Goal: Task Accomplishment & Management: Manage account settings

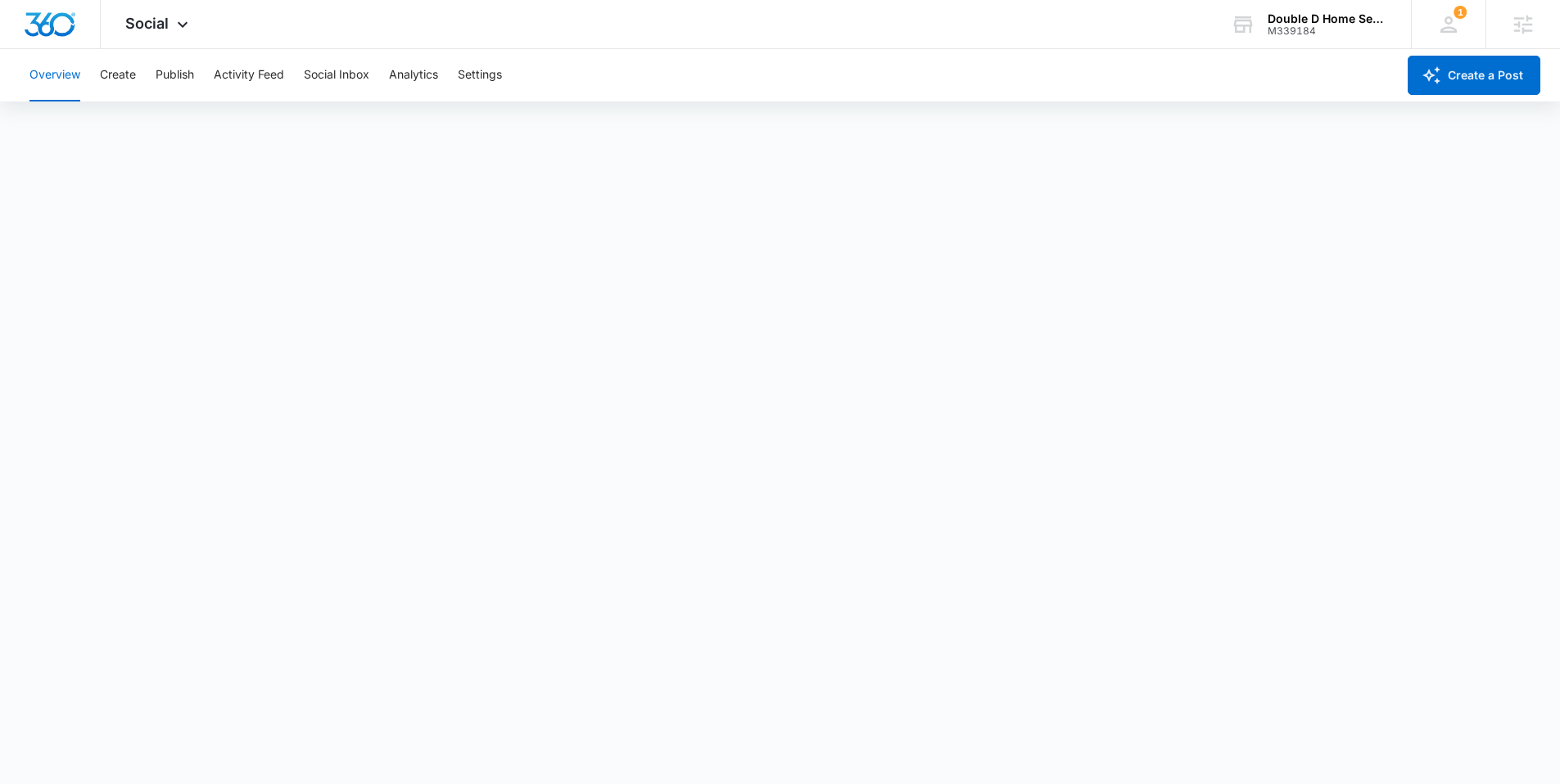
click at [48, 20] on img "Dashboard" at bounding box center [50, 24] width 53 height 25
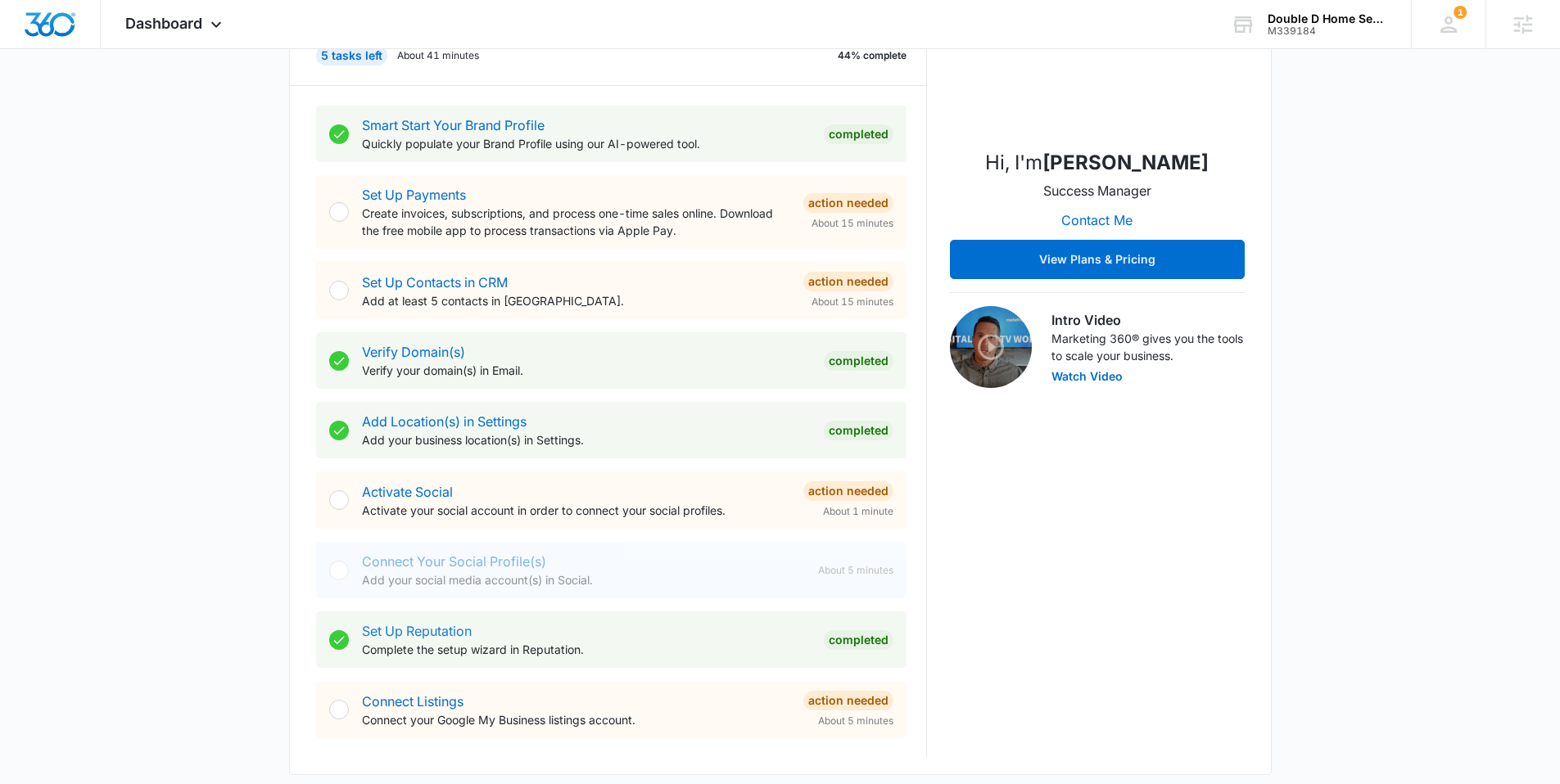
scroll to position [271, 0]
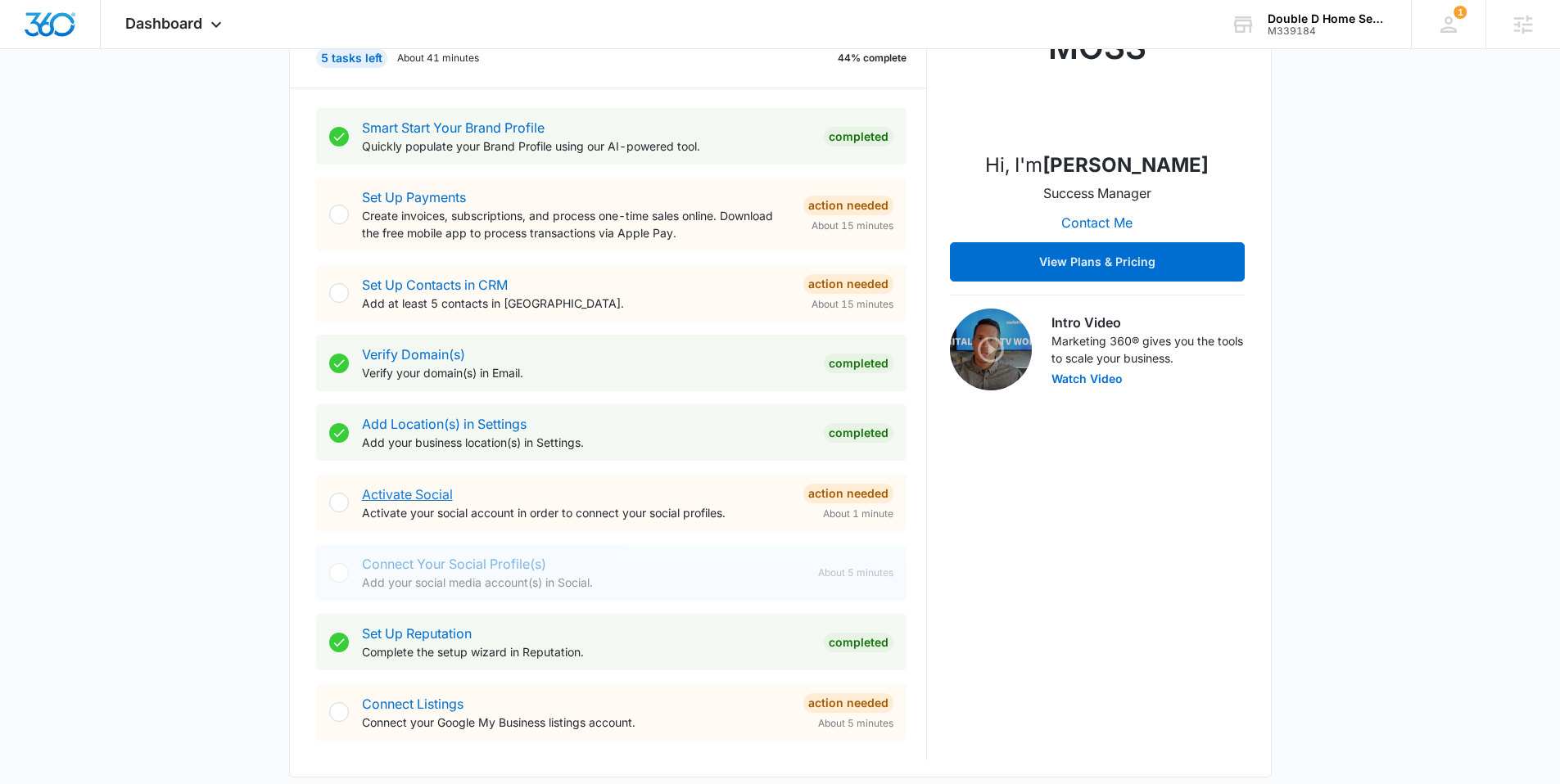
click at [430, 492] on link "Activate Social" at bounding box center [407, 495] width 91 height 17
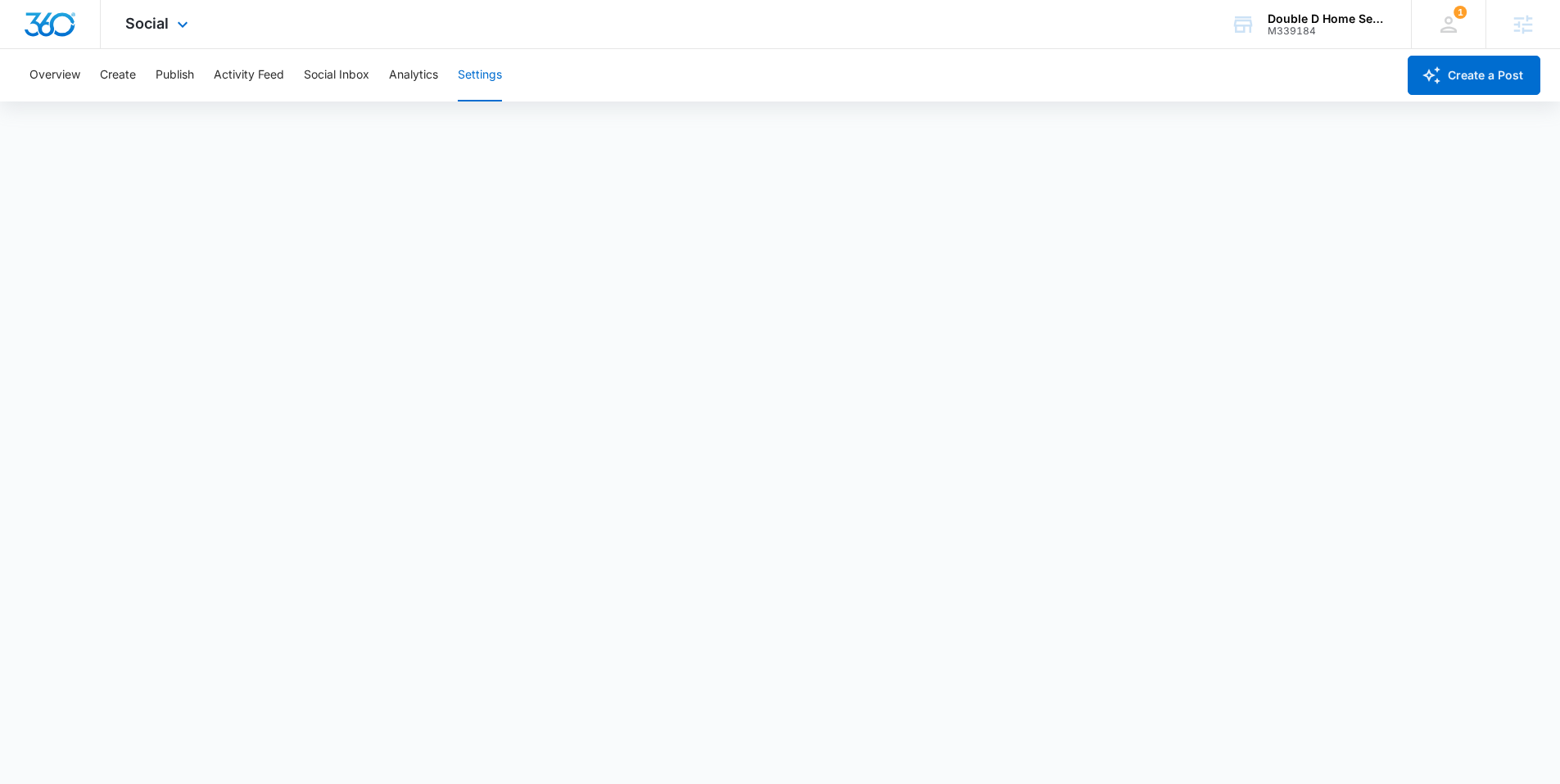
click at [69, 22] on img "Dashboard" at bounding box center [50, 24] width 53 height 25
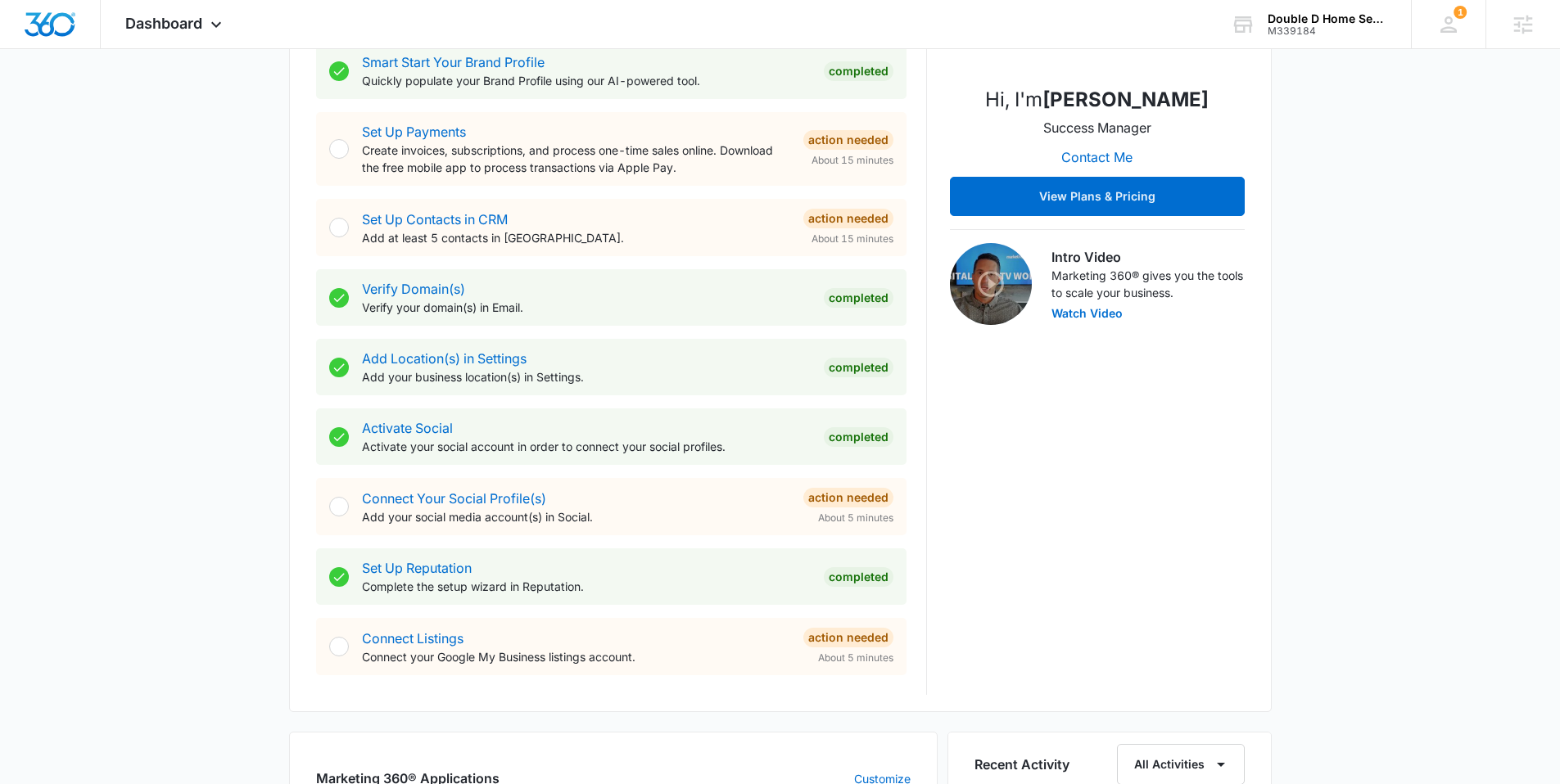
scroll to position [463, 0]
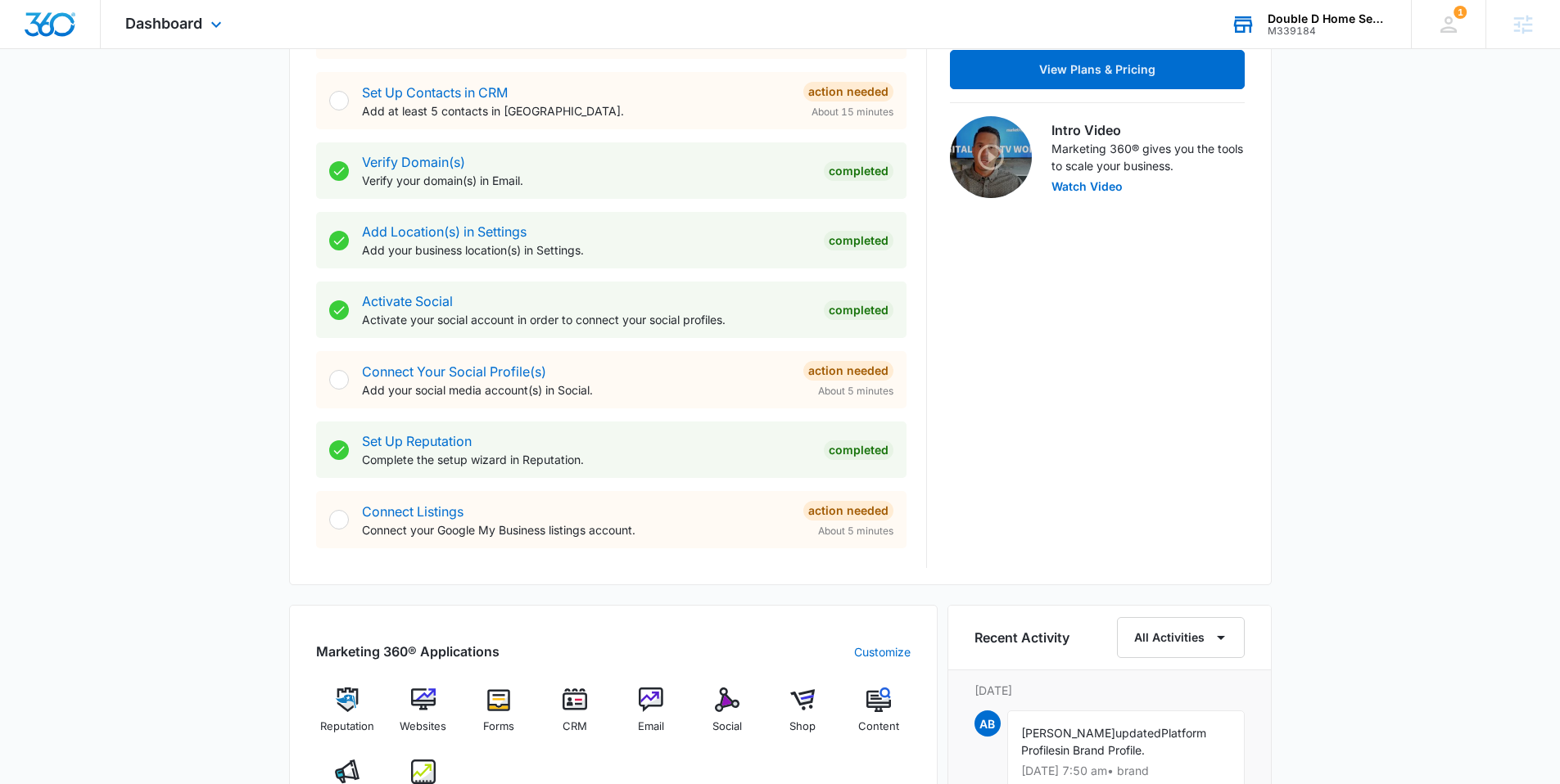
click at [1268, 27] on div "M339184" at bounding box center [1328, 31] width 120 height 11
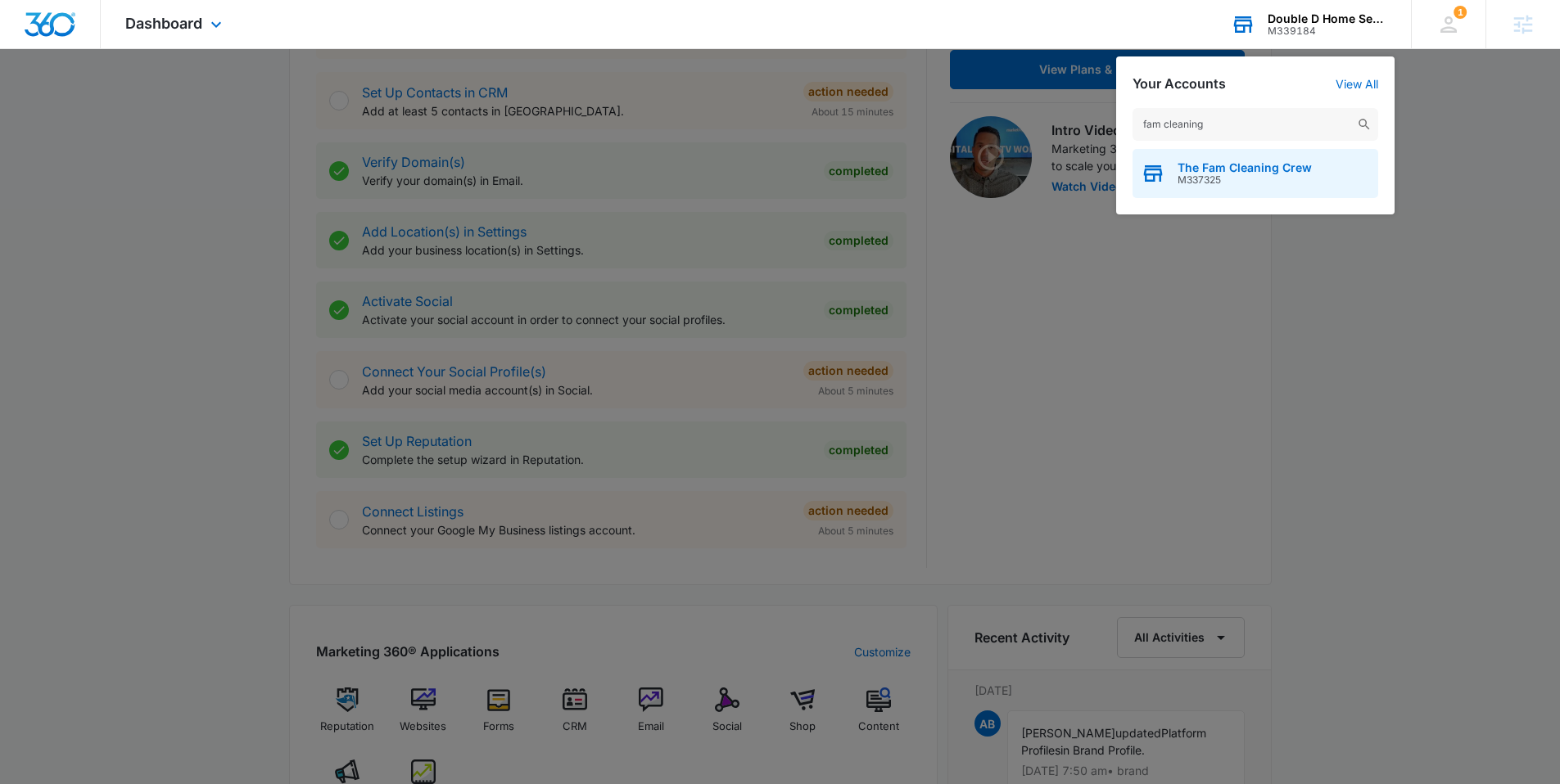
type input "fam cleaning"
click at [1217, 173] on div "The Fam Cleaning Crew M337325" at bounding box center [1245, 173] width 135 height 25
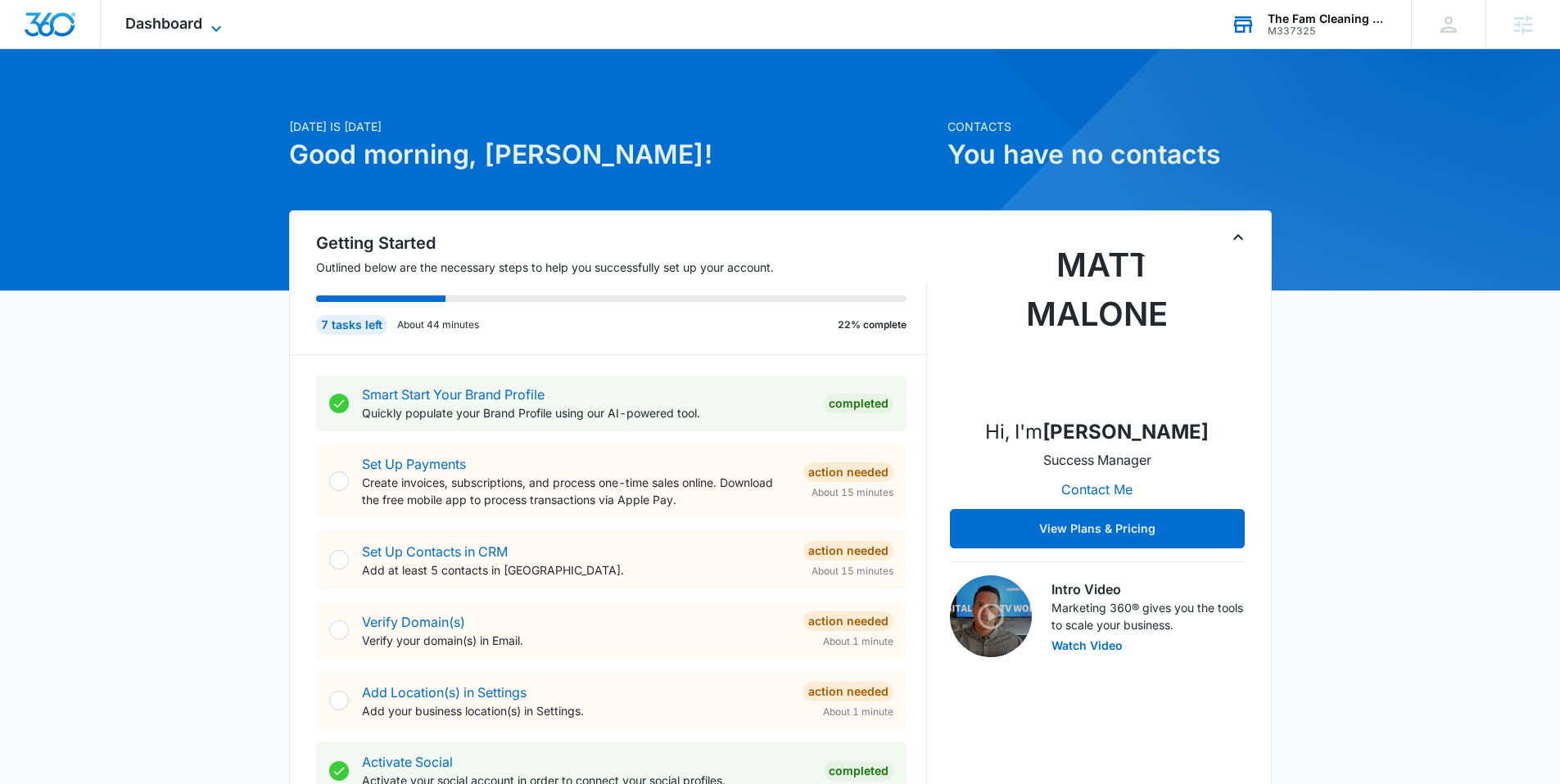
scroll to position [0, 0]
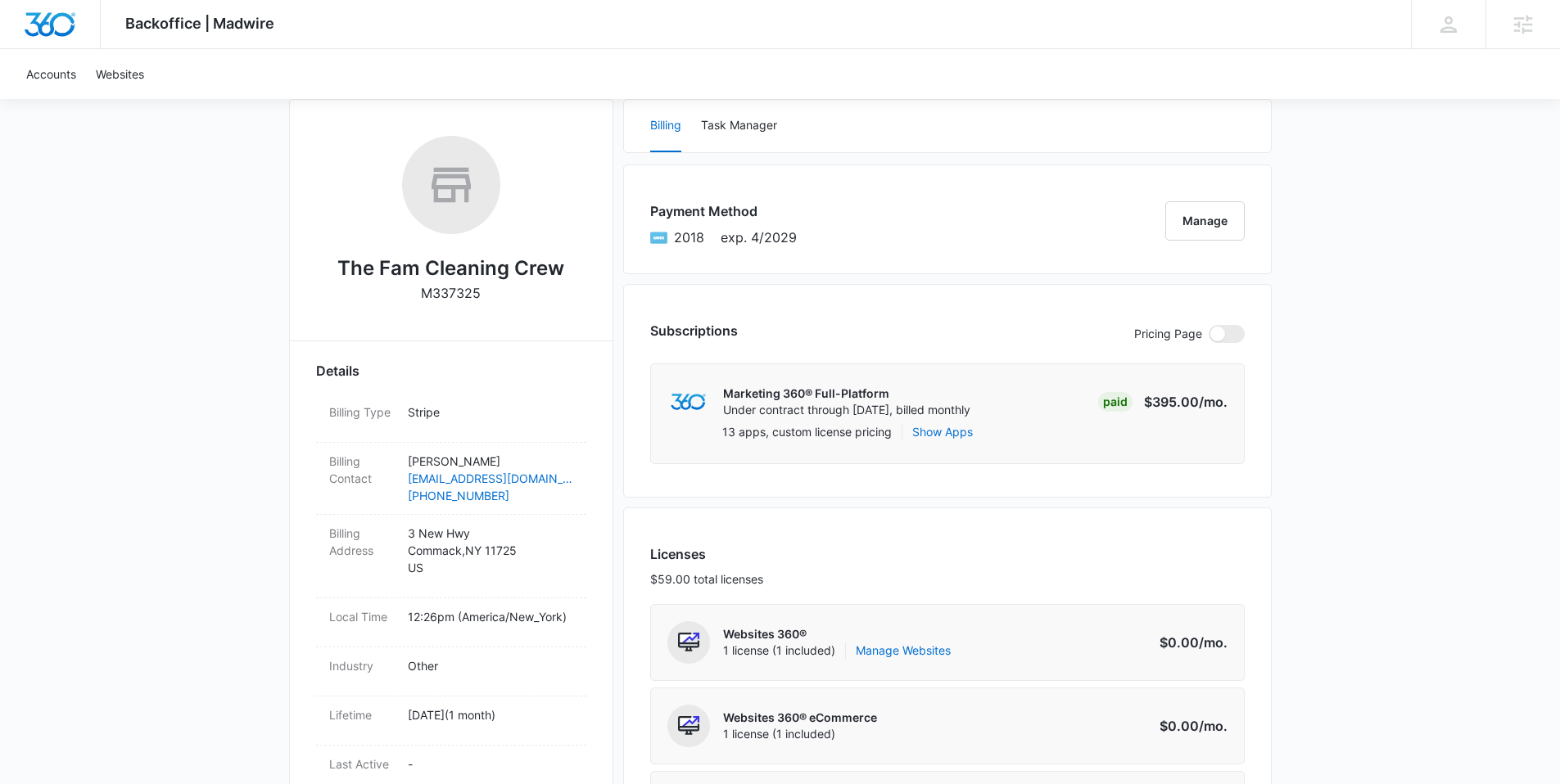
scroll to position [389, 0]
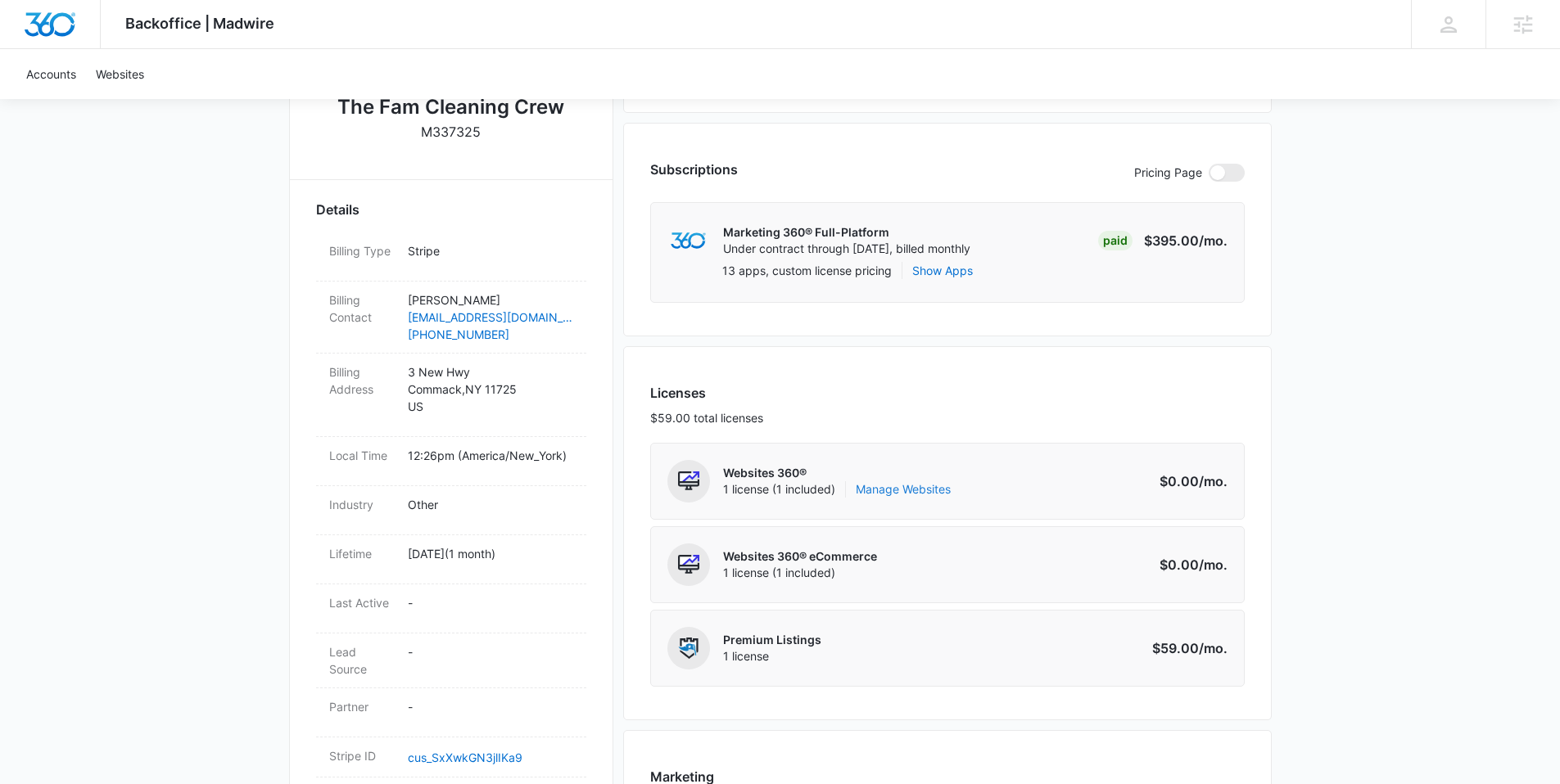
click at [937, 486] on link "Manage Websites" at bounding box center [903, 490] width 95 height 17
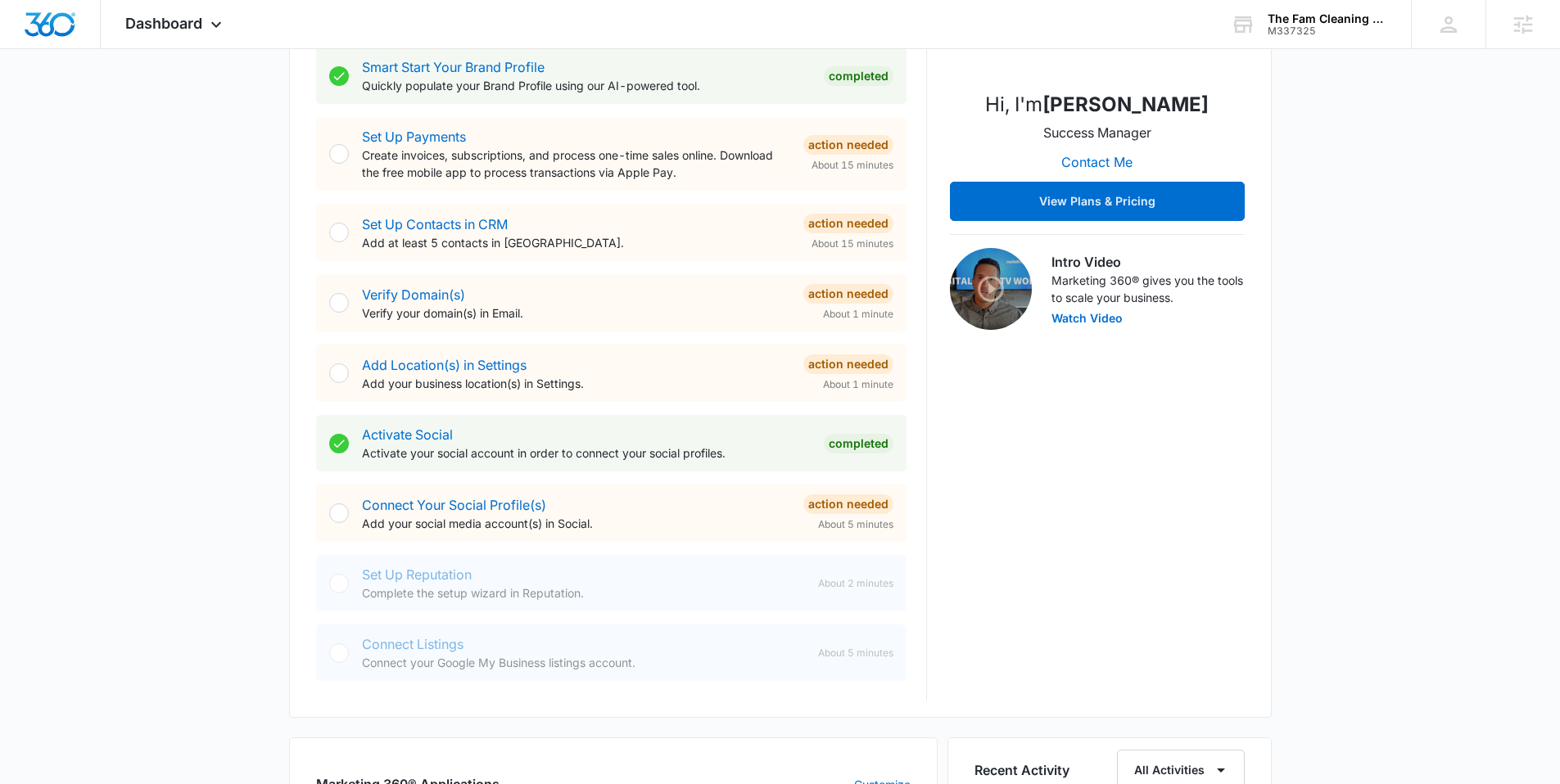
scroll to position [339, 0]
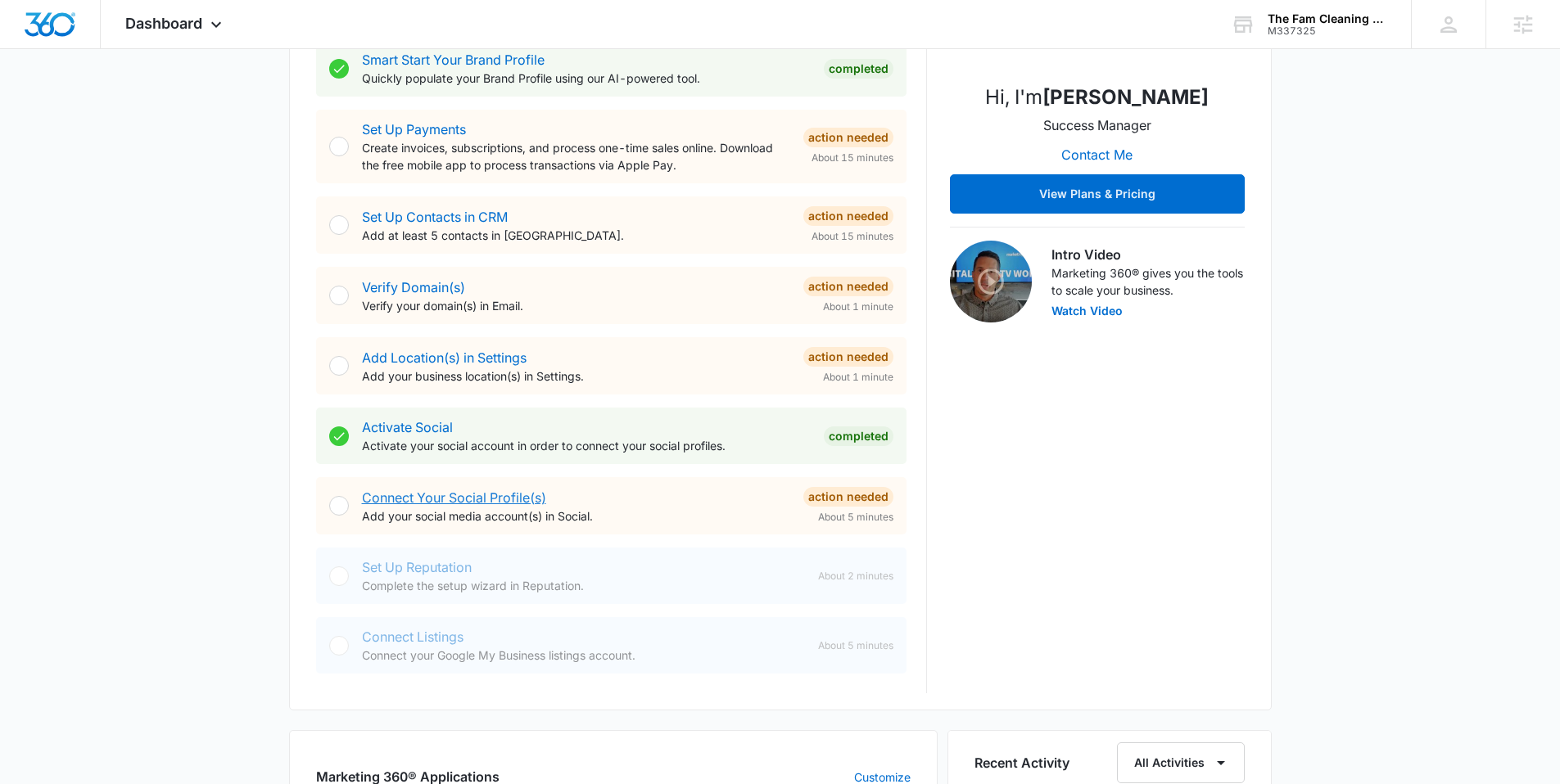
click at [470, 497] on link "Connect Your Social Profile(s)" at bounding box center [454, 497] width 184 height 17
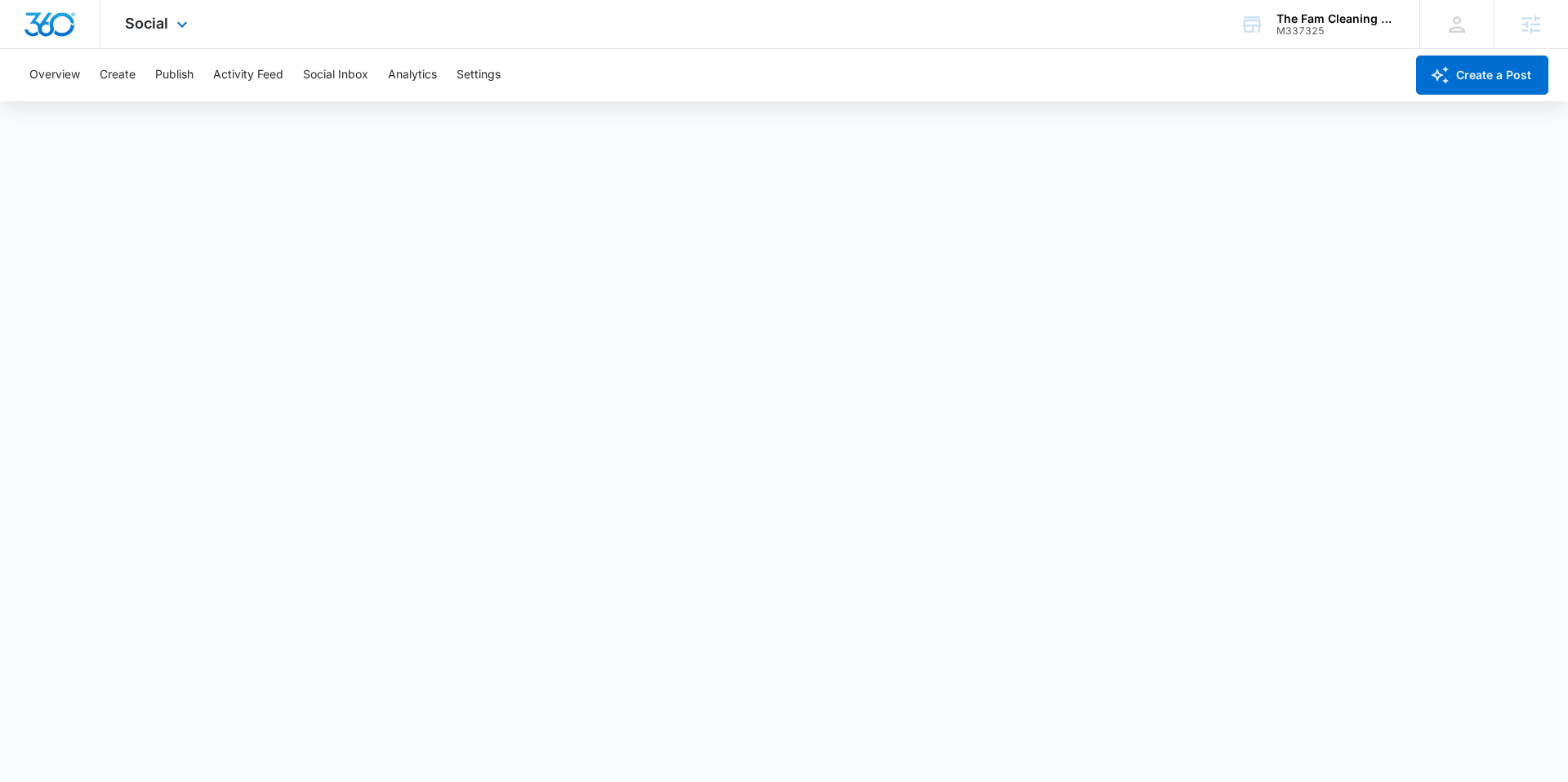
click at [72, 28] on img "Dashboard" at bounding box center [50, 24] width 52 height 25
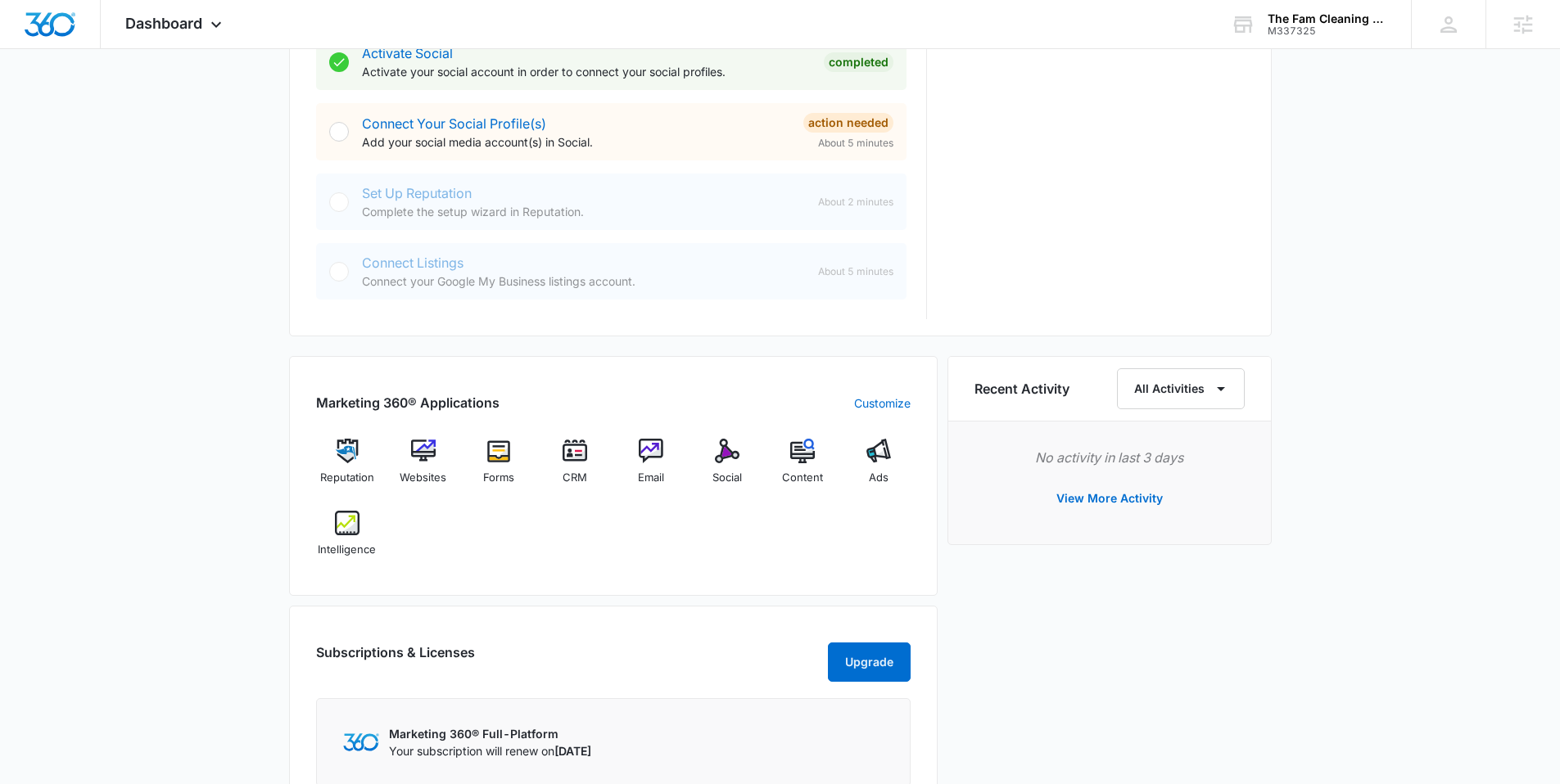
scroll to position [882, 0]
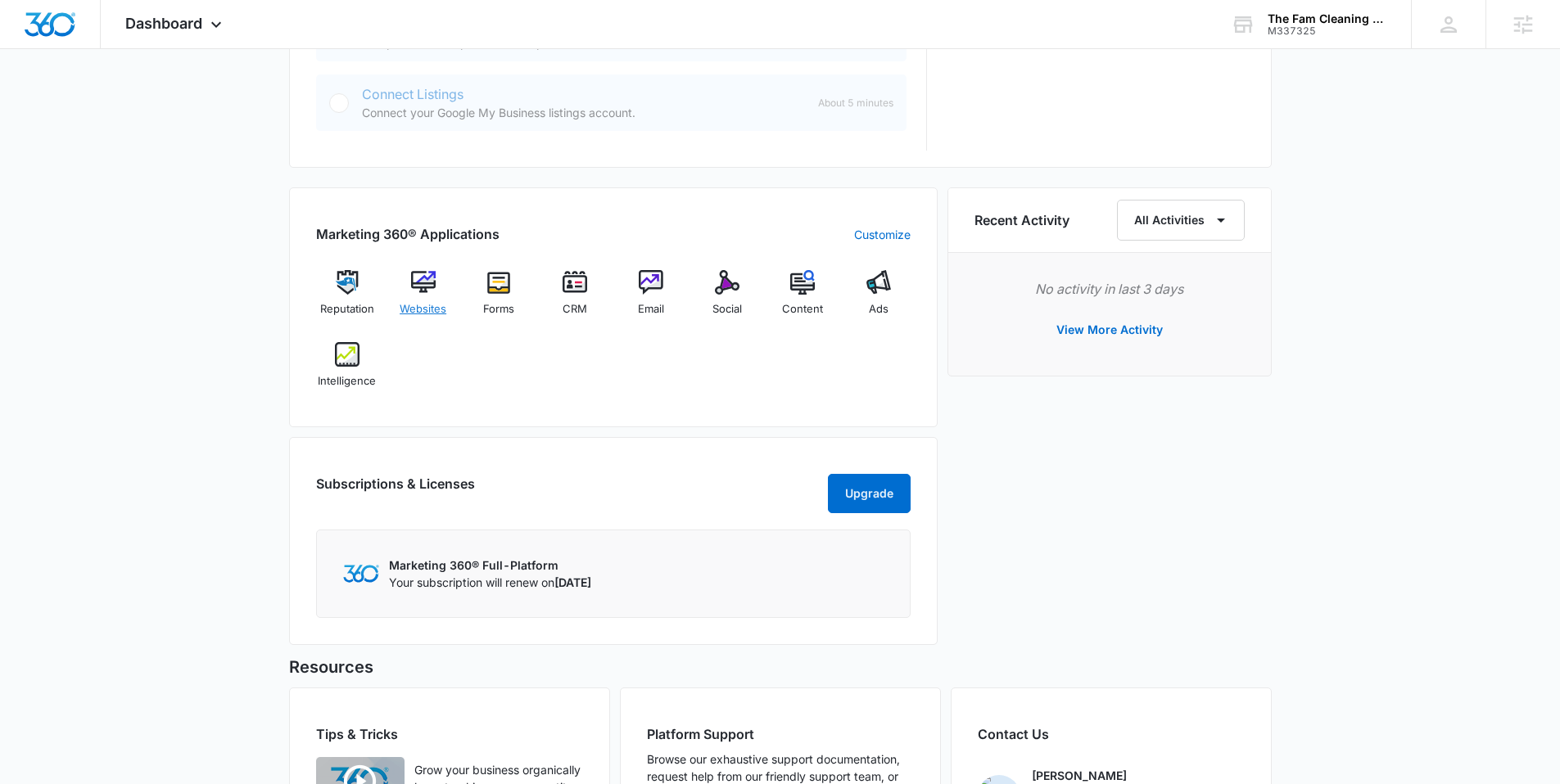
click at [424, 279] on img at bounding box center [423, 282] width 25 height 25
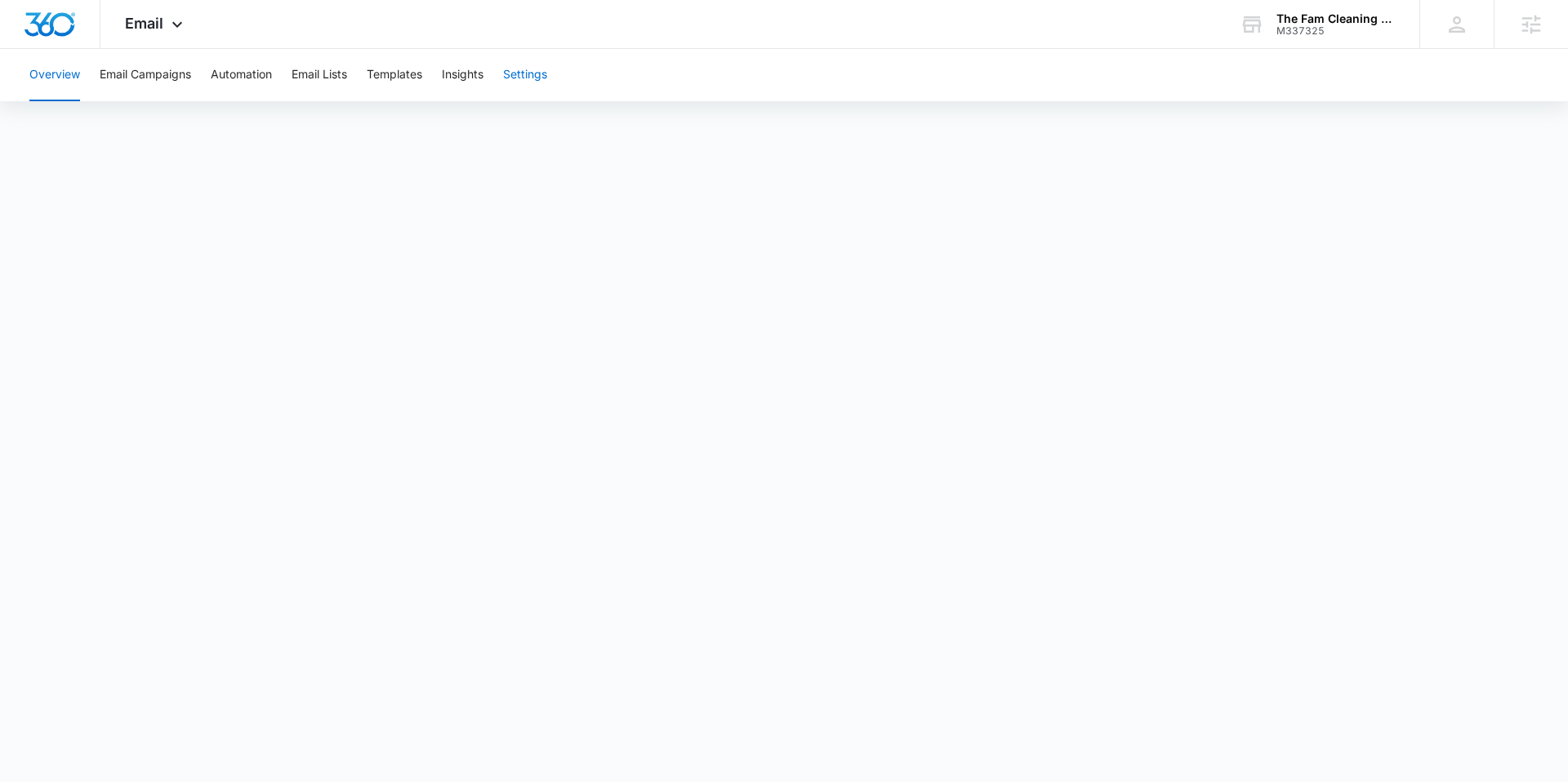
click at [527, 63] on button "Settings" at bounding box center [525, 74] width 44 height 52
click at [179, 21] on icon at bounding box center [176, 28] width 19 height 19
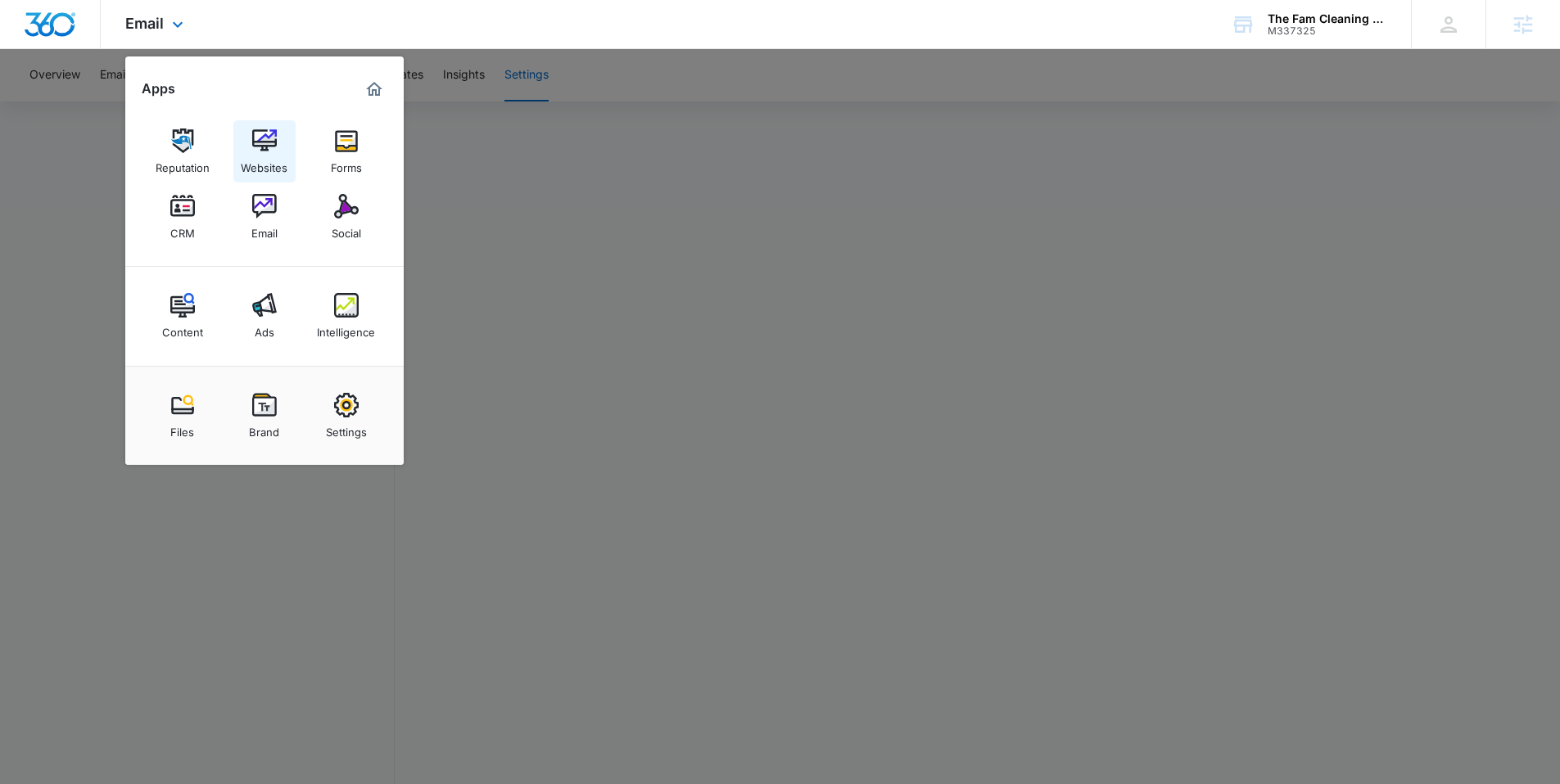
click at [261, 156] on div "Websites" at bounding box center [264, 163] width 47 height 21
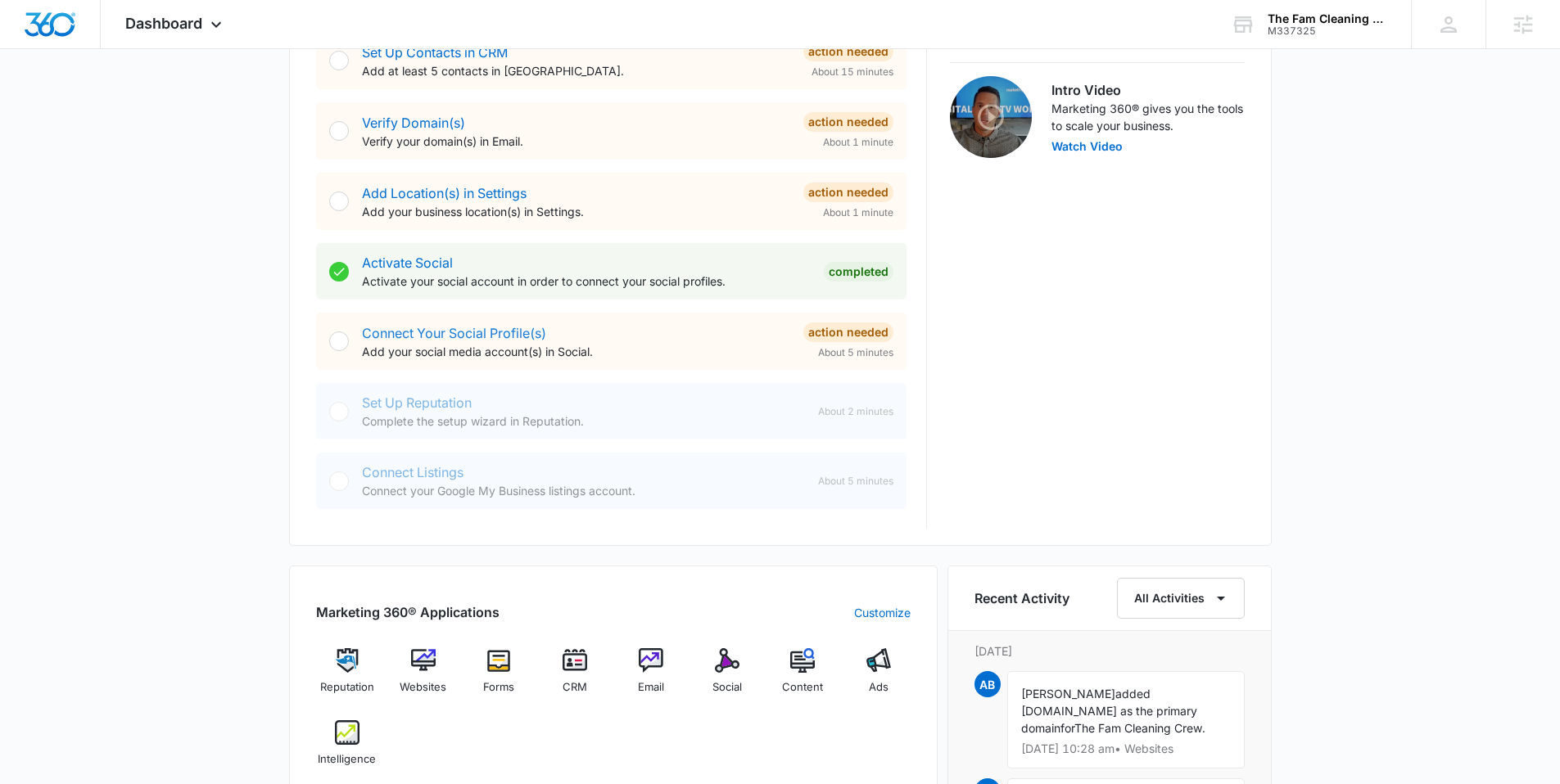
scroll to position [378, 0]
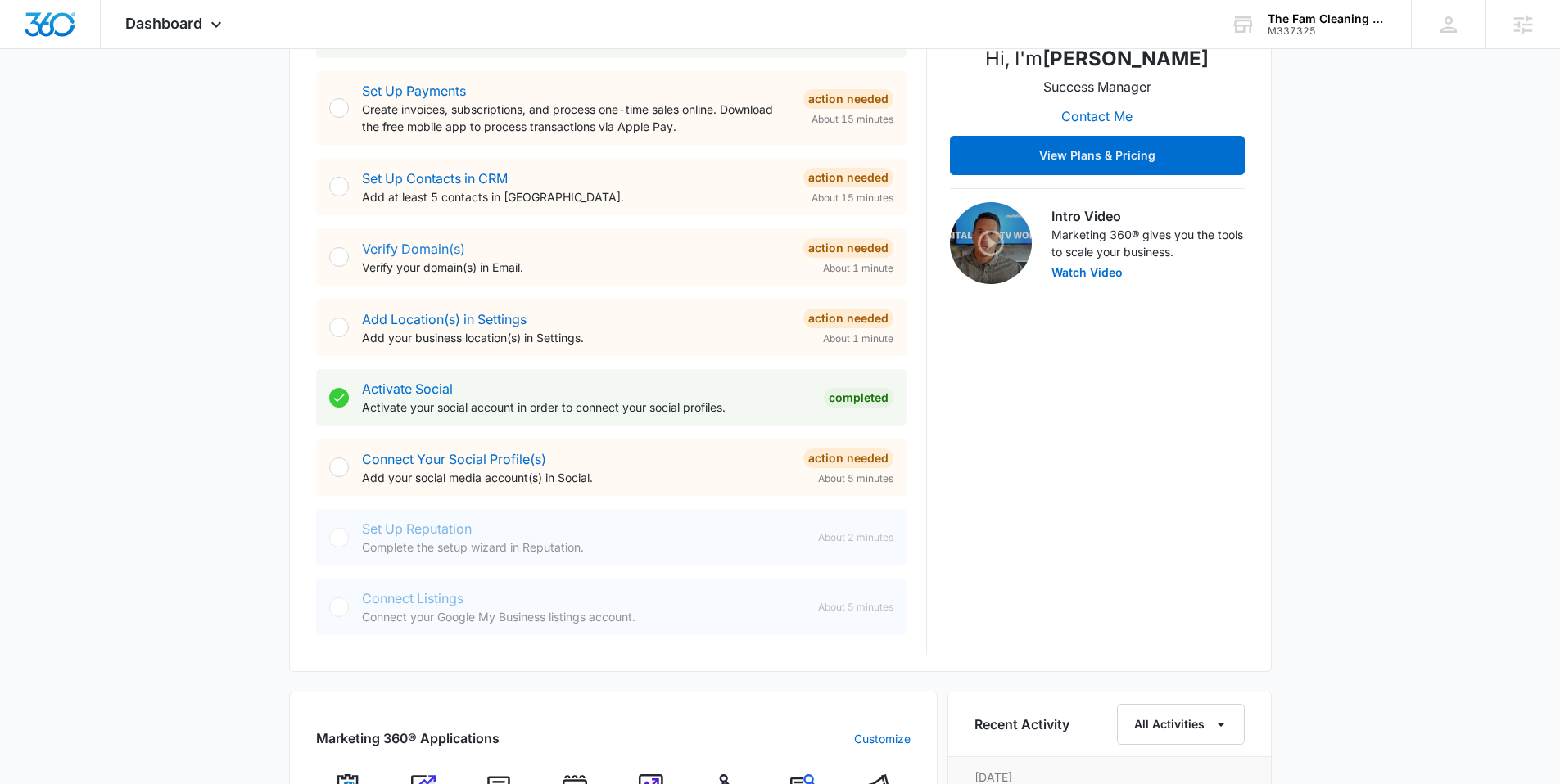
click at [405, 241] on link "Verify Domain(s)" at bounding box center [414, 249] width 103 height 17
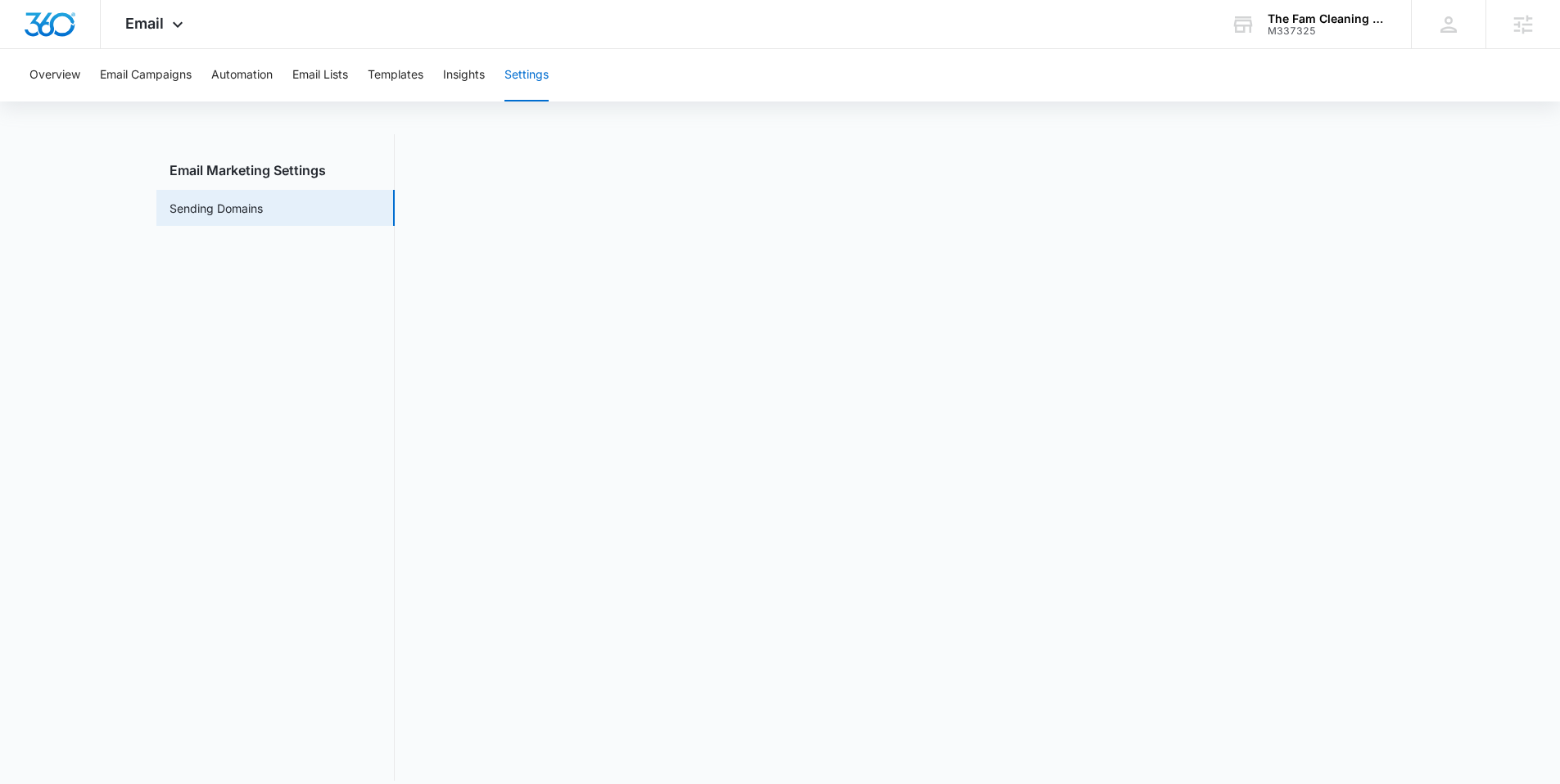
scroll to position [36, 0]
click at [413, 76] on button "Templates" at bounding box center [395, 75] width 55 height 53
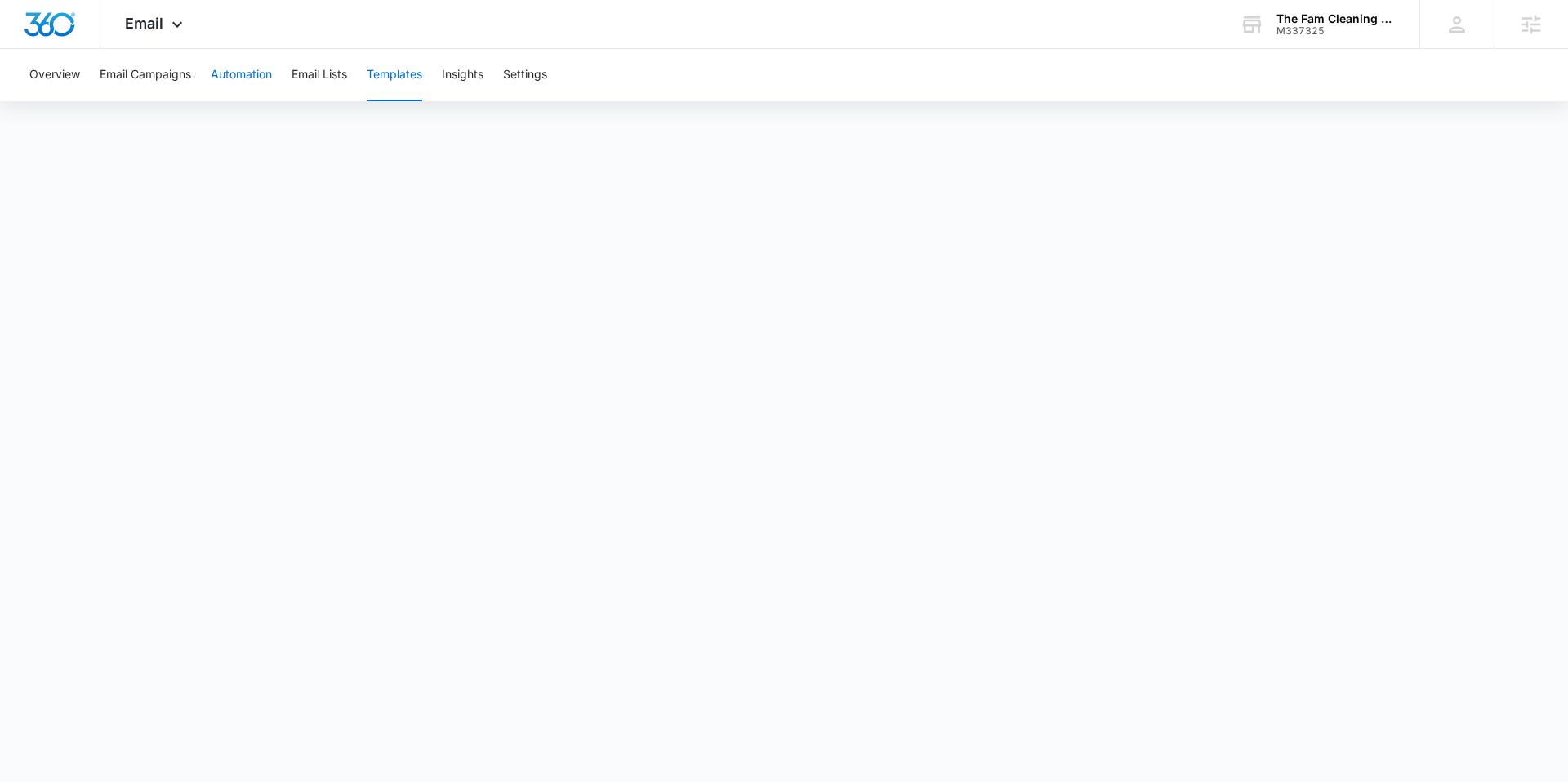
click at [234, 74] on button "Automation" at bounding box center [241, 74] width 62 height 52
click at [393, 81] on button "Templates" at bounding box center [394, 74] width 55 height 52
click at [259, 85] on button "Automation" at bounding box center [241, 74] width 62 height 52
click at [66, 26] on img "Dashboard" at bounding box center [50, 24] width 52 height 25
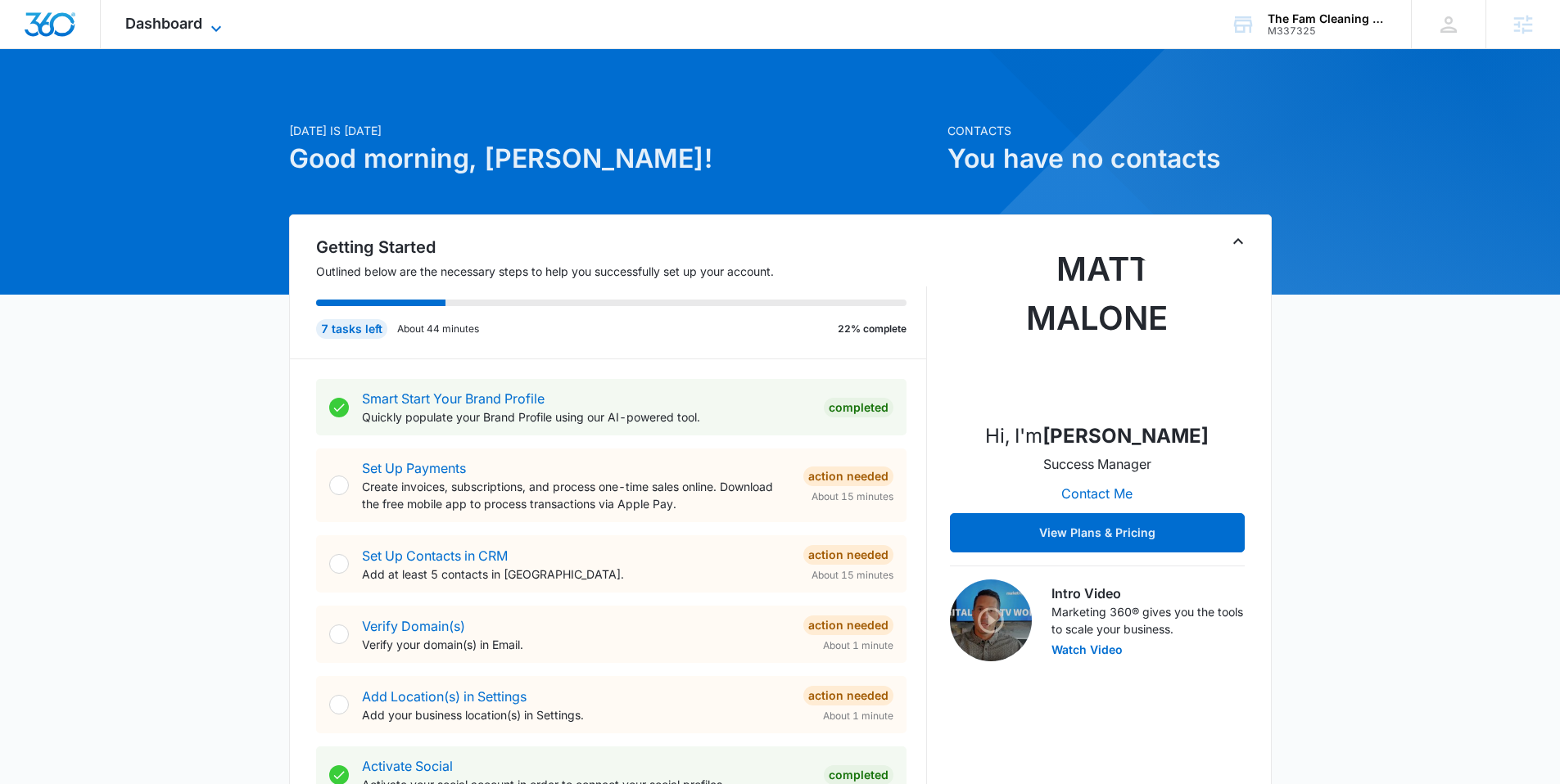
click at [222, 26] on icon at bounding box center [216, 28] width 19 height 19
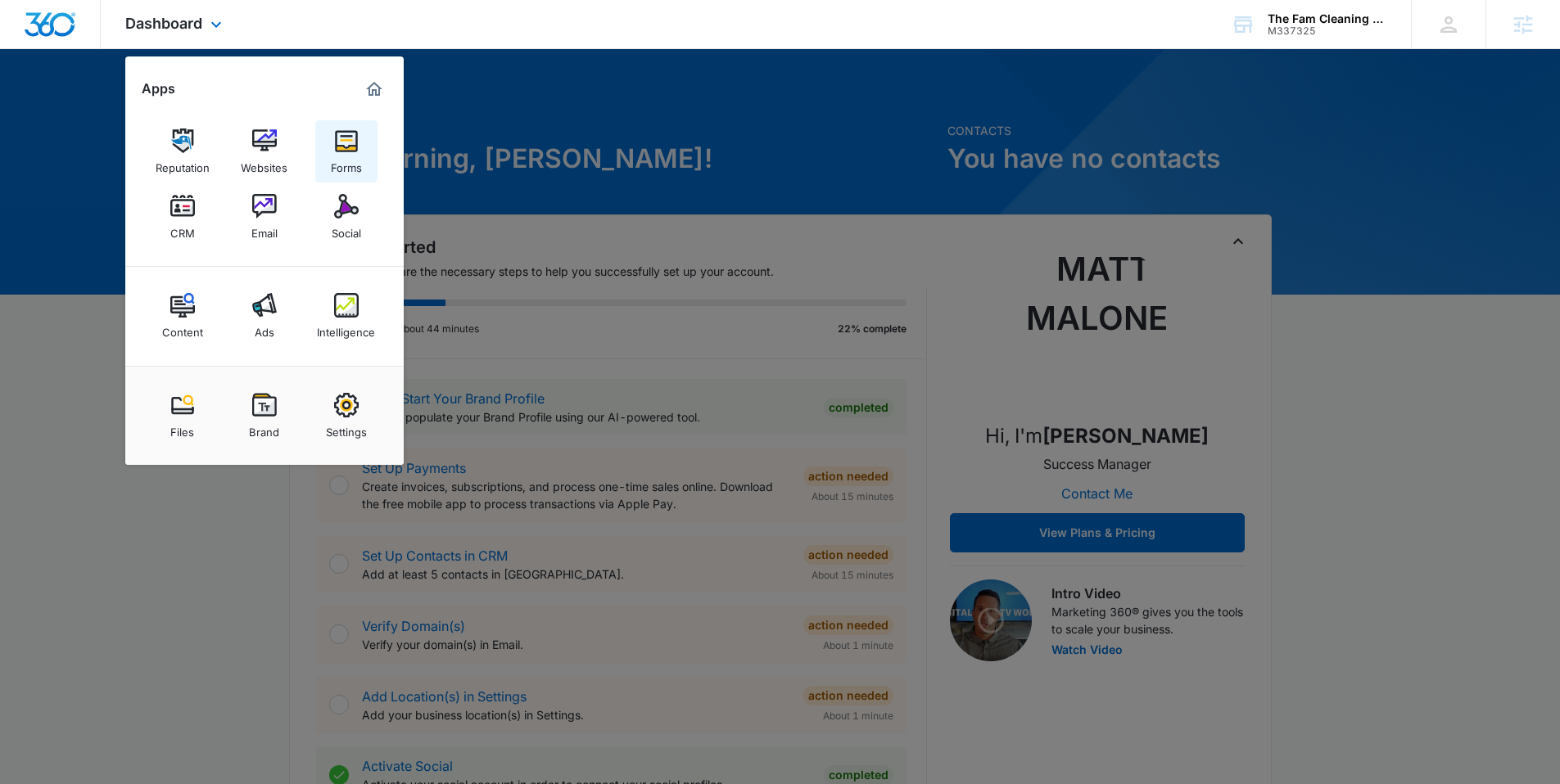
click at [342, 140] on img at bounding box center [346, 141] width 25 height 25
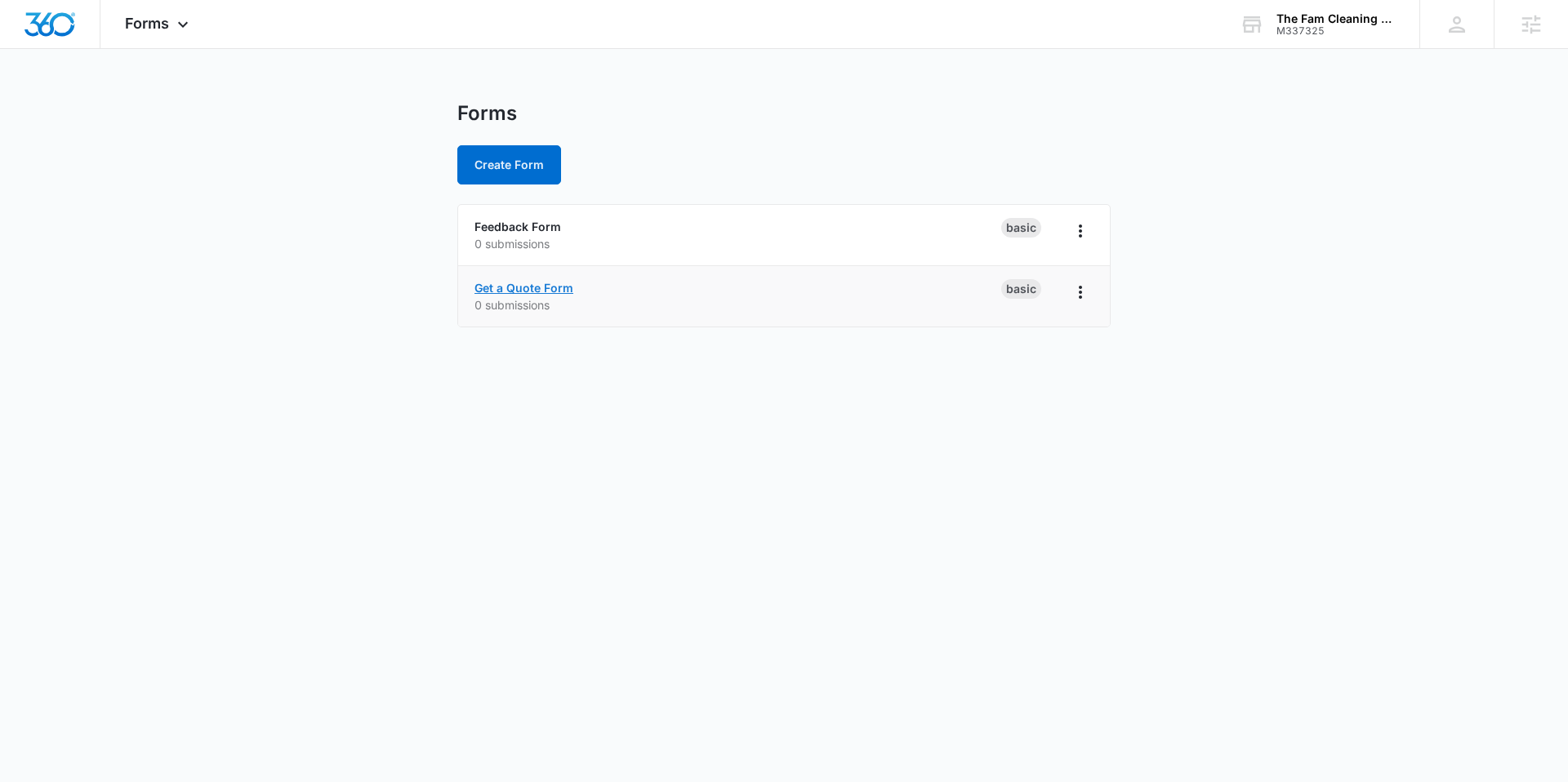
click at [543, 281] on link "Get a Quote Form" at bounding box center [524, 288] width 99 height 14
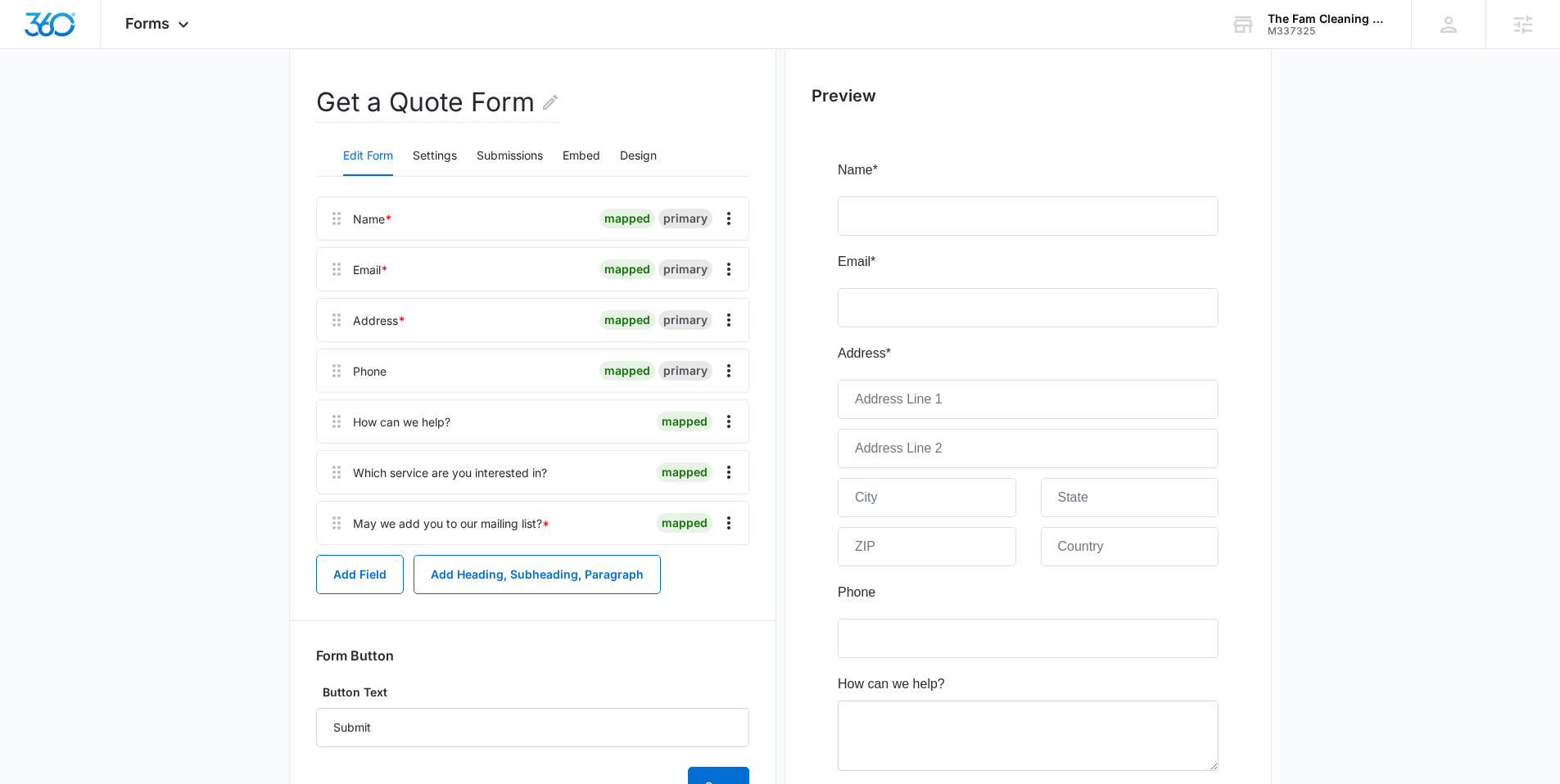
scroll to position [34, 0]
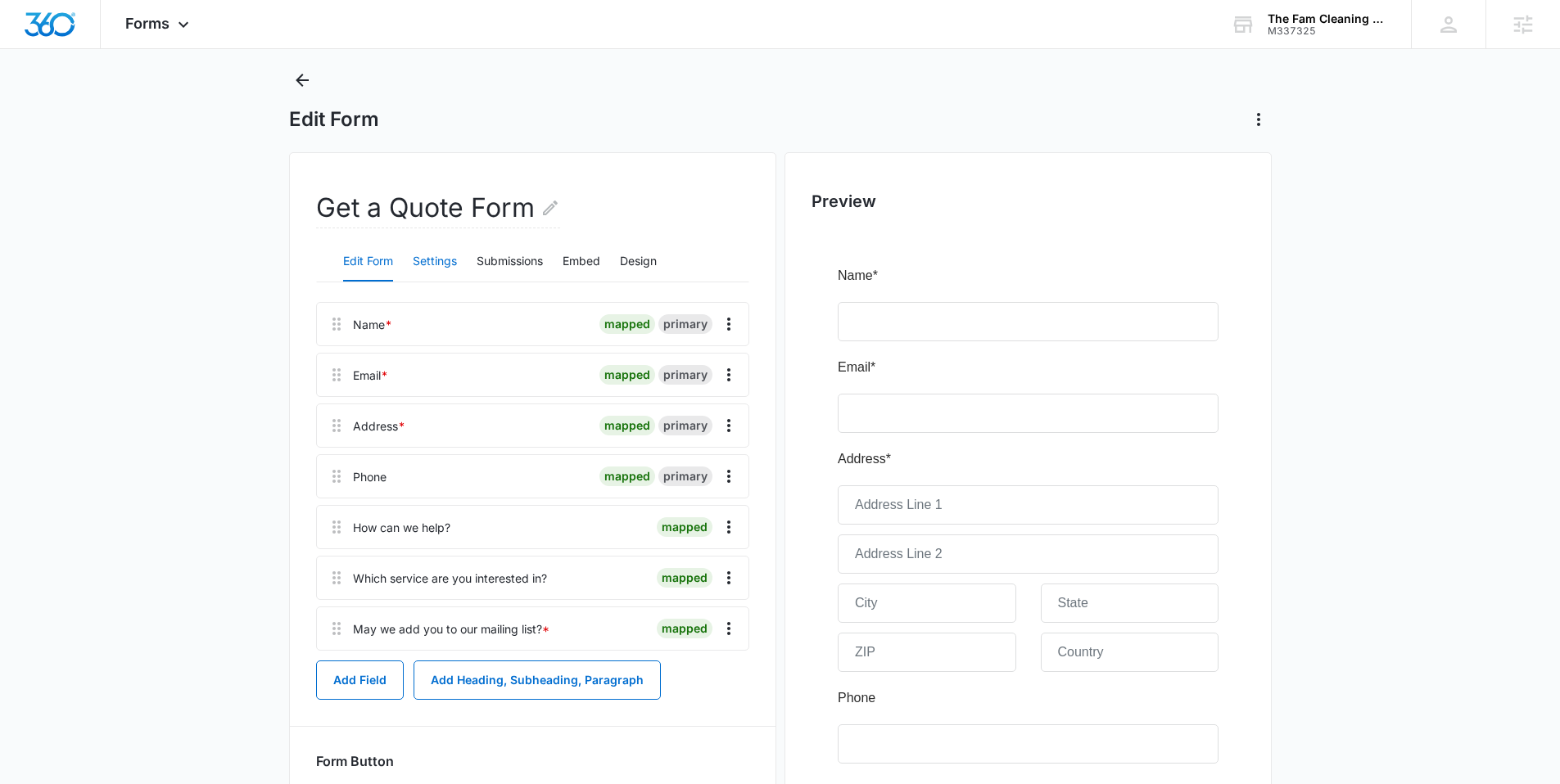
click at [428, 252] on button "Settings" at bounding box center [435, 262] width 44 height 40
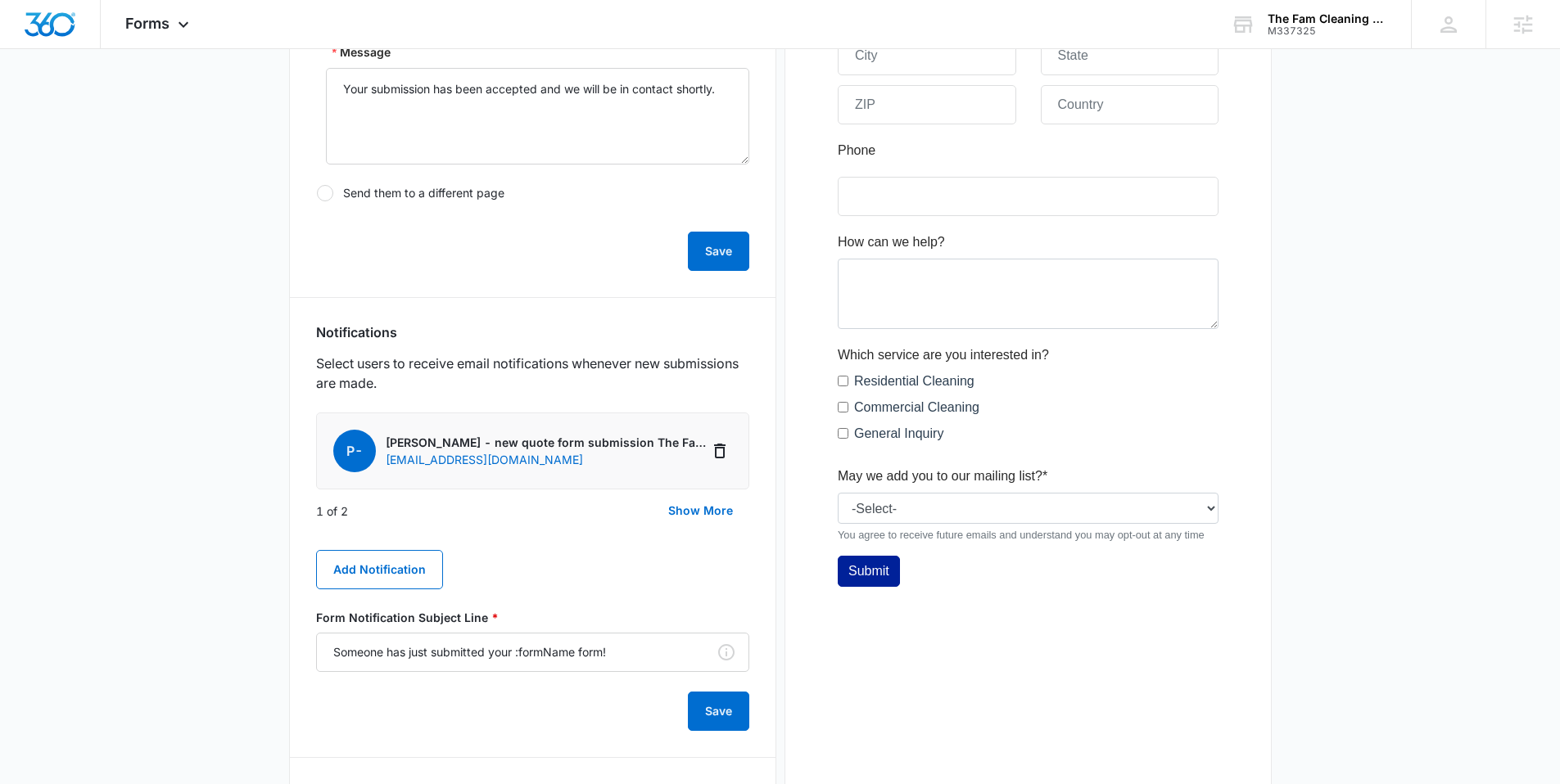
scroll to position [585, 0]
click at [682, 511] on button "Show More" at bounding box center [700, 509] width 98 height 40
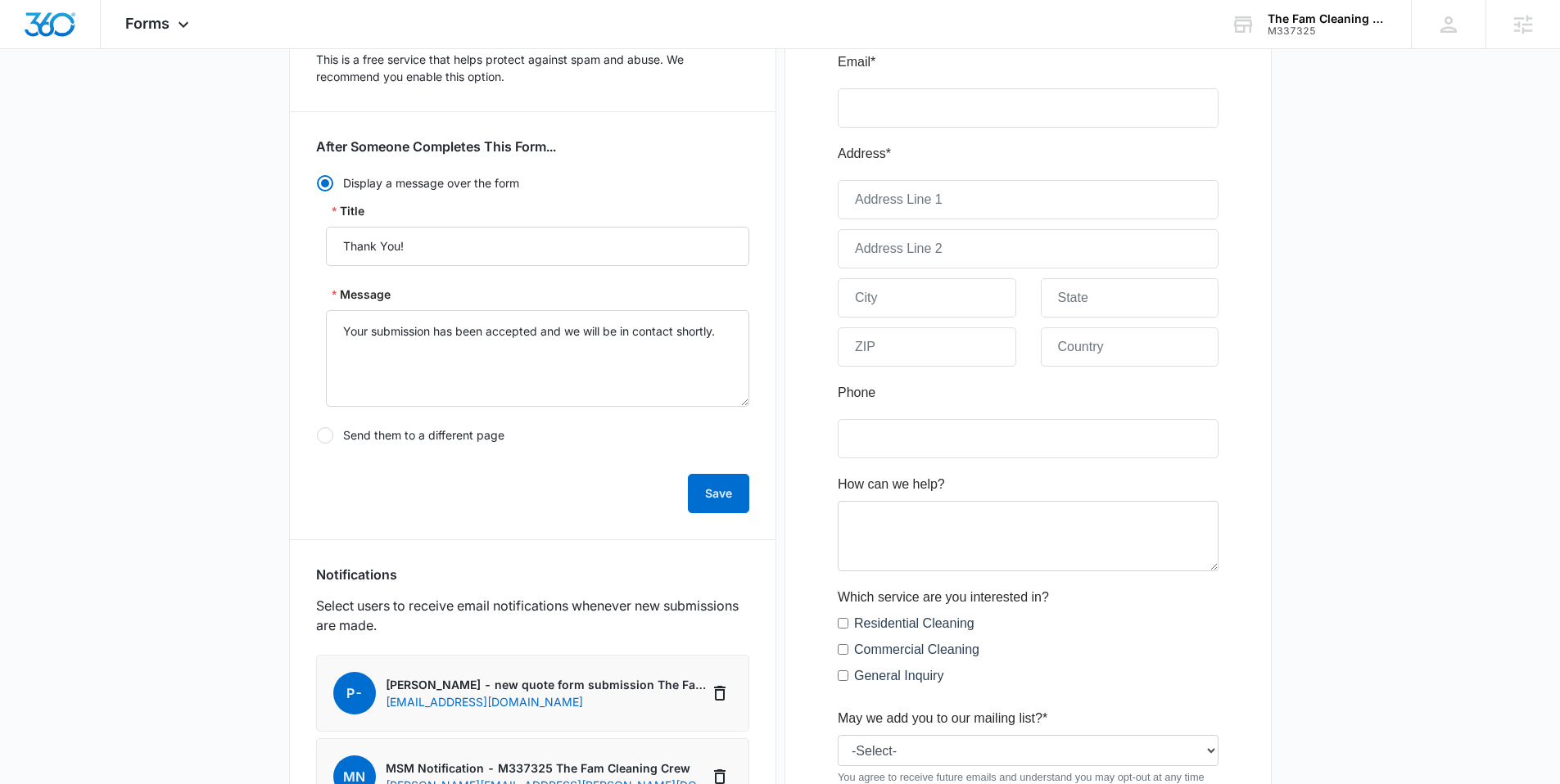
scroll to position [333, 0]
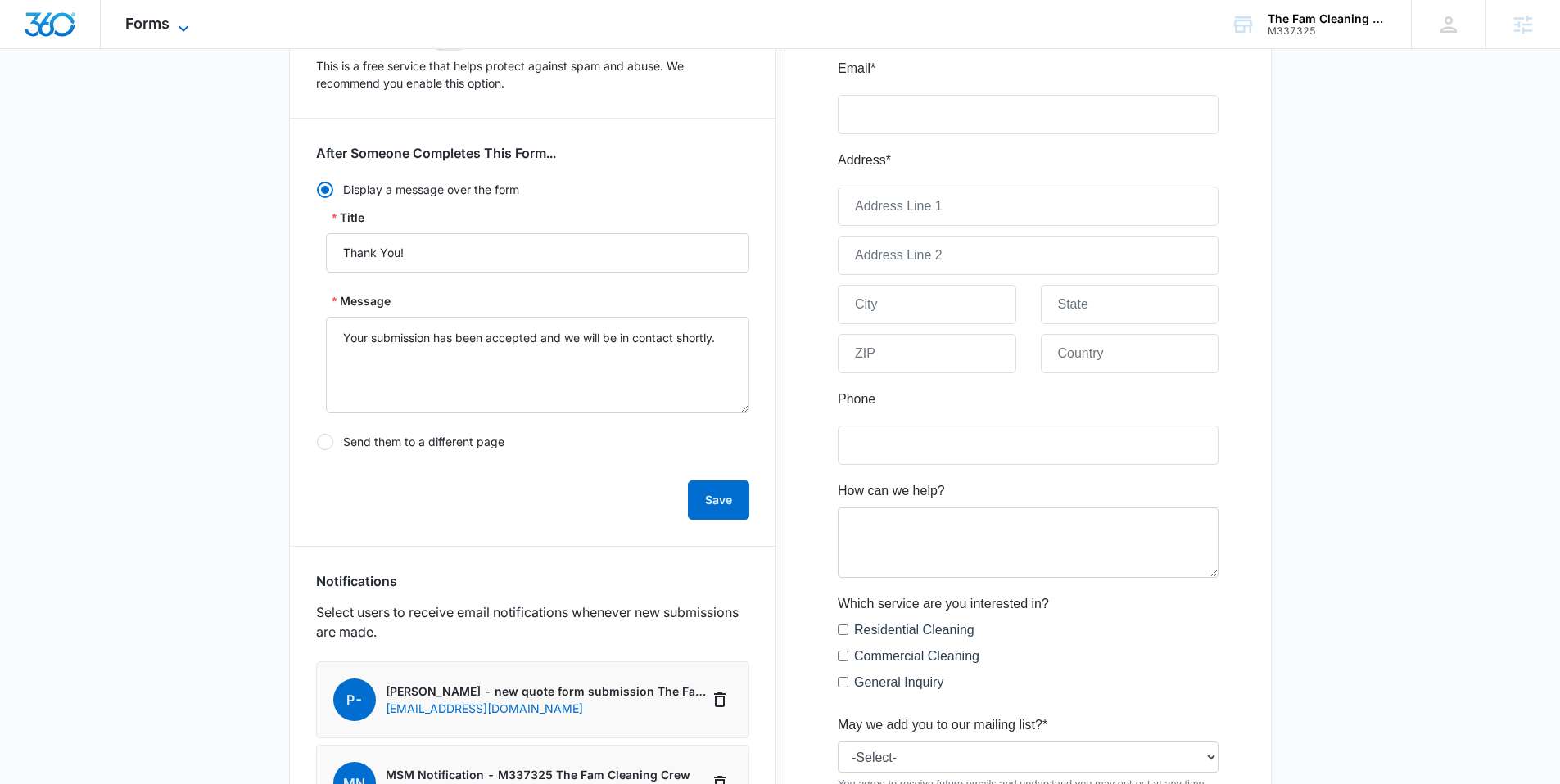
click at [182, 31] on icon at bounding box center [182, 28] width 19 height 19
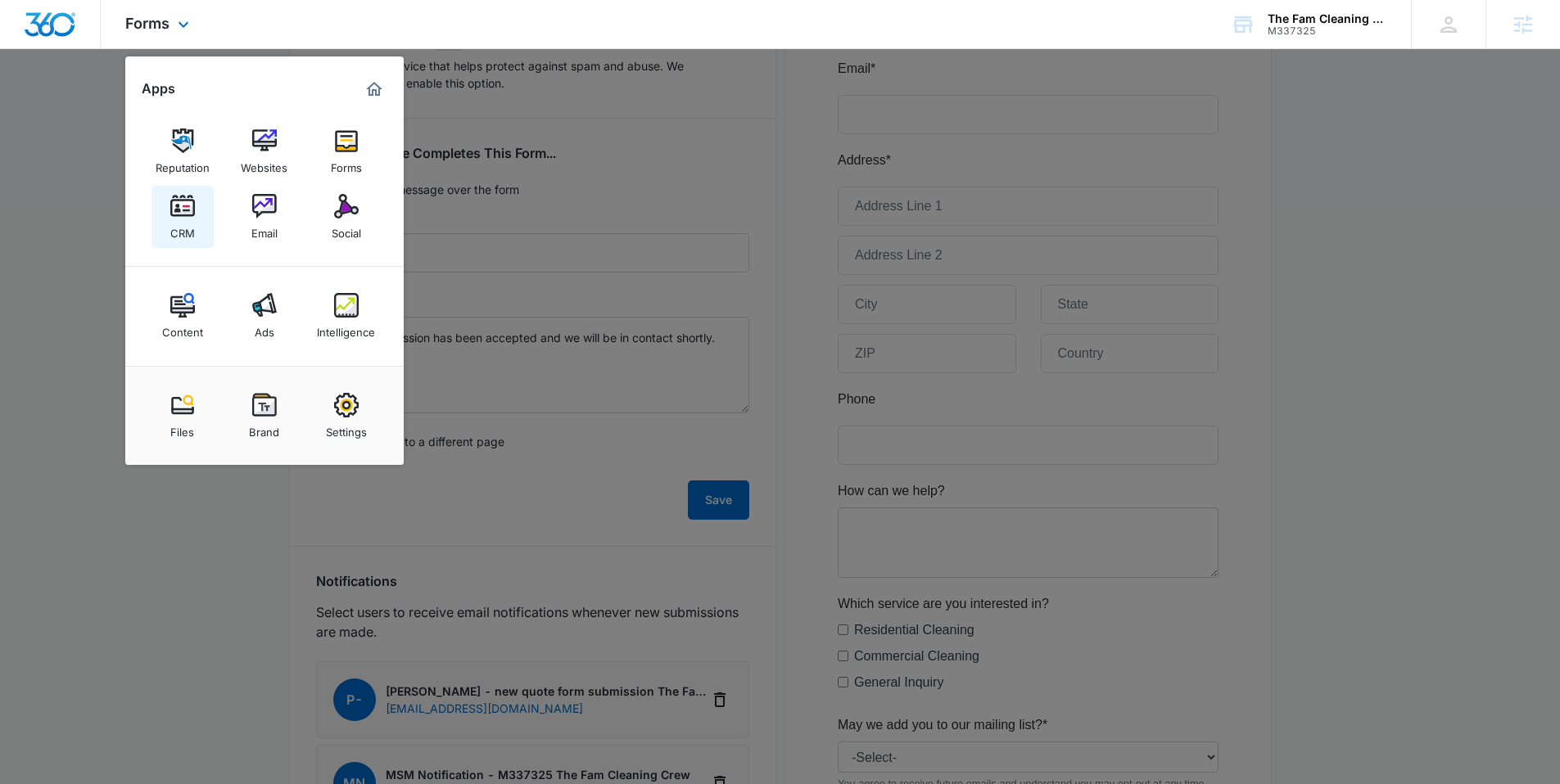
click at [187, 209] on img at bounding box center [182, 206] width 25 height 25
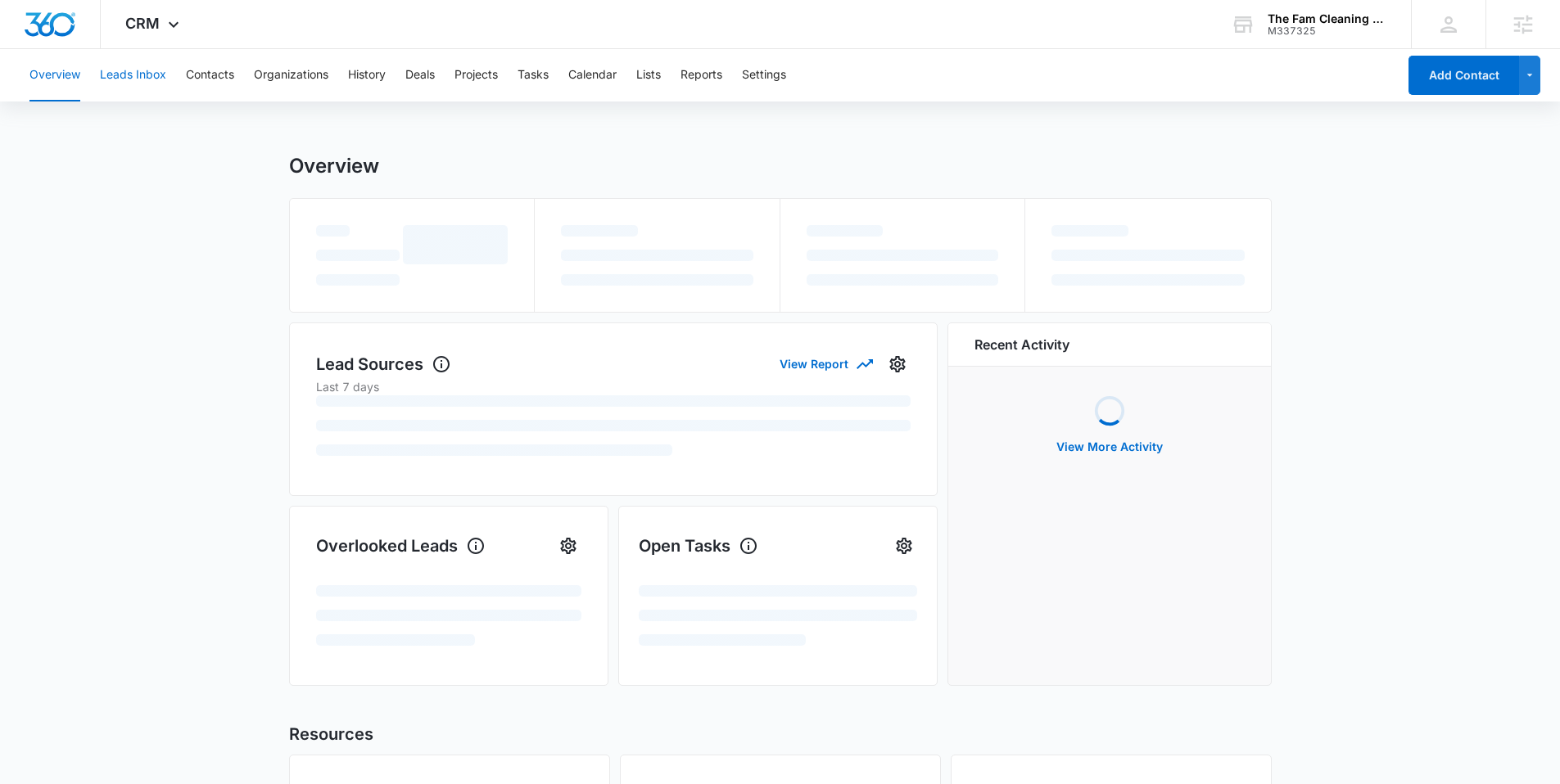
click at [154, 86] on button "Leads Inbox" at bounding box center [133, 75] width 66 height 53
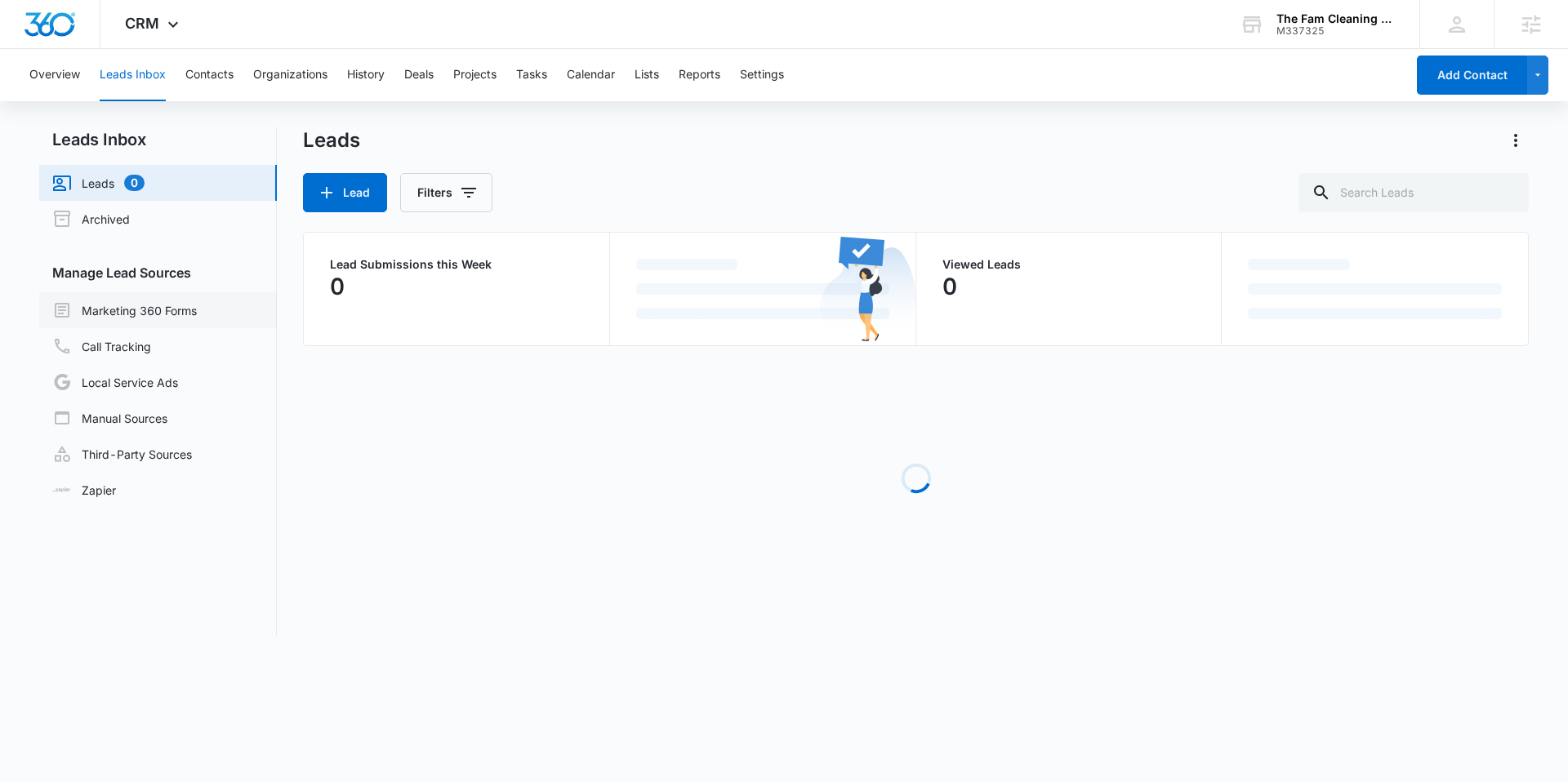
click at [166, 312] on link "Marketing 360 Forms" at bounding box center [124, 310] width 144 height 19
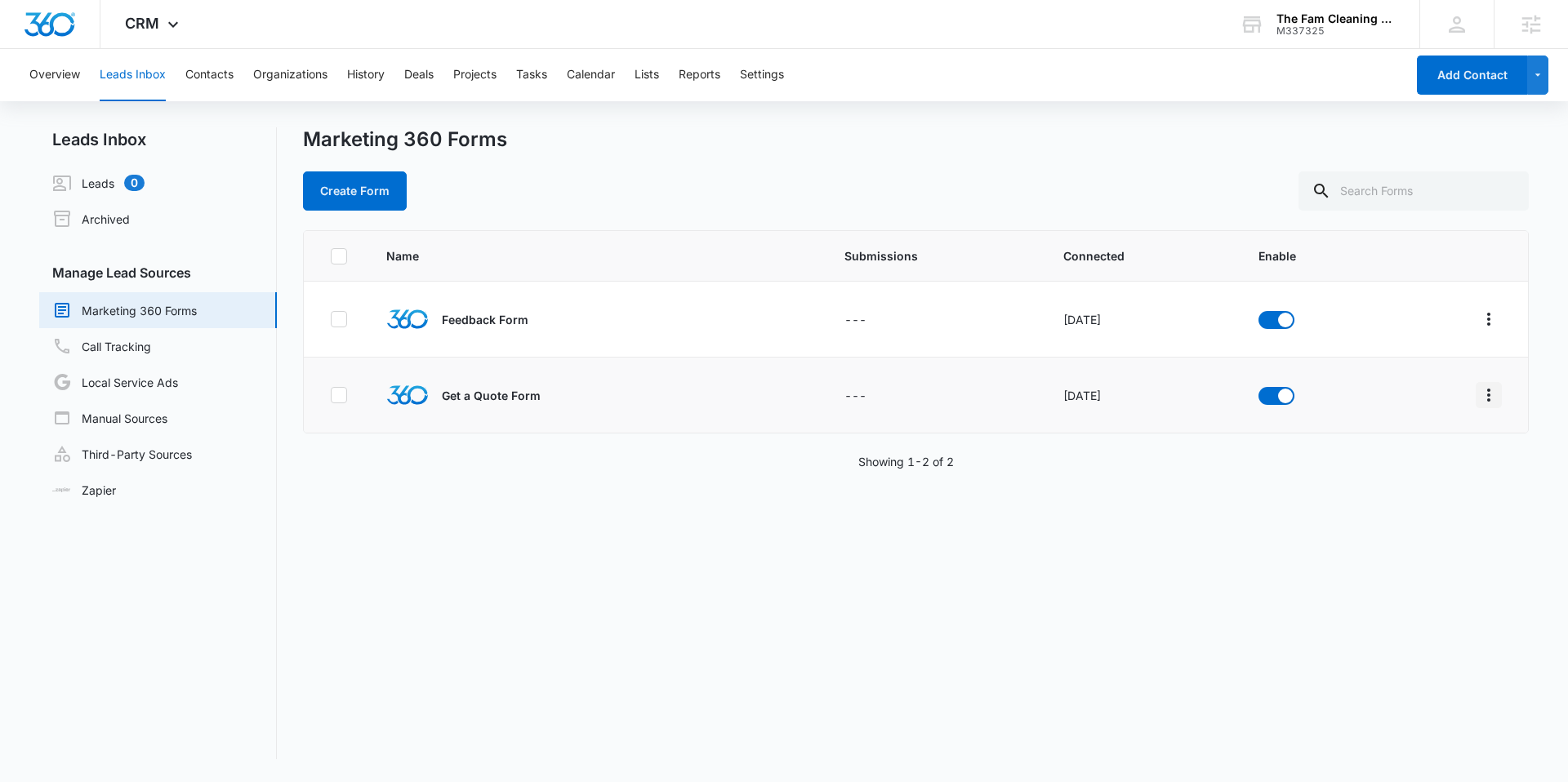
click at [1487, 389] on icon "Overflow Menu" at bounding box center [1489, 395] width 4 height 13
click at [1363, 489] on div "Field Mapping" at bounding box center [1403, 490] width 92 height 11
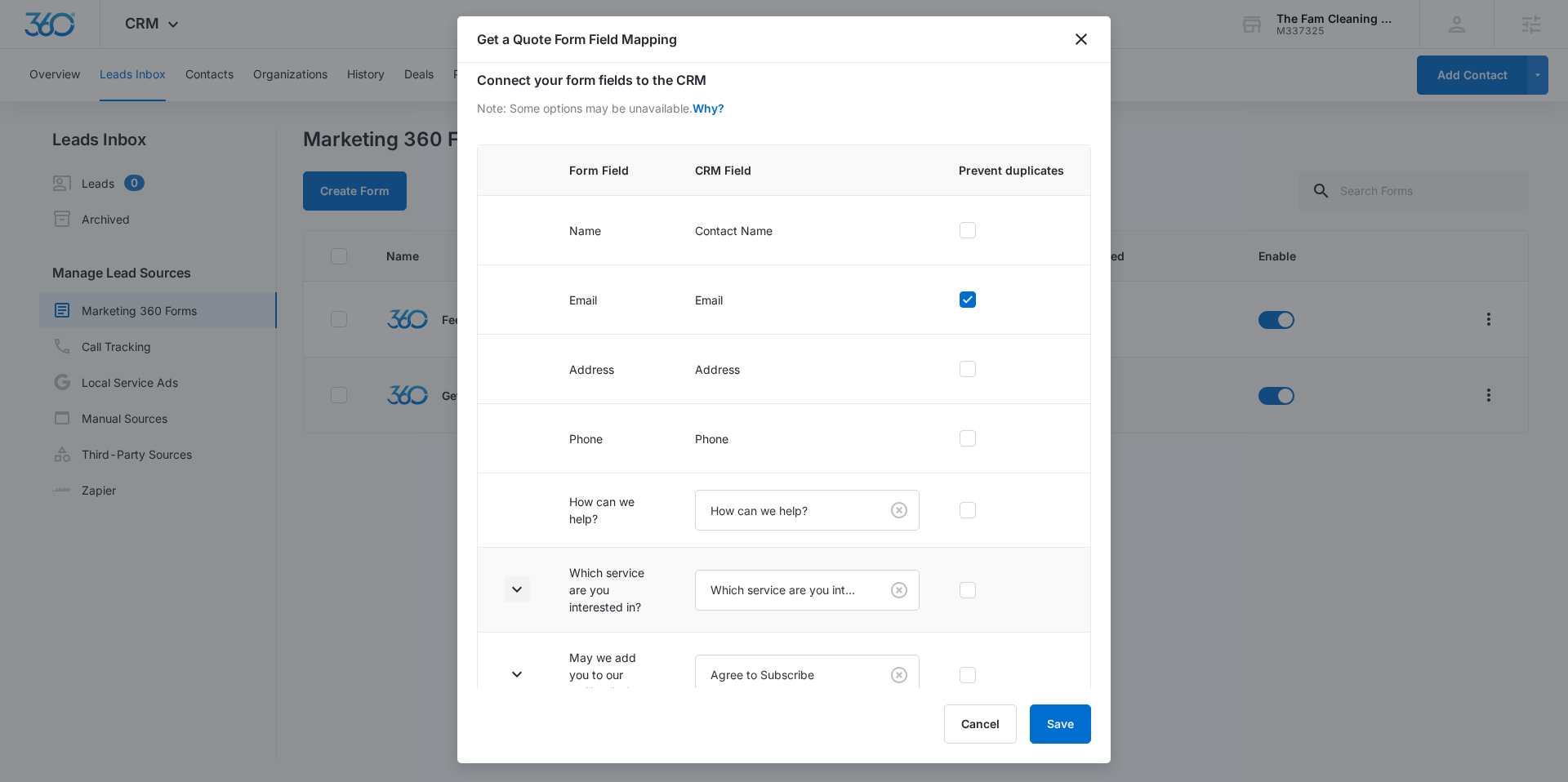
click at [524, 584] on icon "button" at bounding box center [517, 589] width 19 height 19
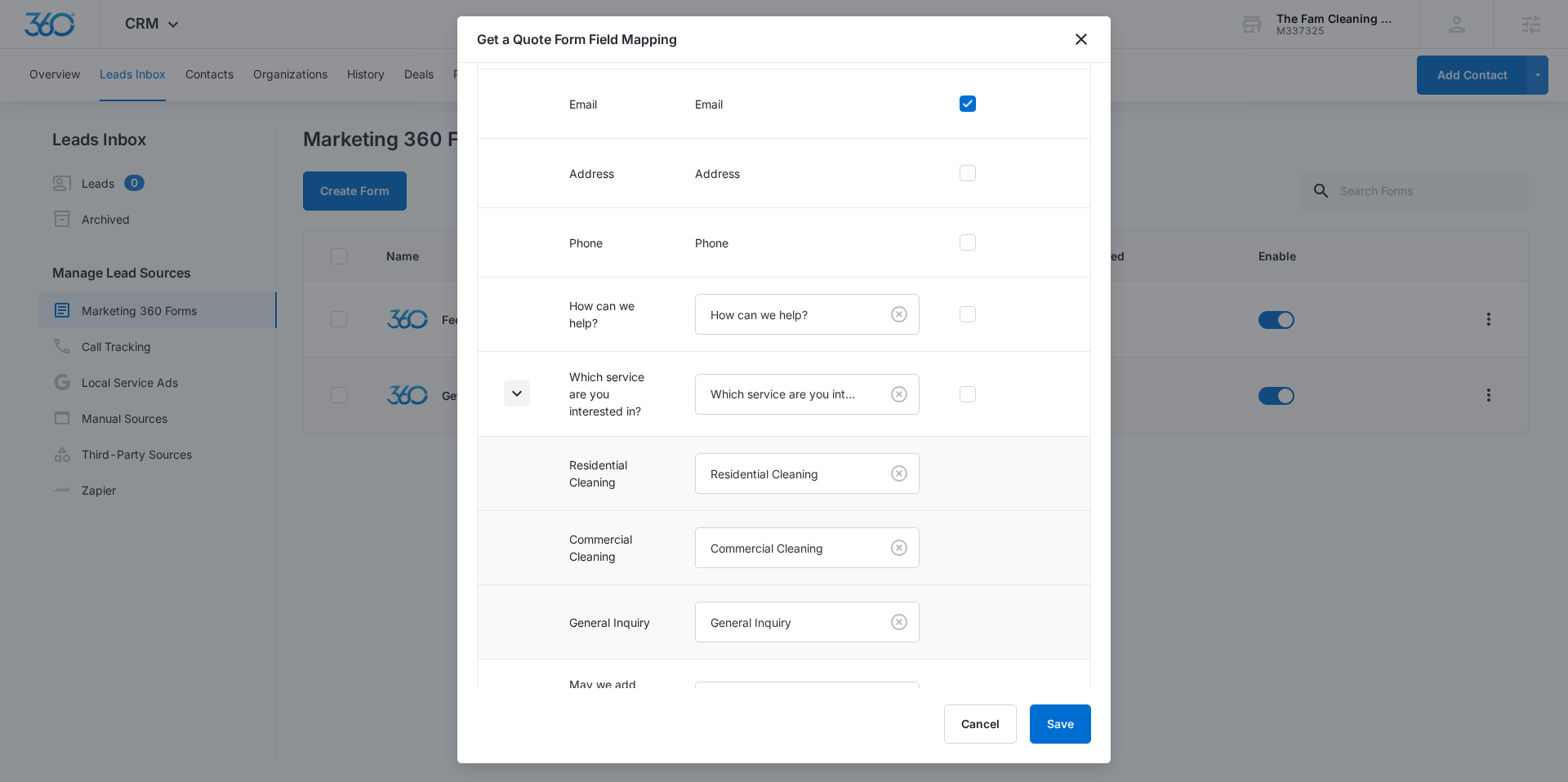
scroll to position [328, 0]
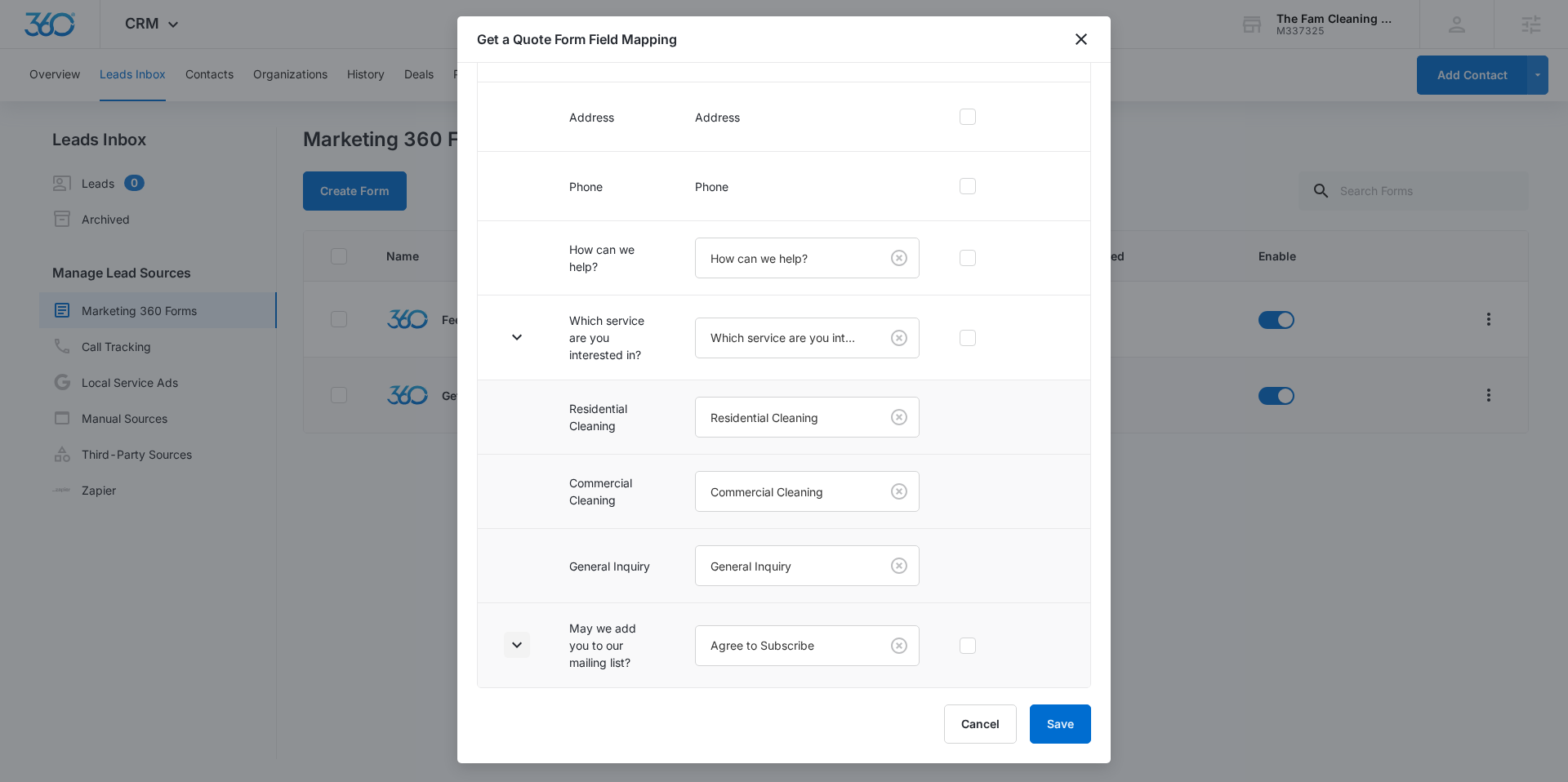
click at [523, 638] on icon "button" at bounding box center [517, 644] width 19 height 19
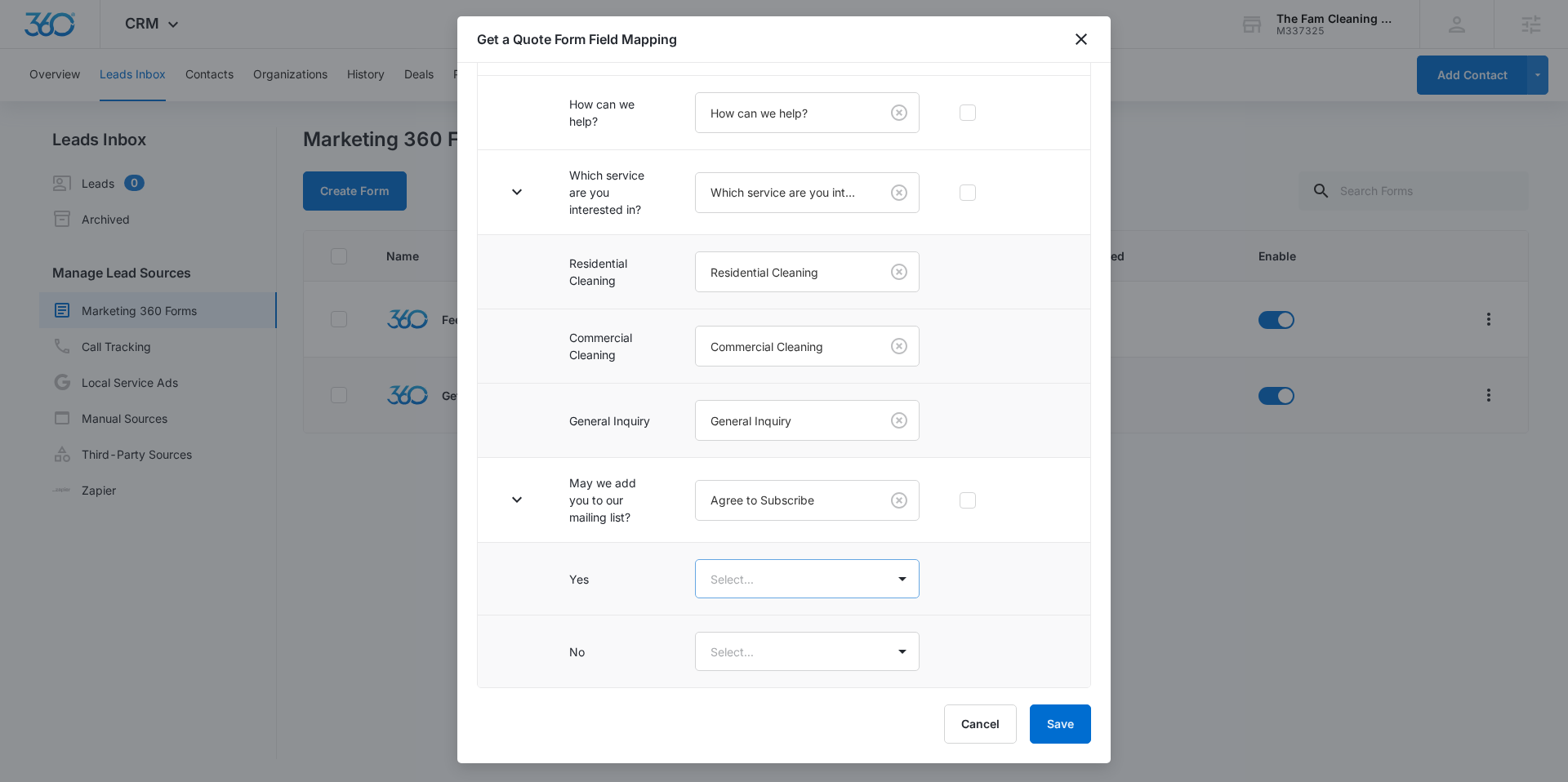
click at [775, 578] on body "CRM Apps Reputation Websites Forms CRM Email Social Content Ads Intelligence Fi…" at bounding box center [784, 391] width 1568 height 782
click at [750, 629] on div "Yes" at bounding box center [801, 636] width 173 height 17
click at [746, 653] on body "CRM Apps Reputation Websites Forms CRM Email Social Content Ads Intelligence Fi…" at bounding box center [784, 391] width 1568 height 782
click at [740, 738] on div "No" at bounding box center [801, 741] width 173 height 17
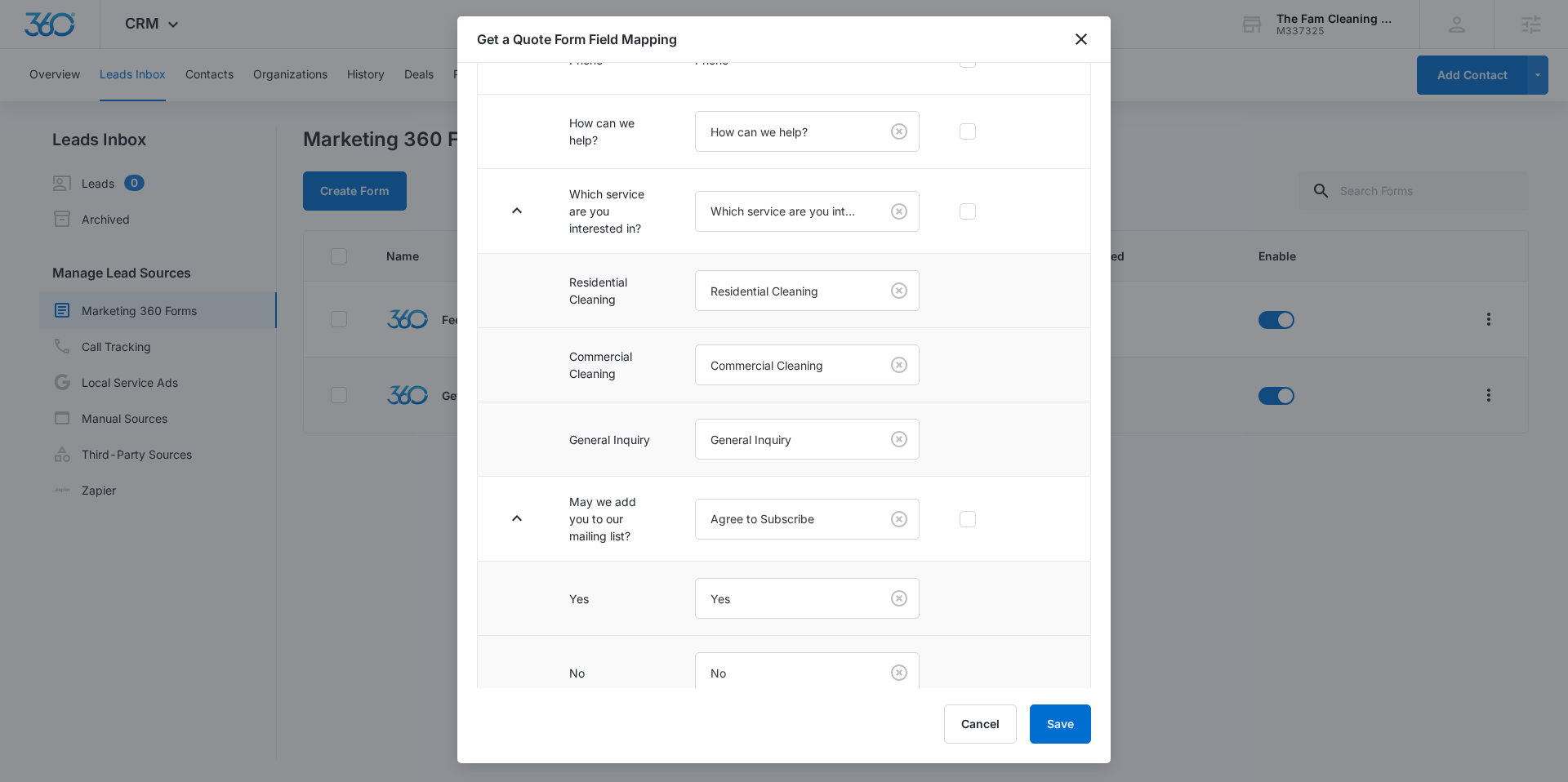
scroll to position [477, 0]
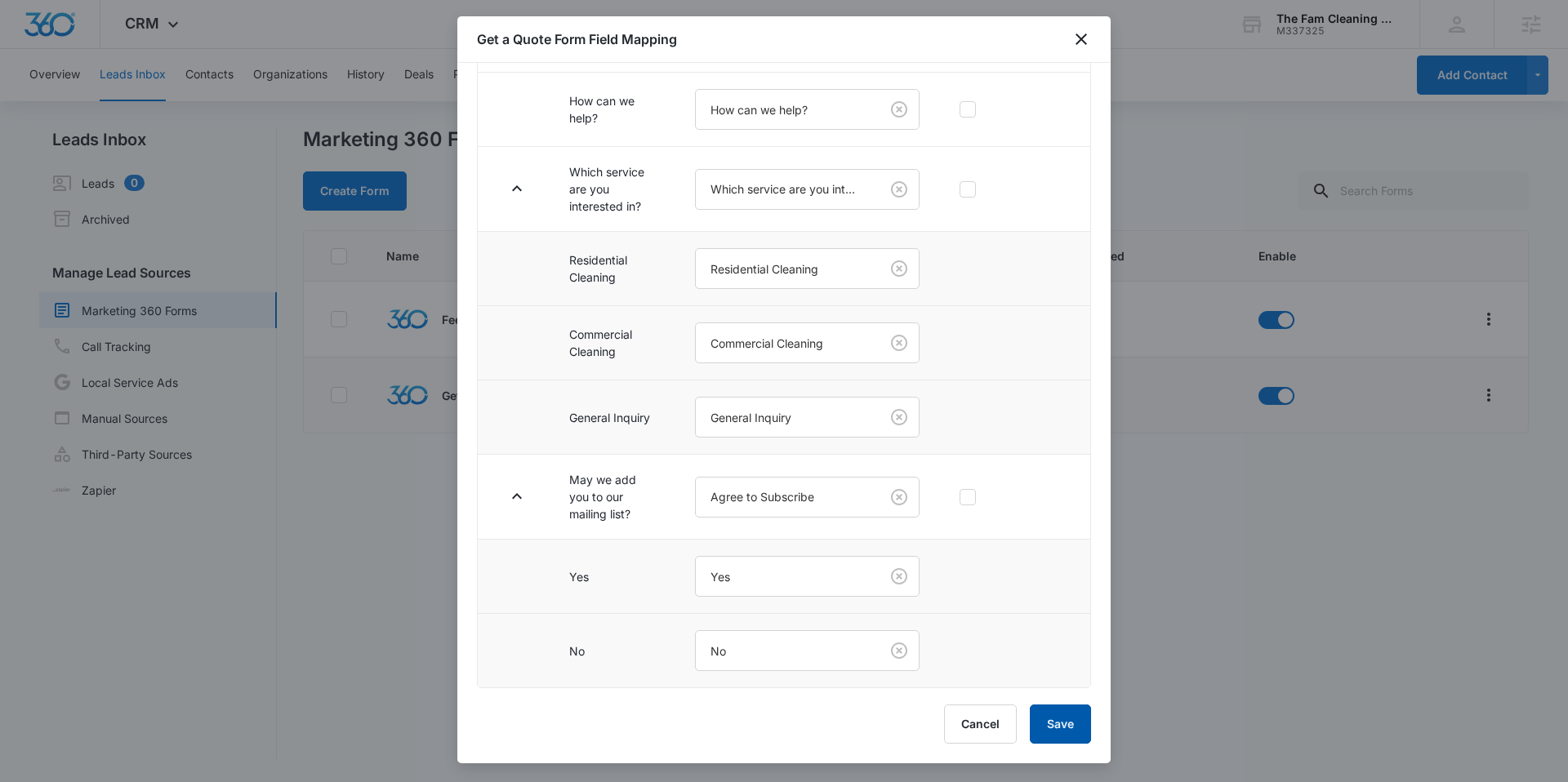
click at [1045, 706] on button "Save" at bounding box center [1061, 724] width 62 height 40
click at [512, 503] on icon "button" at bounding box center [517, 496] width 19 height 19
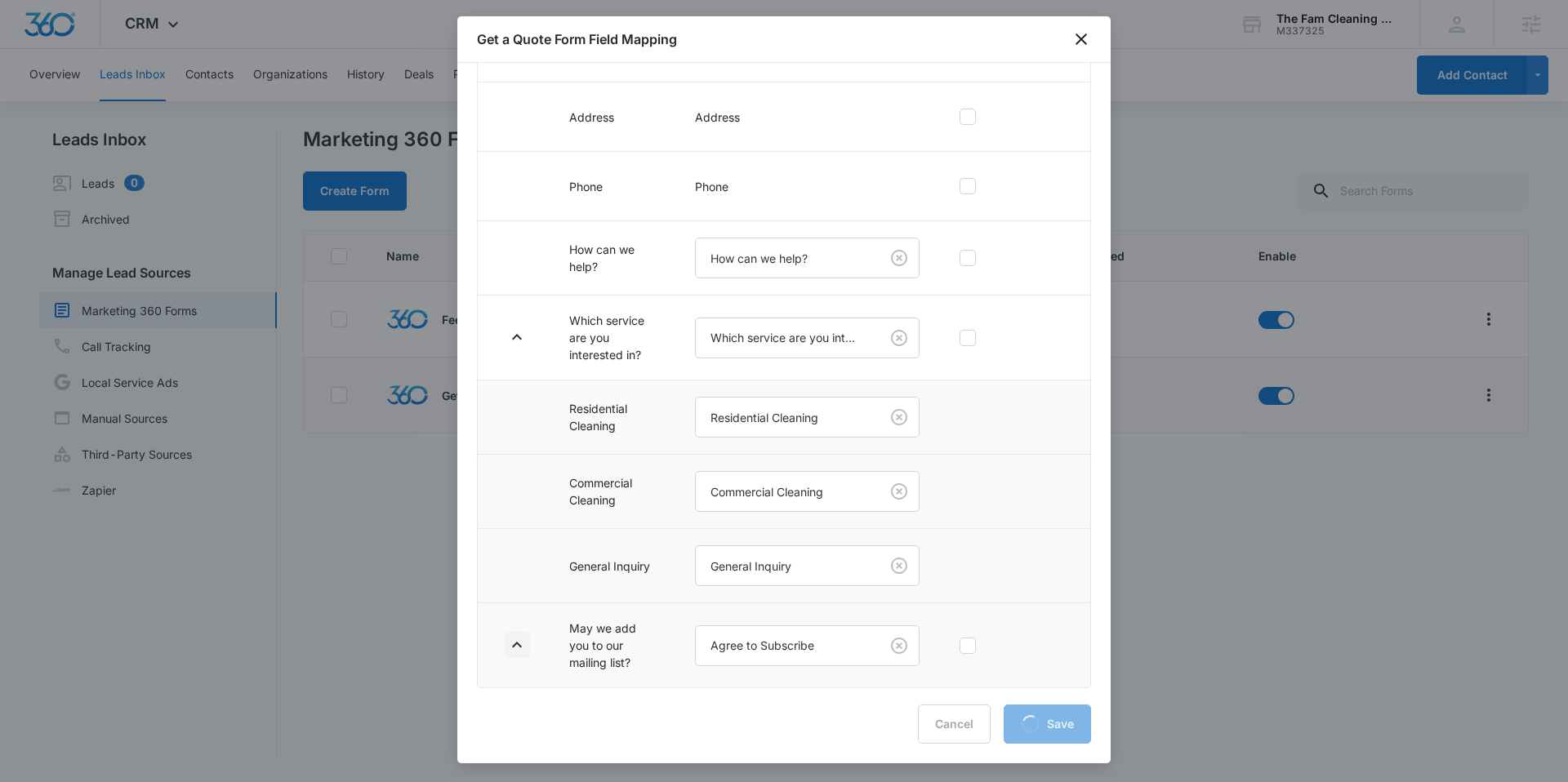
scroll to position [328, 0]
click at [518, 330] on icon "button" at bounding box center [517, 336] width 19 height 19
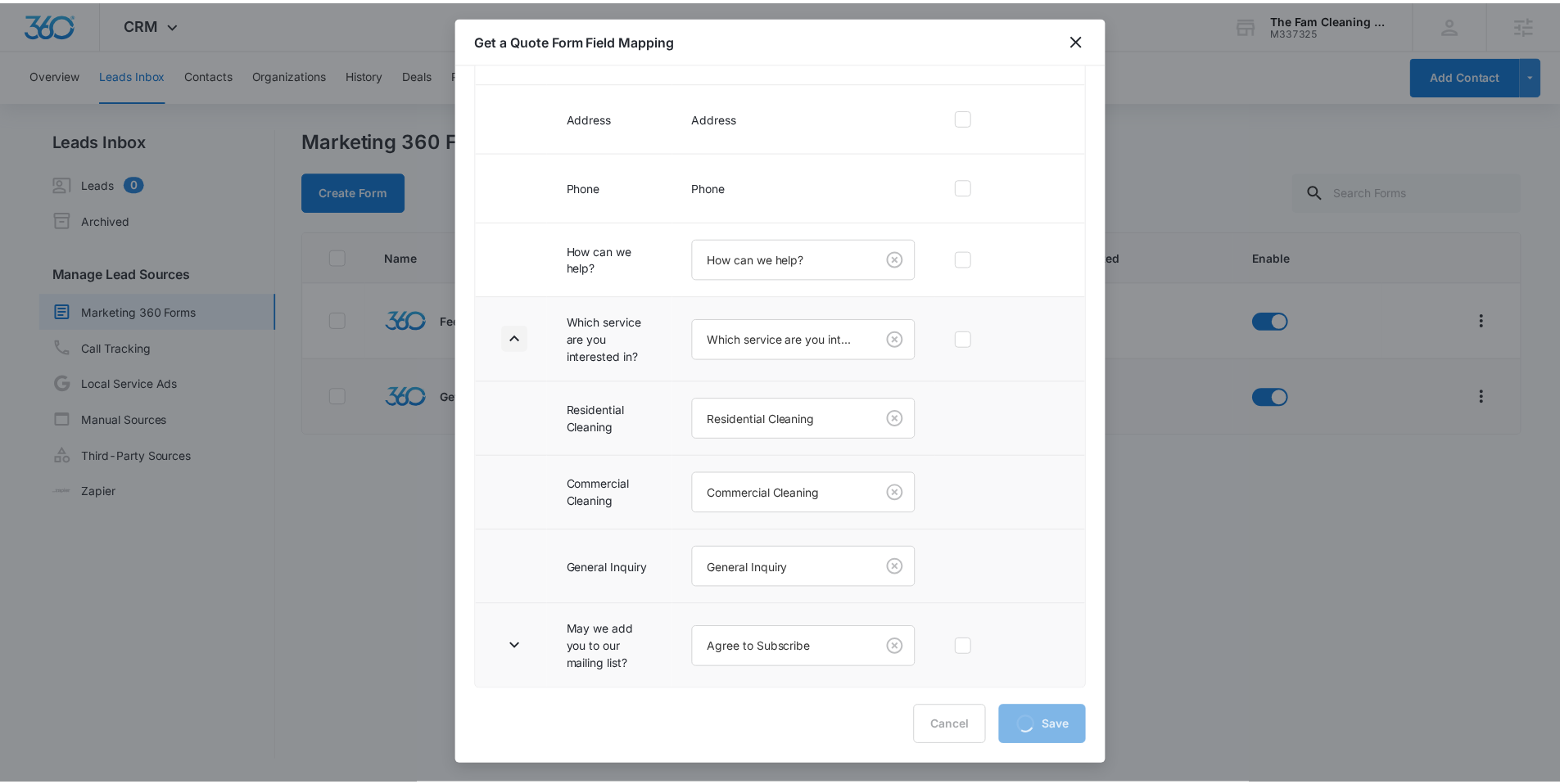
scroll to position [106, 0]
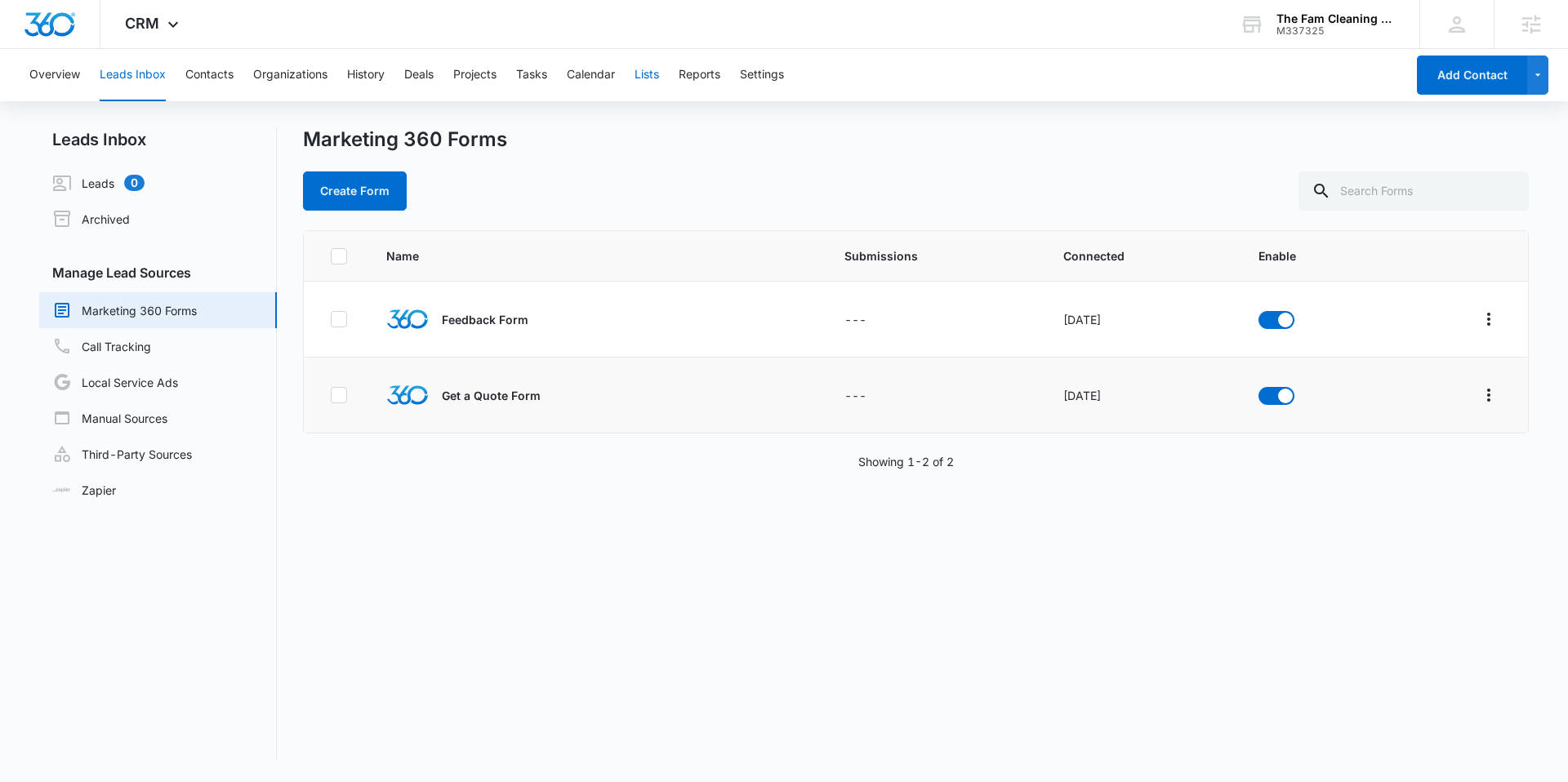
click at [649, 74] on button "Lists" at bounding box center [647, 74] width 25 height 52
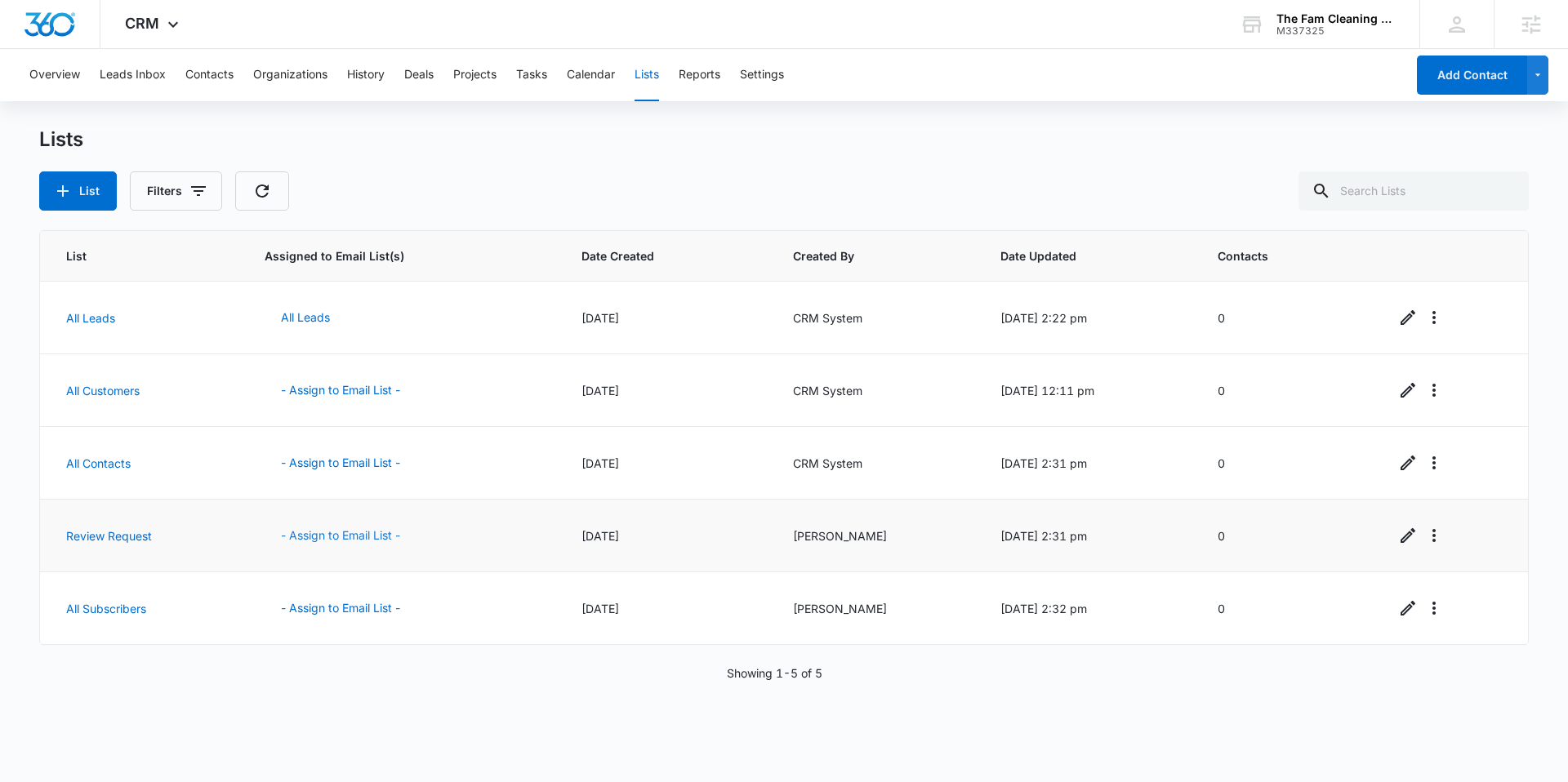
click at [340, 530] on button "- Assign to Email List -" at bounding box center [340, 536] width 152 height 40
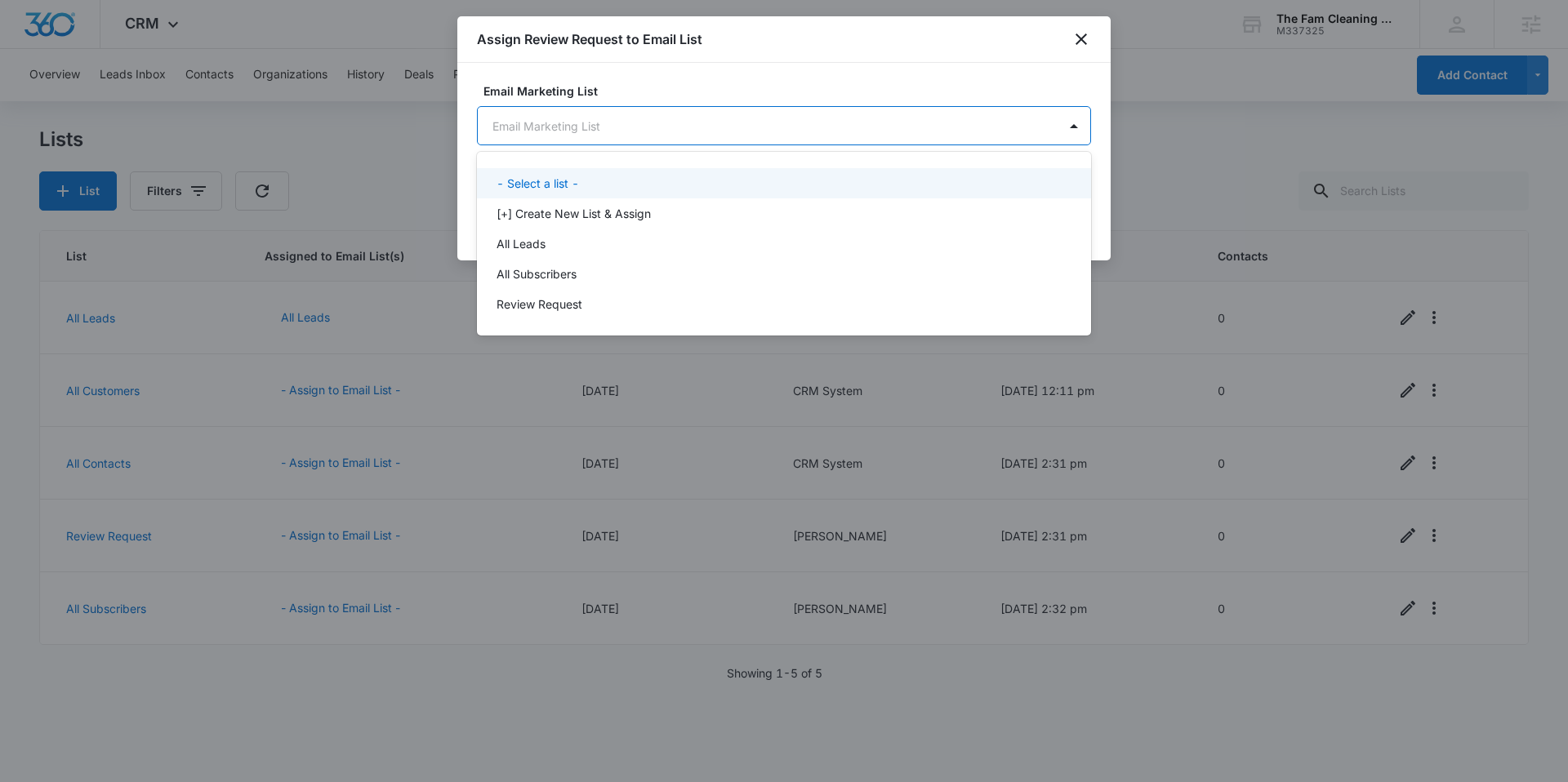
click at [648, 119] on body "CRM Apps Reputation Websites Forms CRM Email Social Content Ads Intelligence Fi…" at bounding box center [784, 391] width 1568 height 782
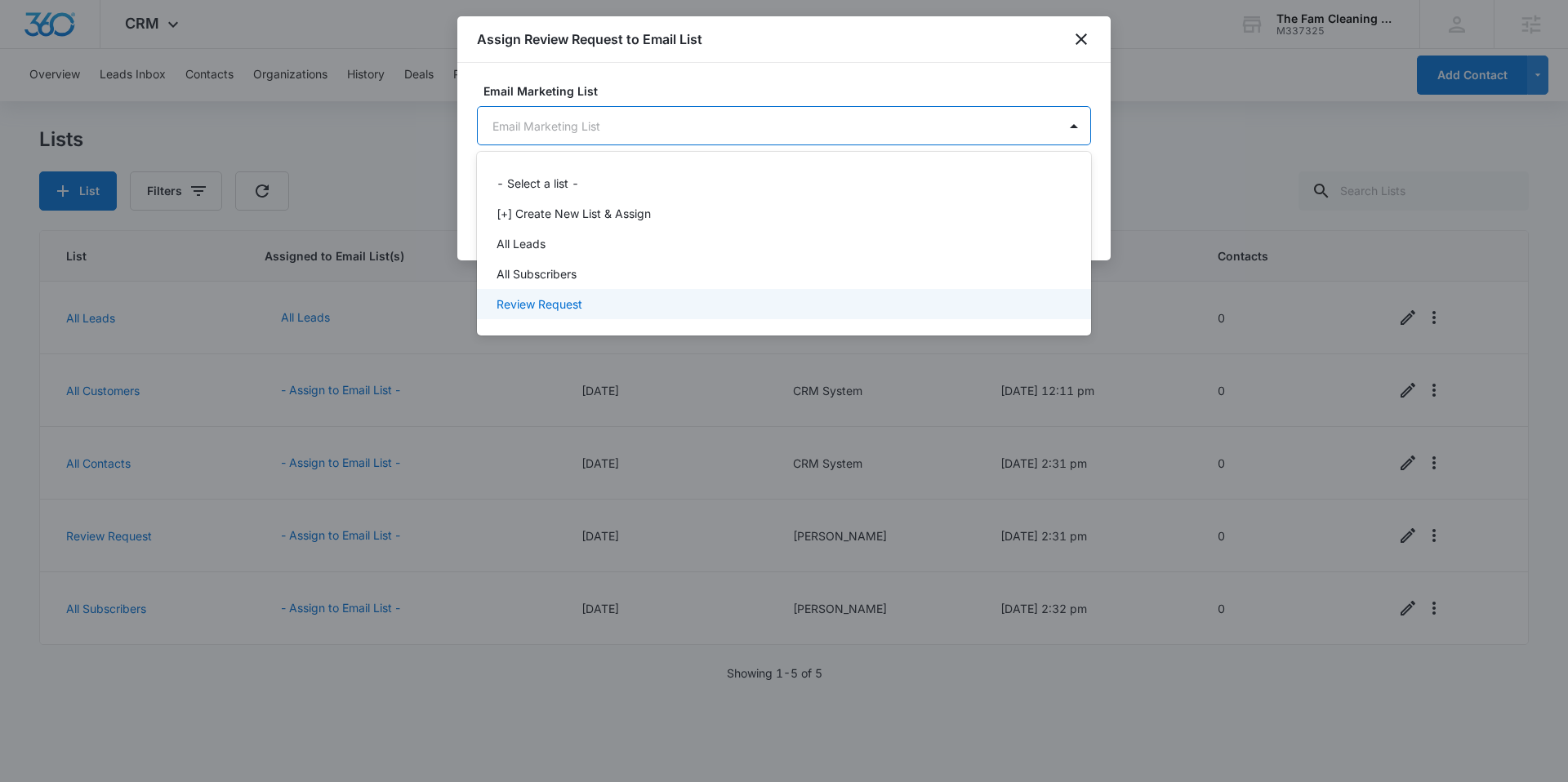
click at [552, 312] on p "Review Request" at bounding box center [539, 304] width 85 height 17
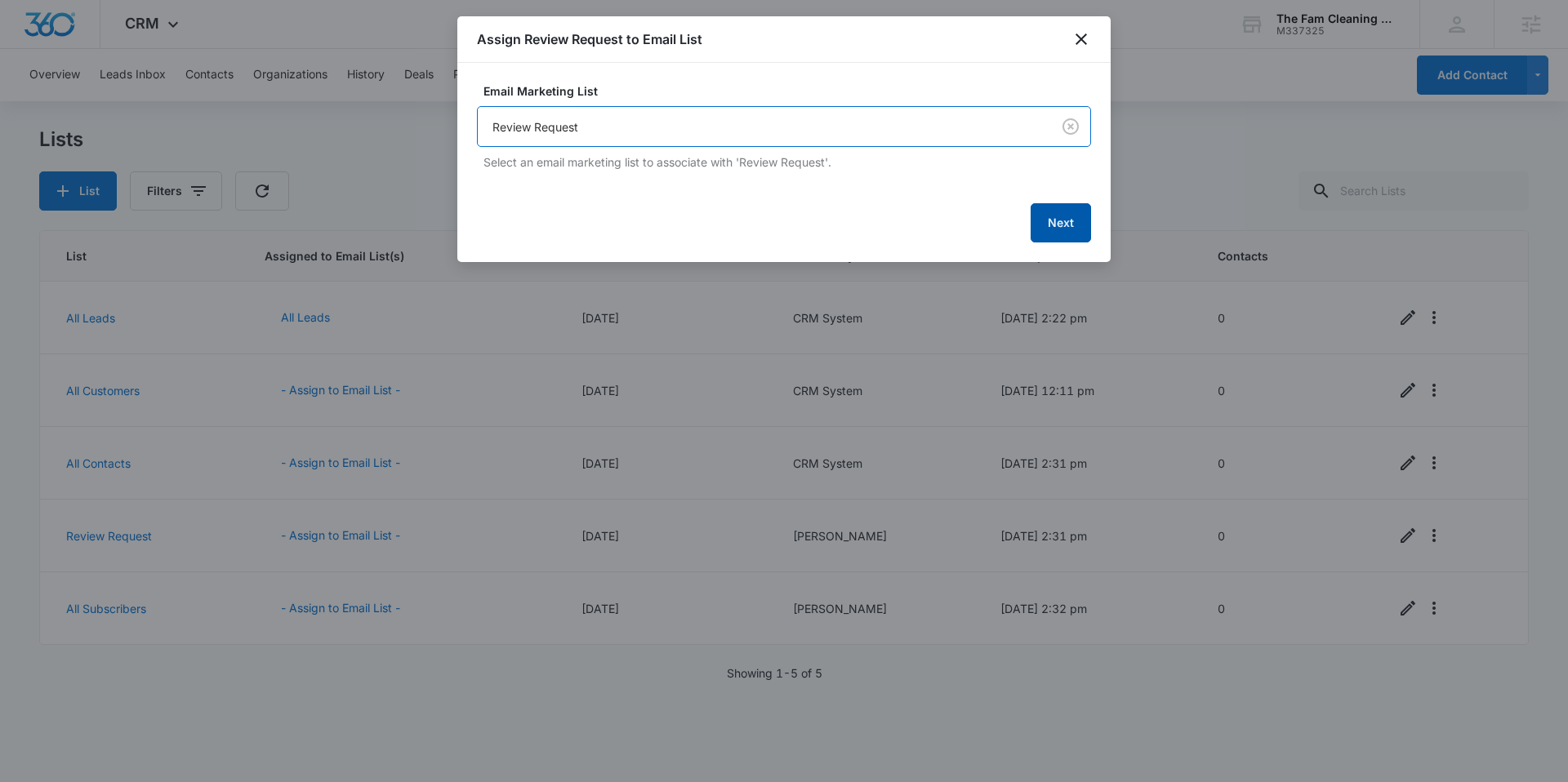
click at [1071, 219] on button "Next" at bounding box center [1062, 222] width 61 height 40
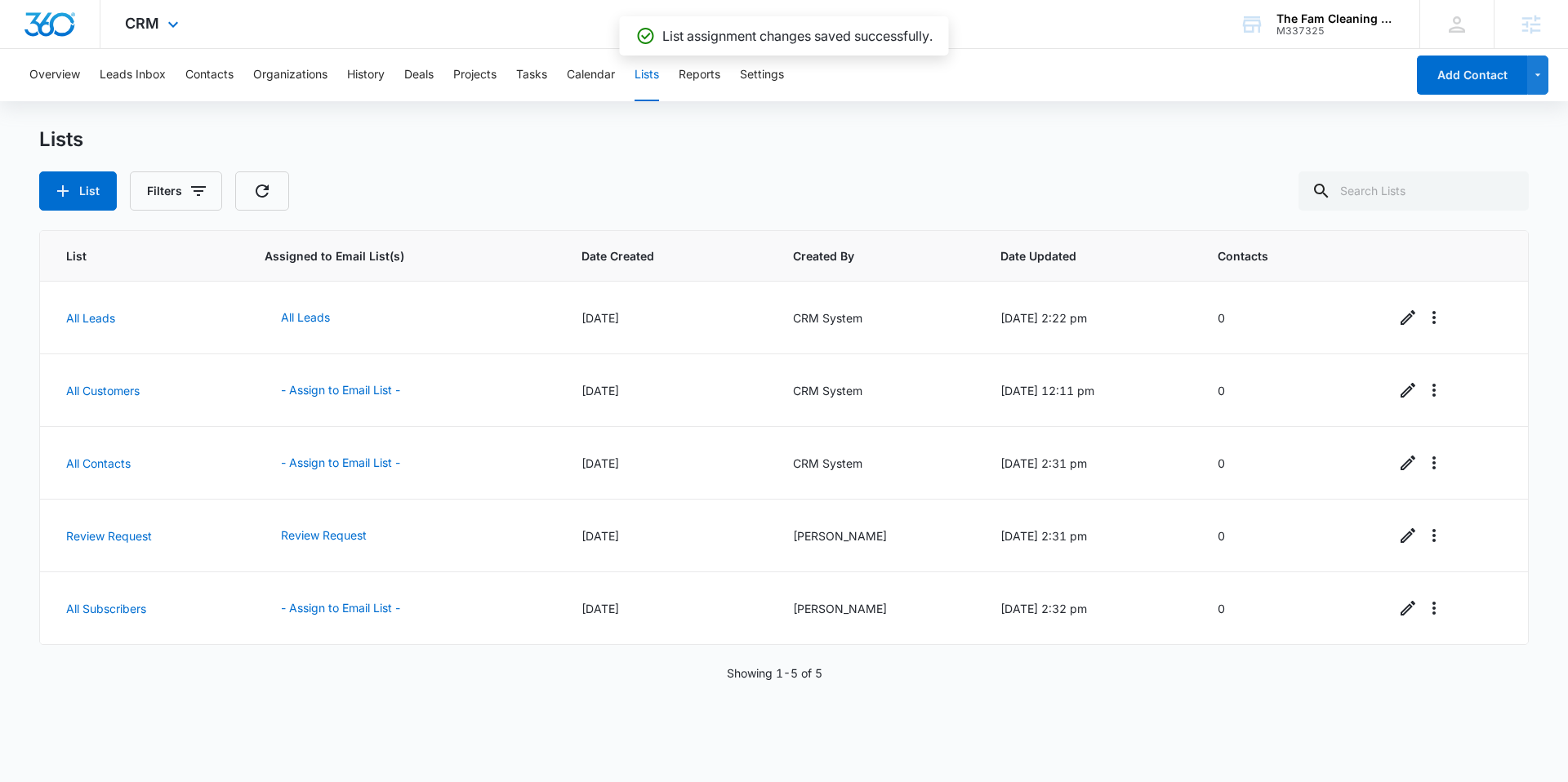
click at [62, 14] on img "Dashboard" at bounding box center [50, 24] width 52 height 25
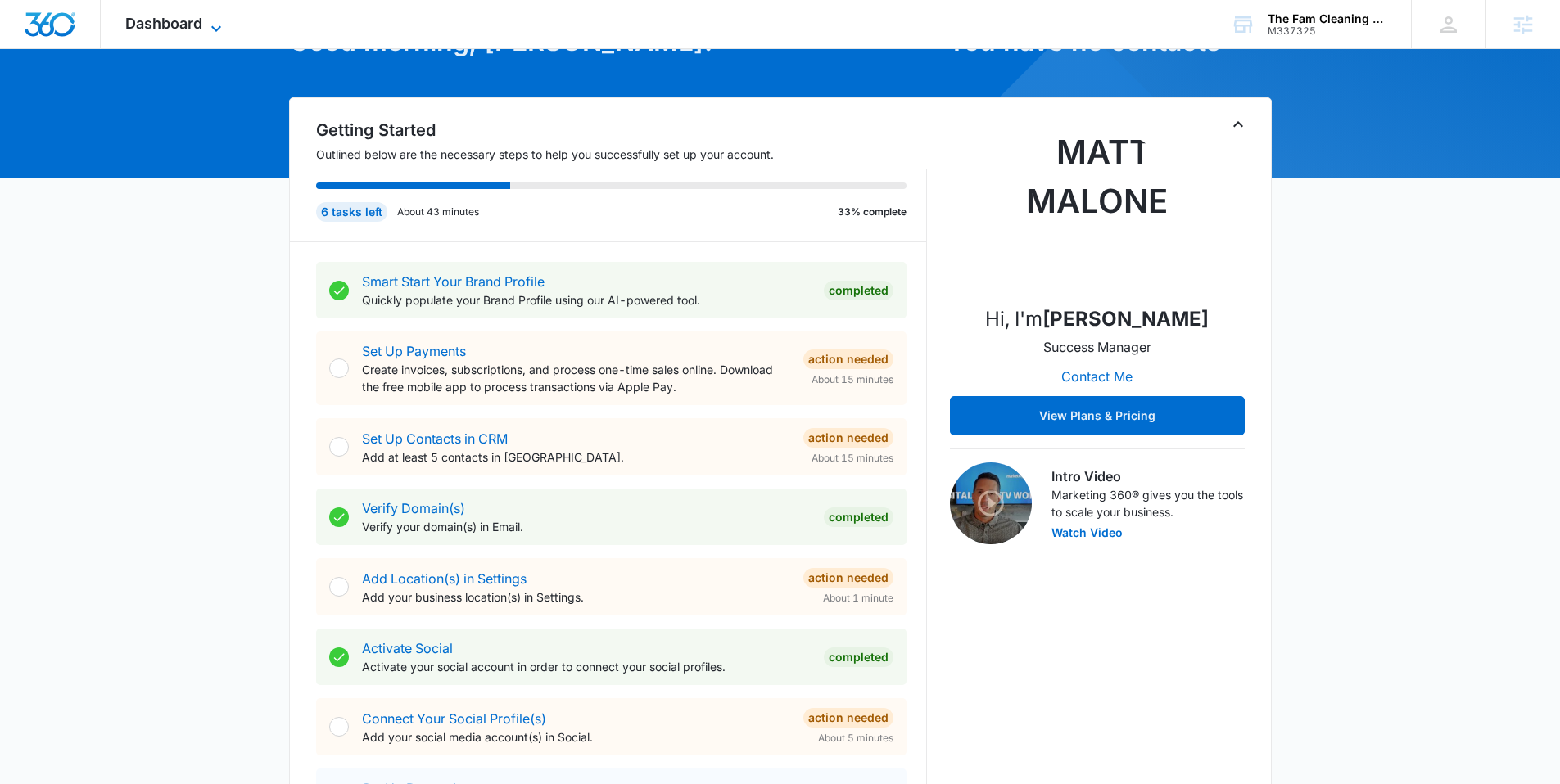
scroll to position [117, 0]
click at [163, 17] on span "Dashboard" at bounding box center [164, 23] width 77 height 18
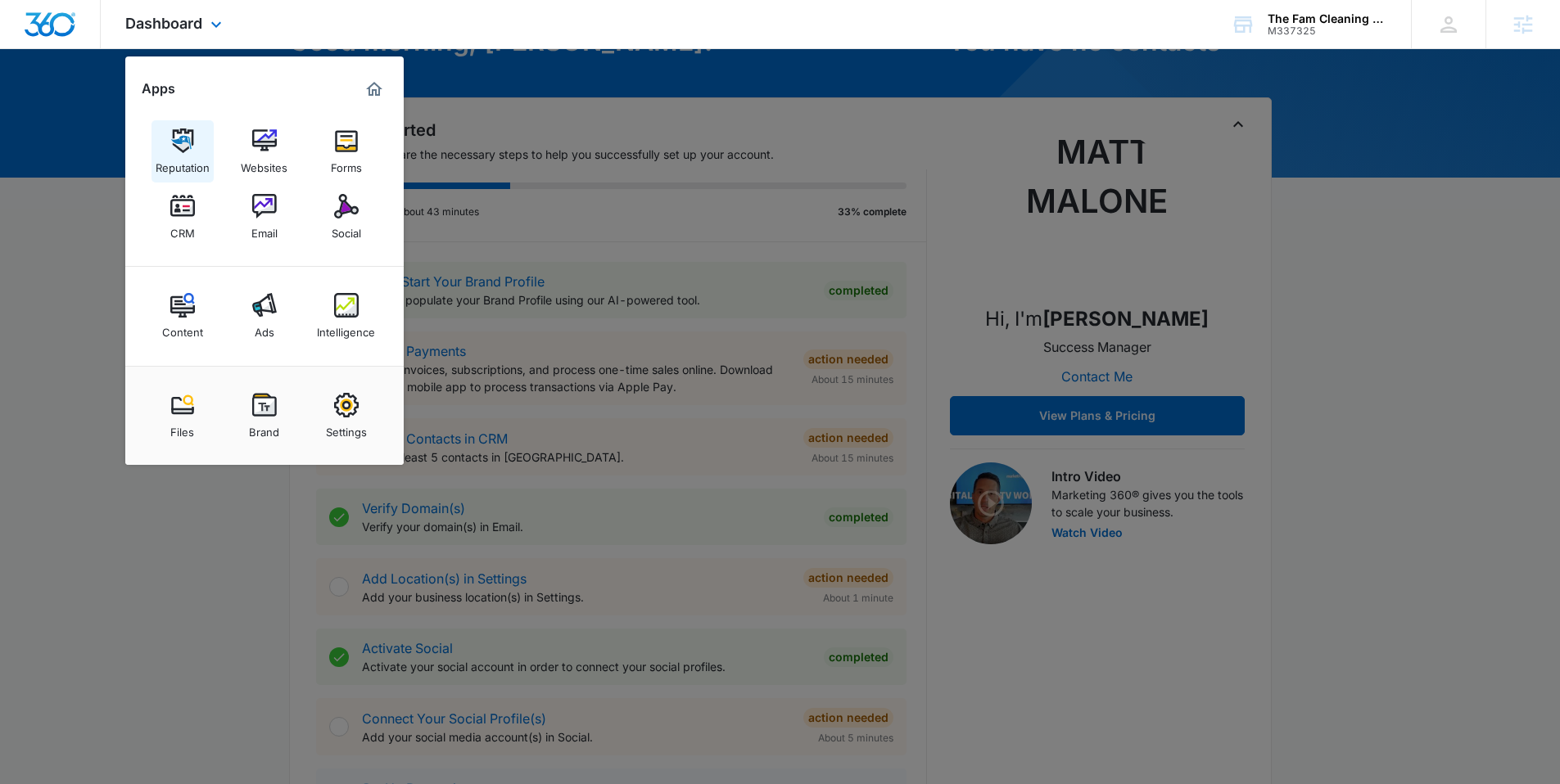
click at [181, 149] on img at bounding box center [182, 141] width 25 height 25
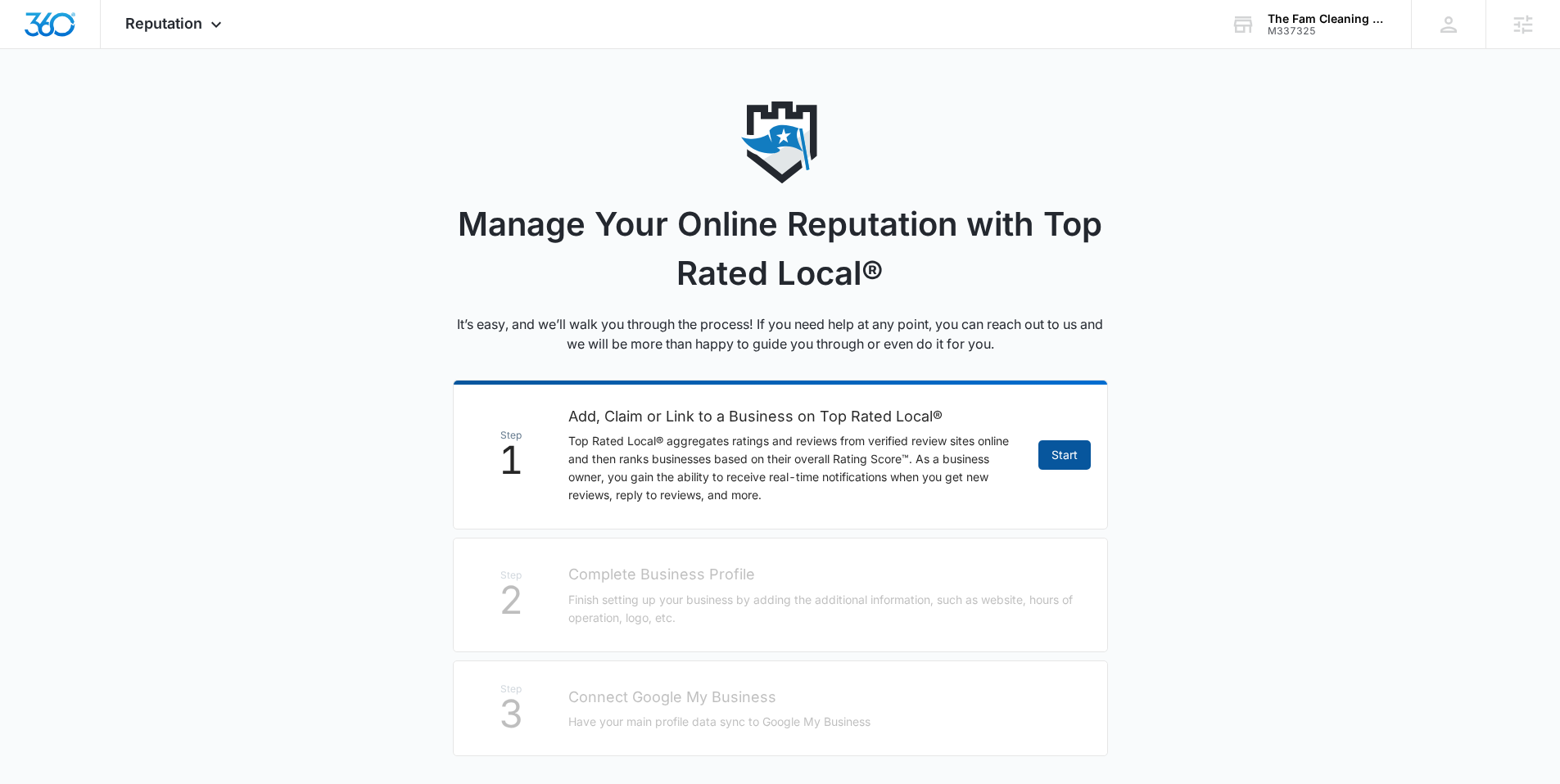
click at [1046, 457] on link "Start" at bounding box center [1064, 455] width 53 height 29
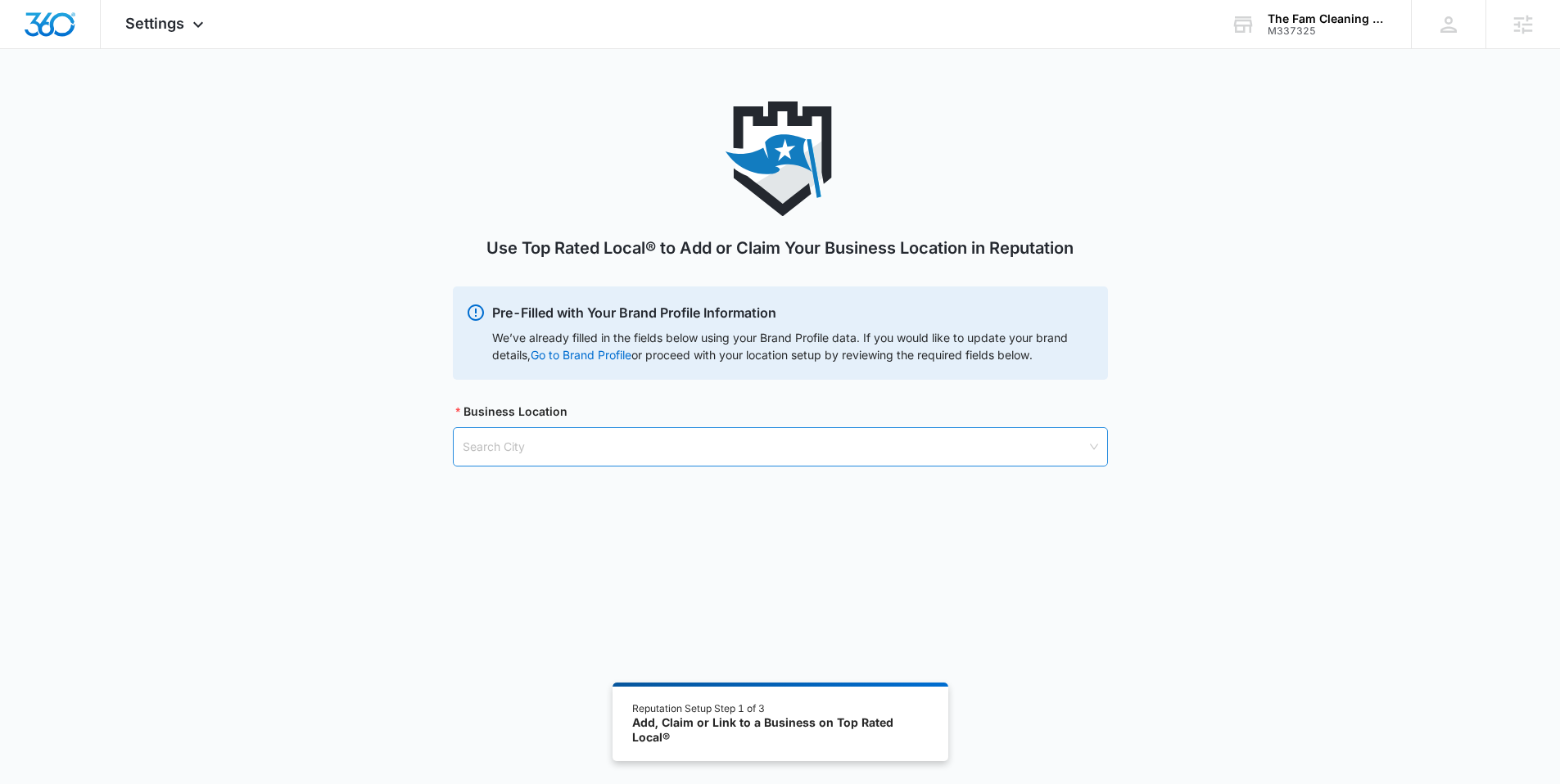
click at [545, 445] on input "search" at bounding box center [774, 447] width 624 height 38
type input "commack"
click at [534, 491] on div "Commack, NY - USA" at bounding box center [780, 487] width 634 height 18
click at [511, 525] on input "search" at bounding box center [774, 530] width 624 height 38
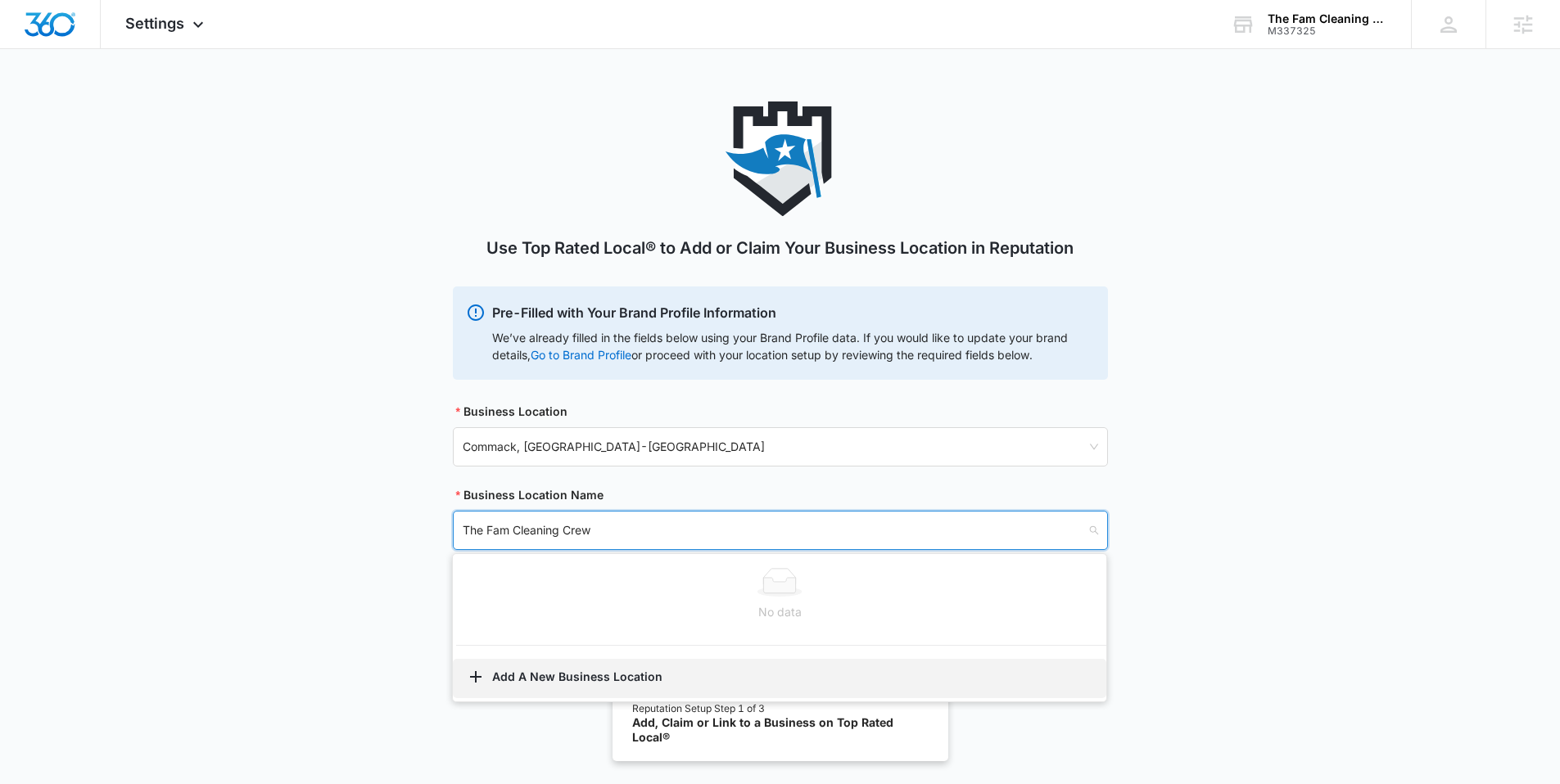
type input "The Fam Cleaning Crew"
click at [598, 676] on button "Add A New Business Location" at bounding box center [780, 678] width 653 height 40
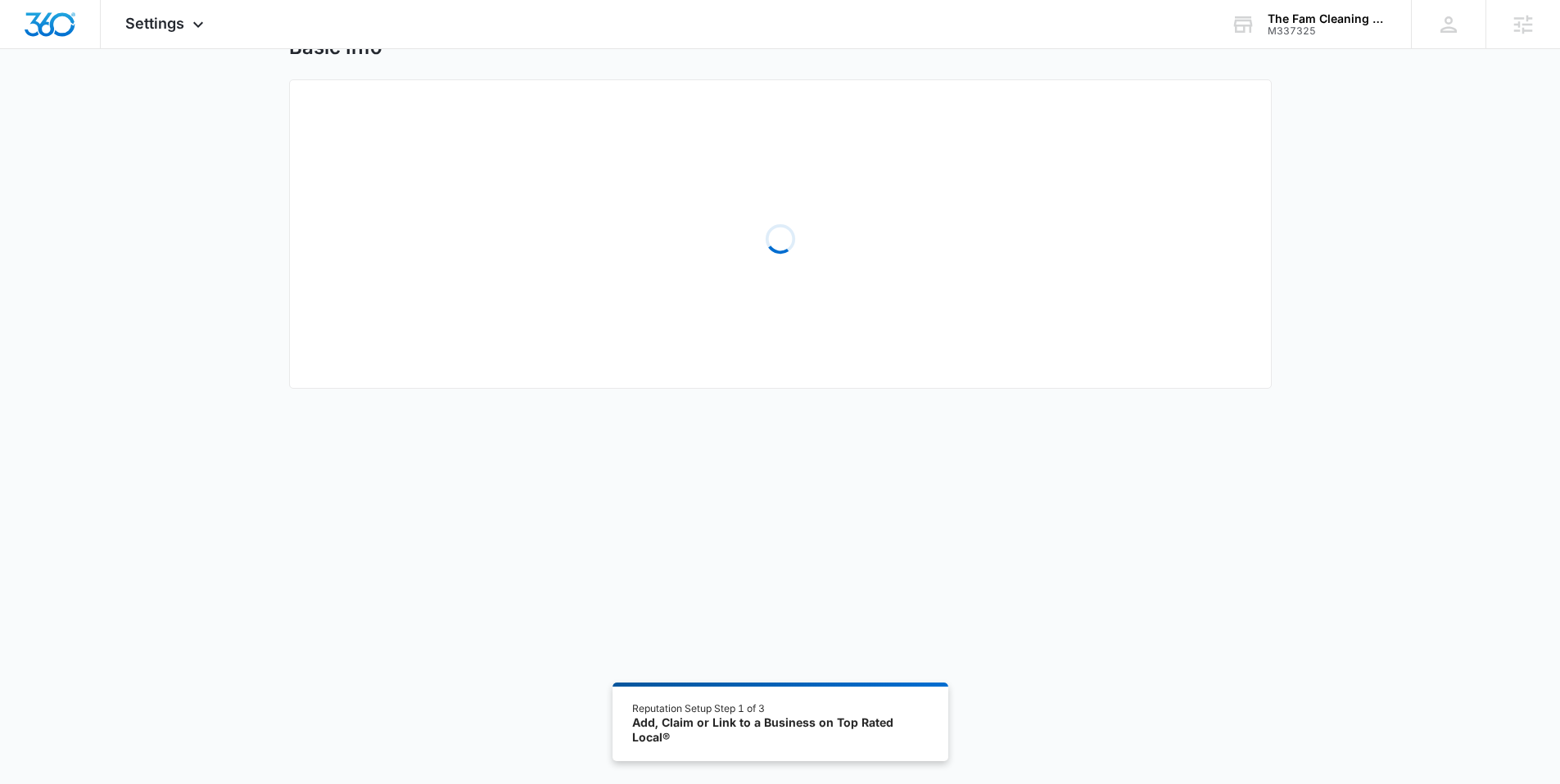
scroll to position [54, 0]
select select "New York"
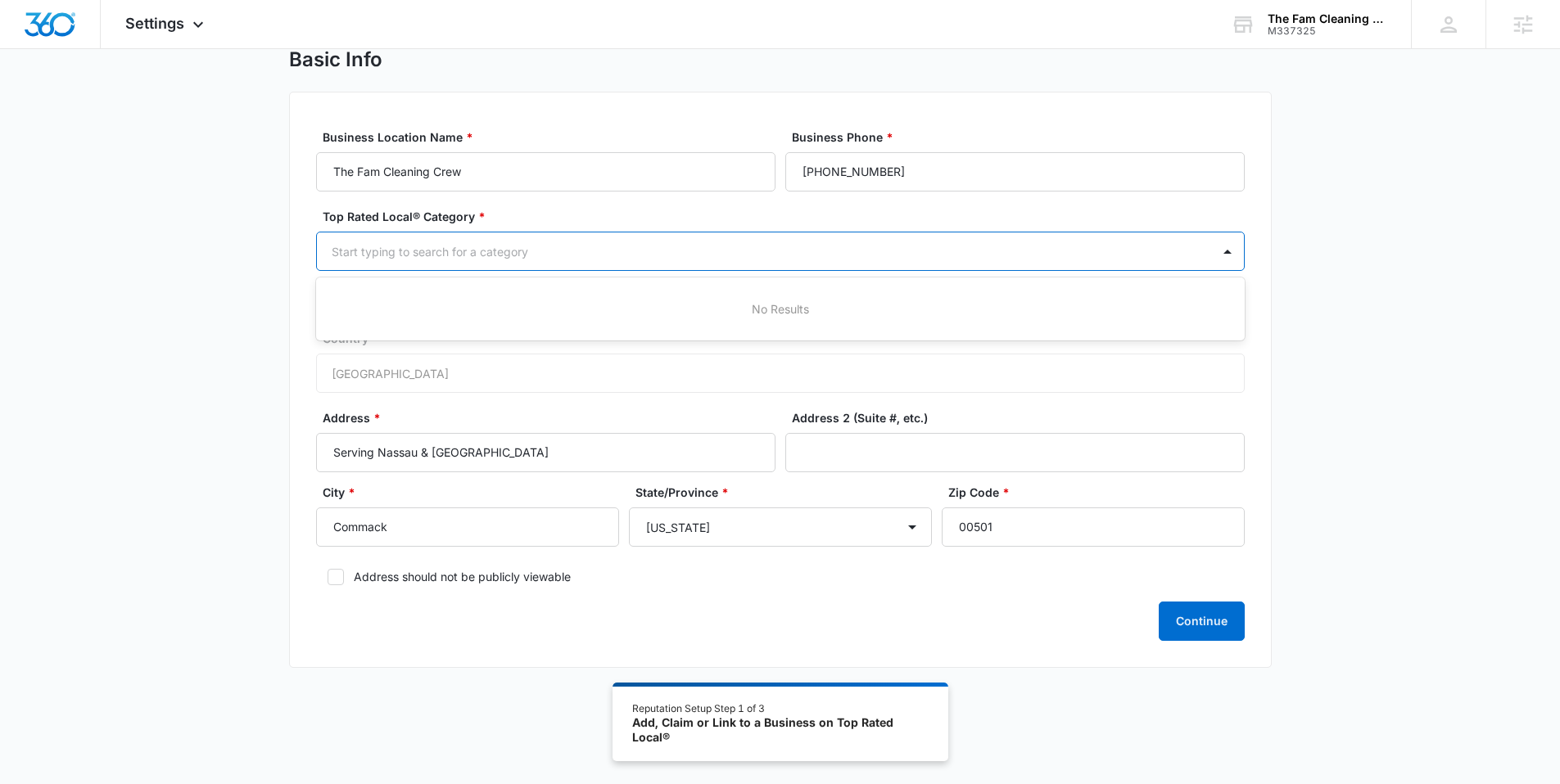
click at [529, 256] on div at bounding box center [760, 252] width 858 height 20
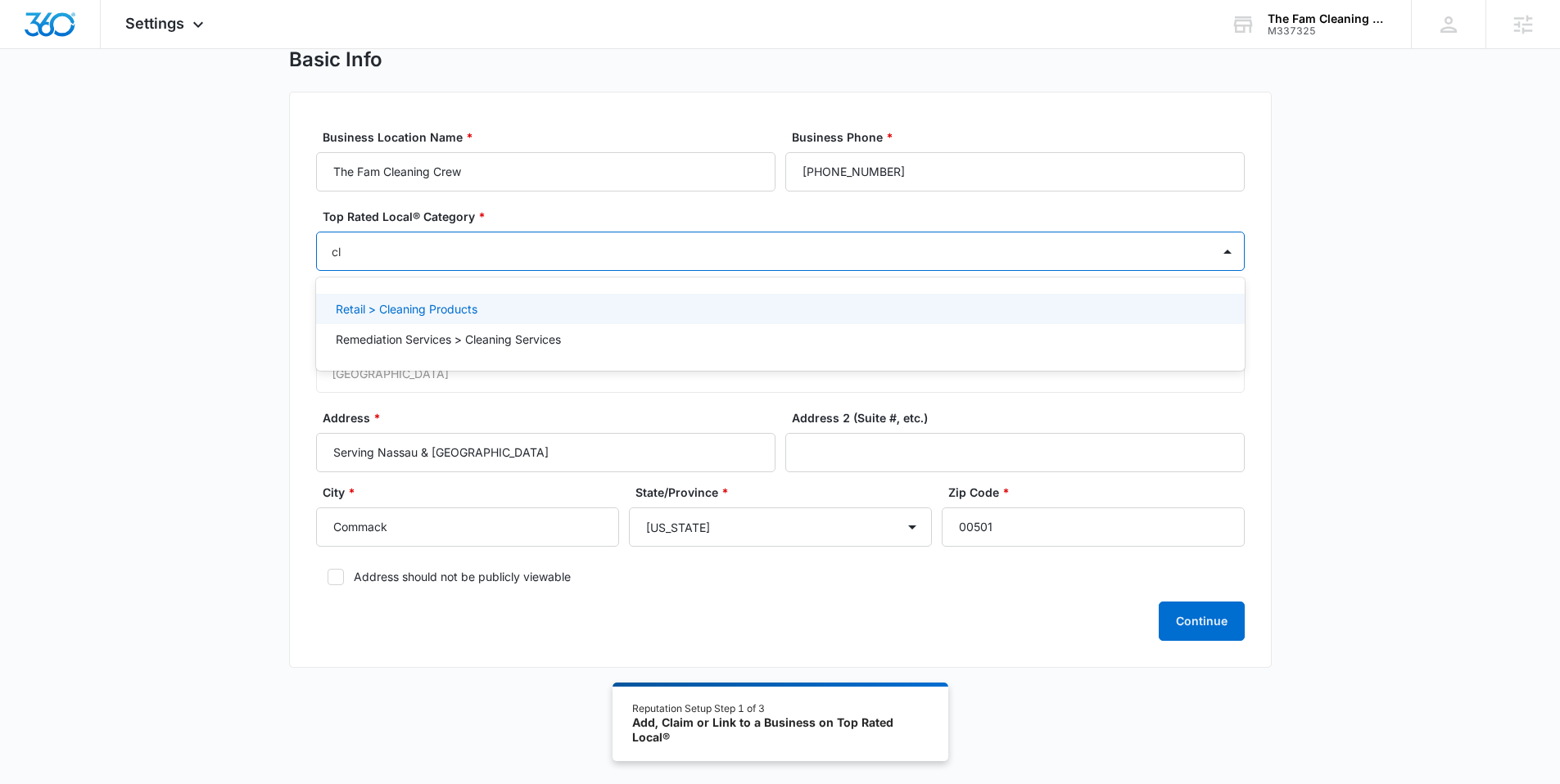
type input "c"
type input "r"
type input "c"
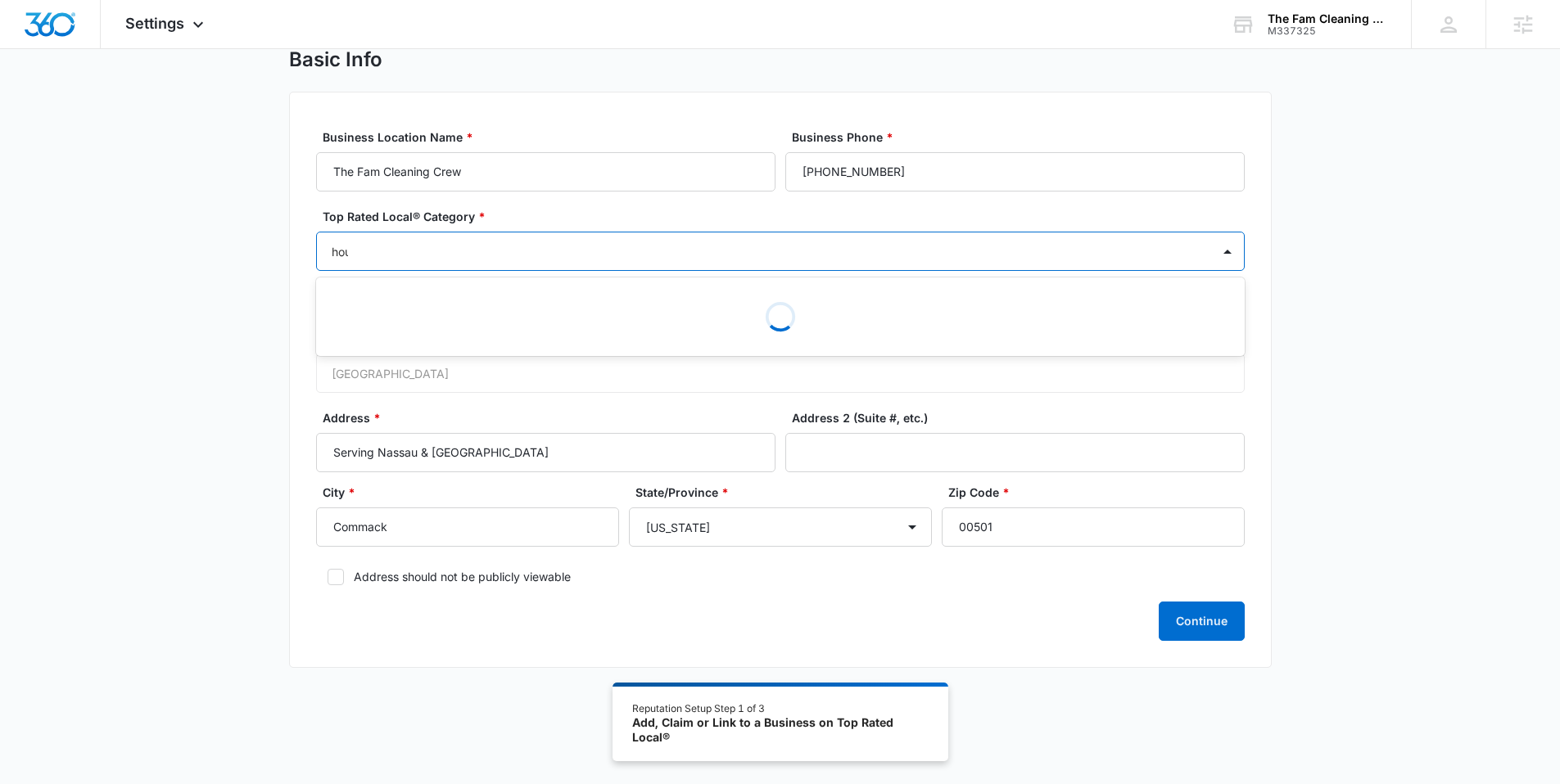
type input "house"
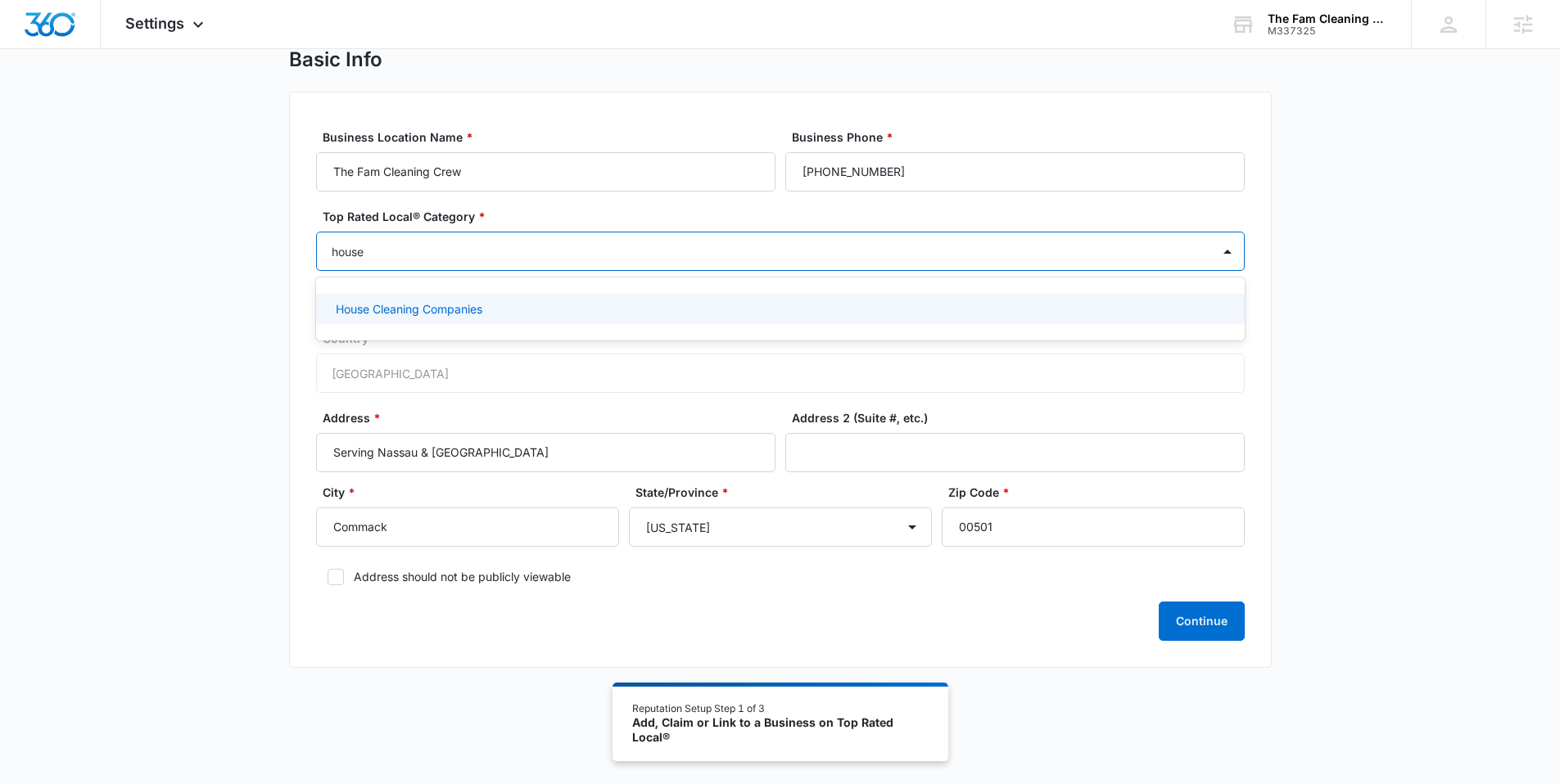
click at [439, 314] on p "House Cleaning Companies" at bounding box center [408, 309] width 147 height 18
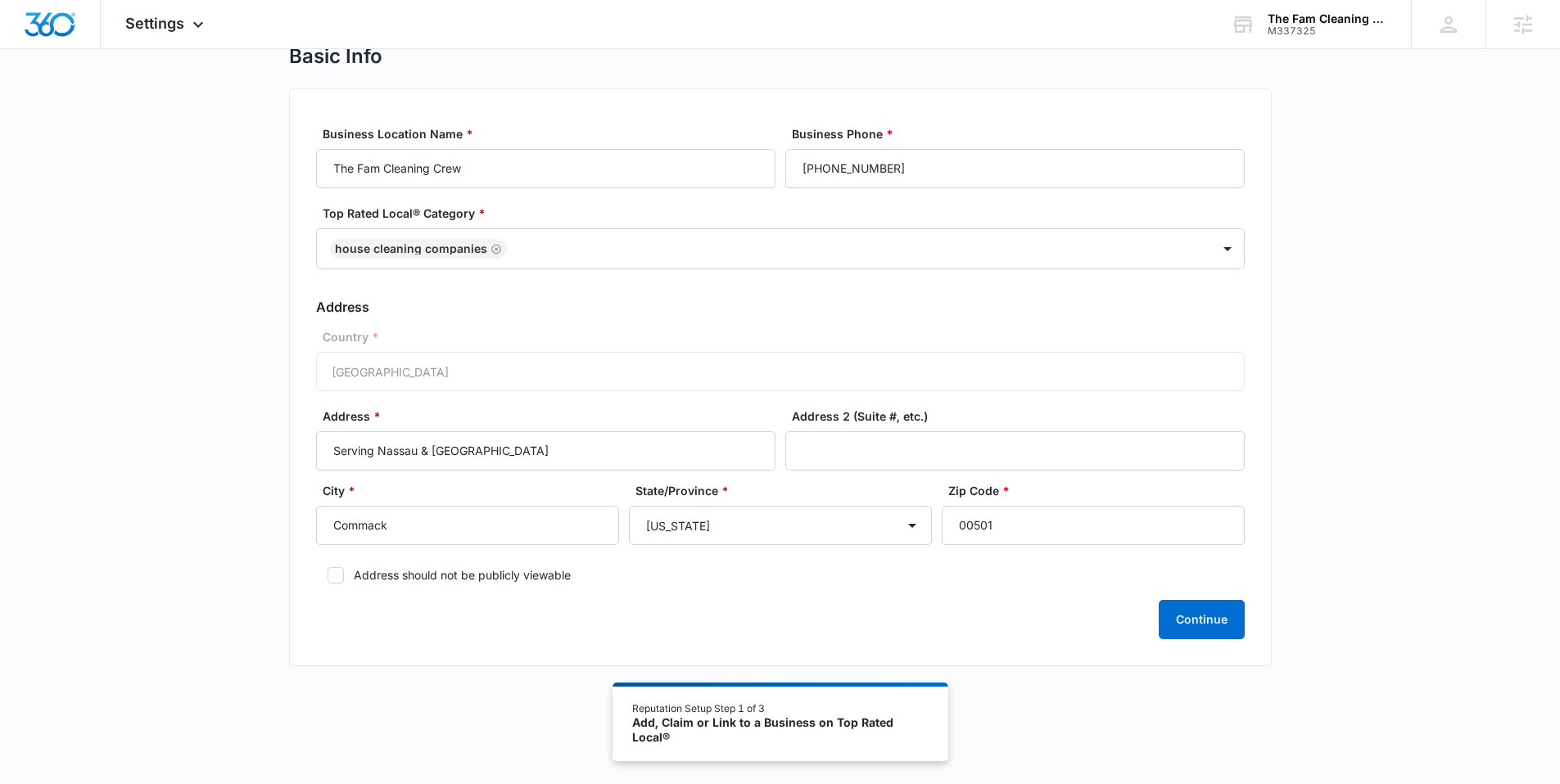
click at [220, 269] on div "Basic Info Business Location Name * The Fam Cleaning Crew Business Phone * (631…" at bounding box center [780, 365] width 1560 height 642
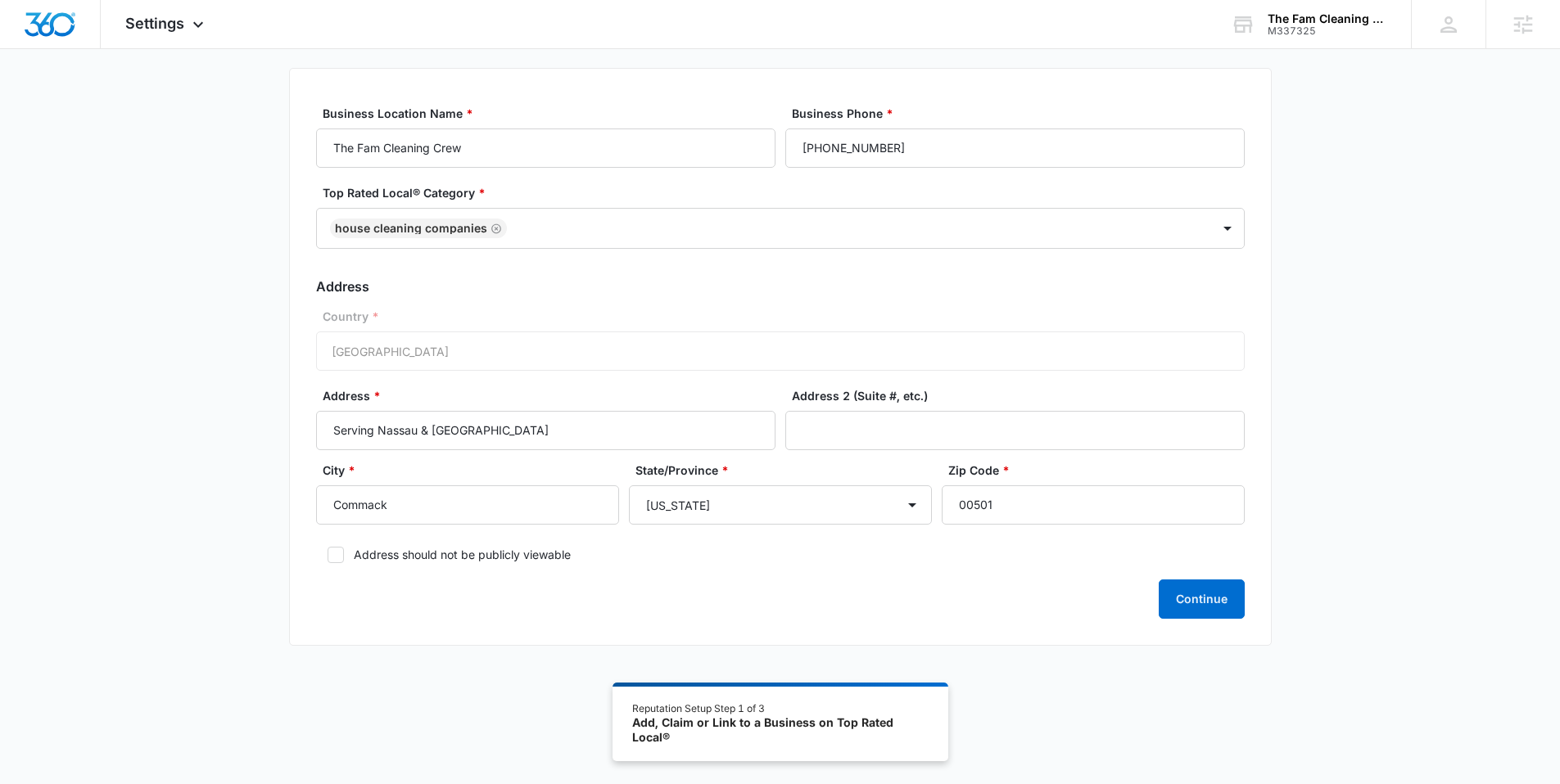
scroll to position [90, 0]
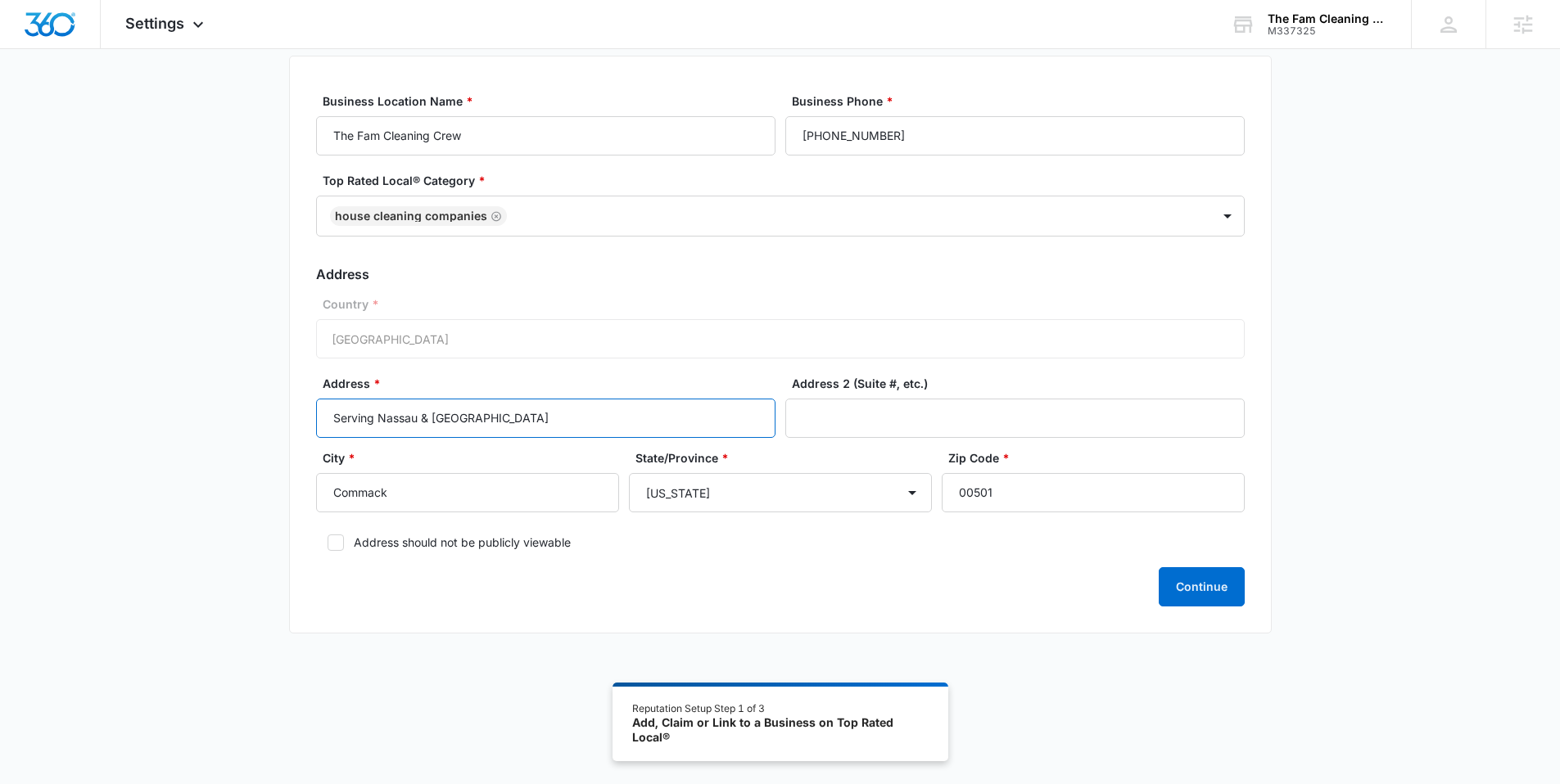
drag, startPoint x: 534, startPoint y: 414, endPoint x: 187, endPoint y: 407, distance: 347.1
click at [187, 407] on div "Basic Info Business Location Name * The Fam Cleaning Crew Business Phone * (631…" at bounding box center [780, 332] width 1560 height 642
type input "3 New Hwy"
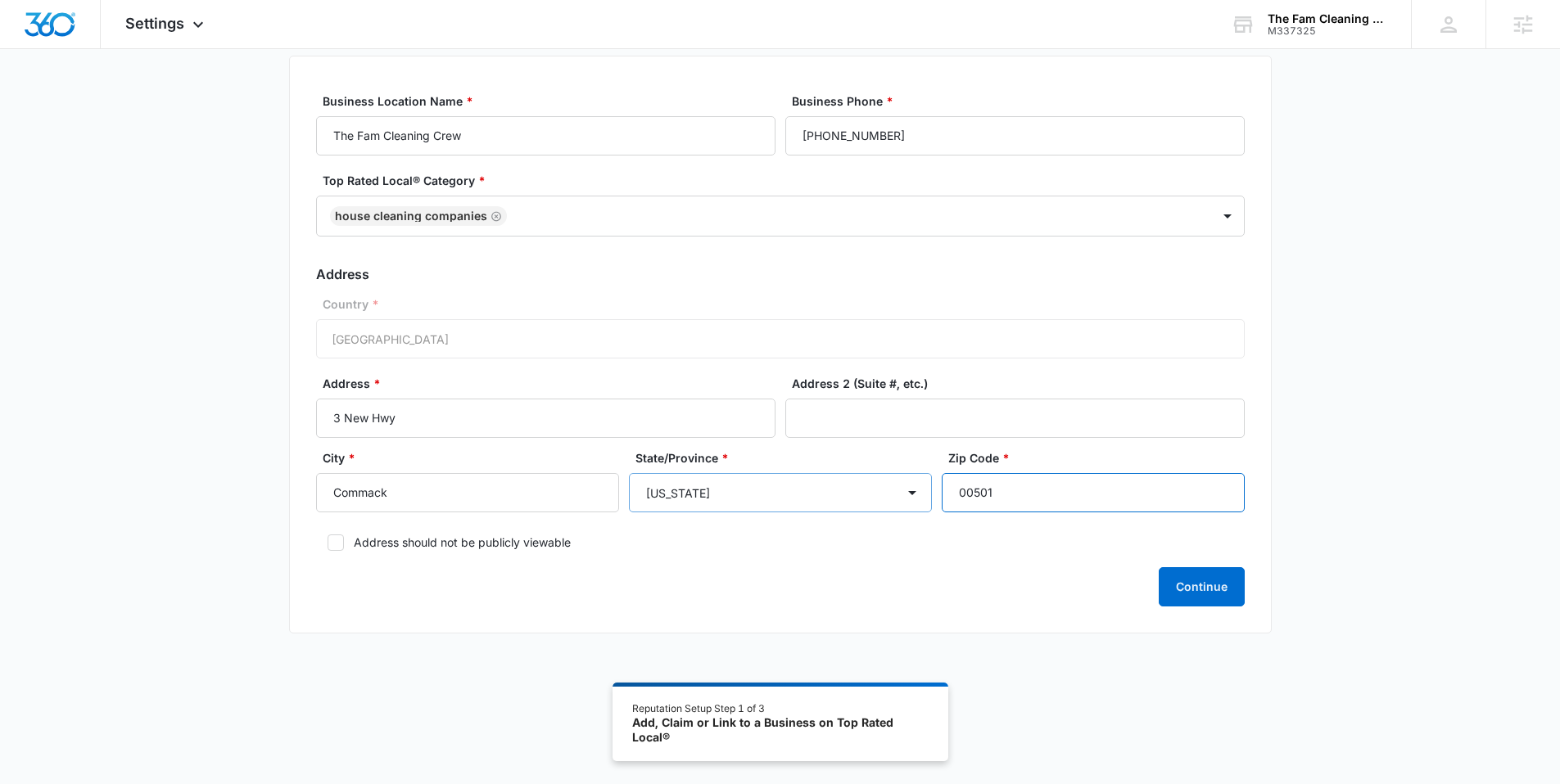
drag, startPoint x: 1026, startPoint y: 500, endPoint x: 927, endPoint y: 498, distance: 99.0
click at [927, 498] on div "City * Commack State/Province * Alabama Alaska Arizona Arkansas California Colo…" at bounding box center [780, 486] width 929 height 75
type input "11725"
click at [475, 540] on label "Address should not be publicly viewable" at bounding box center [780, 542] width 929 height 18
click at [328, 540] on input "Address should not be publicly viewable" at bounding box center [322, 543] width 11 height 11
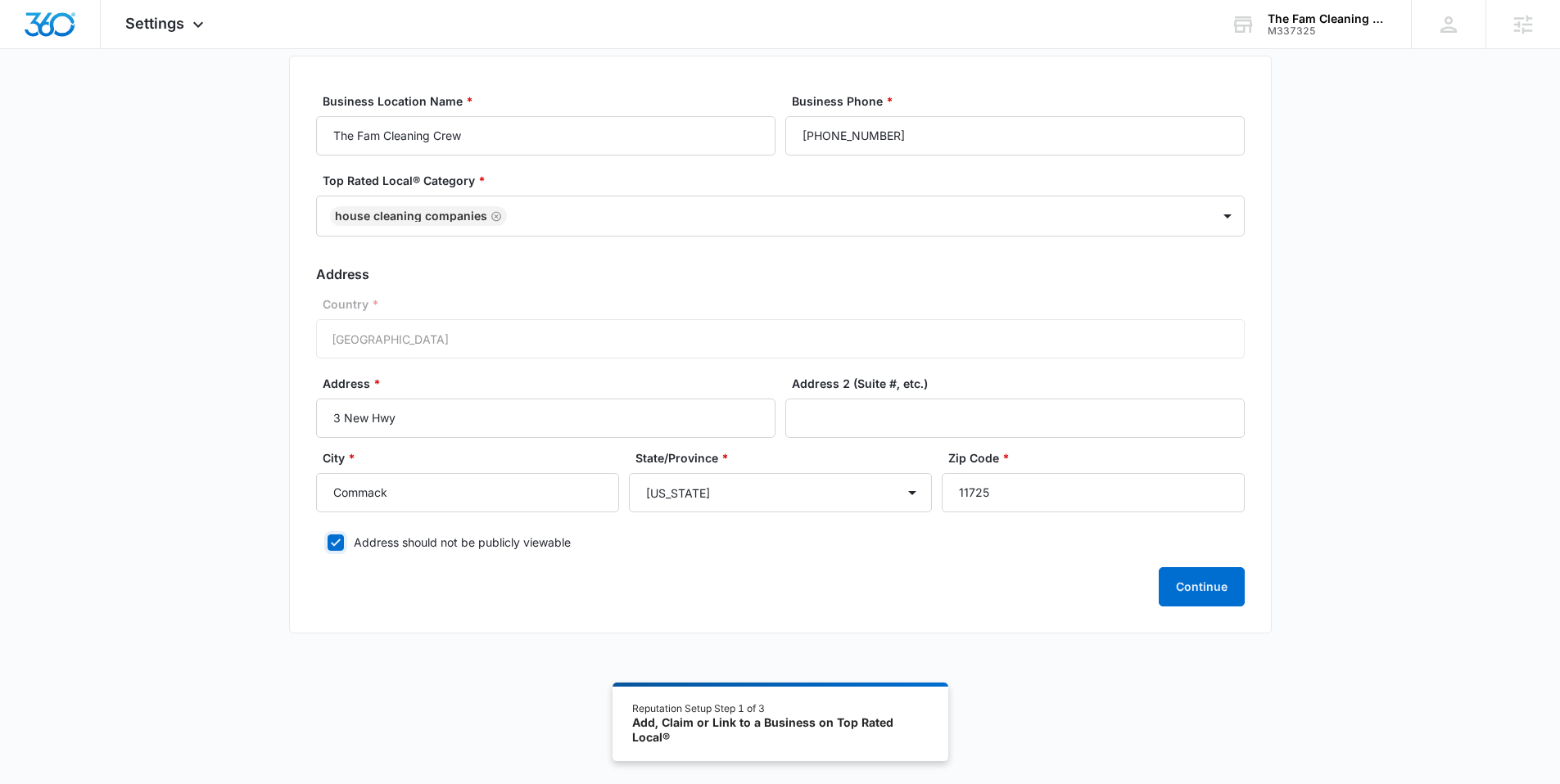
checkbox input "true"
click at [1202, 590] on button "Continue" at bounding box center [1202, 587] width 86 height 40
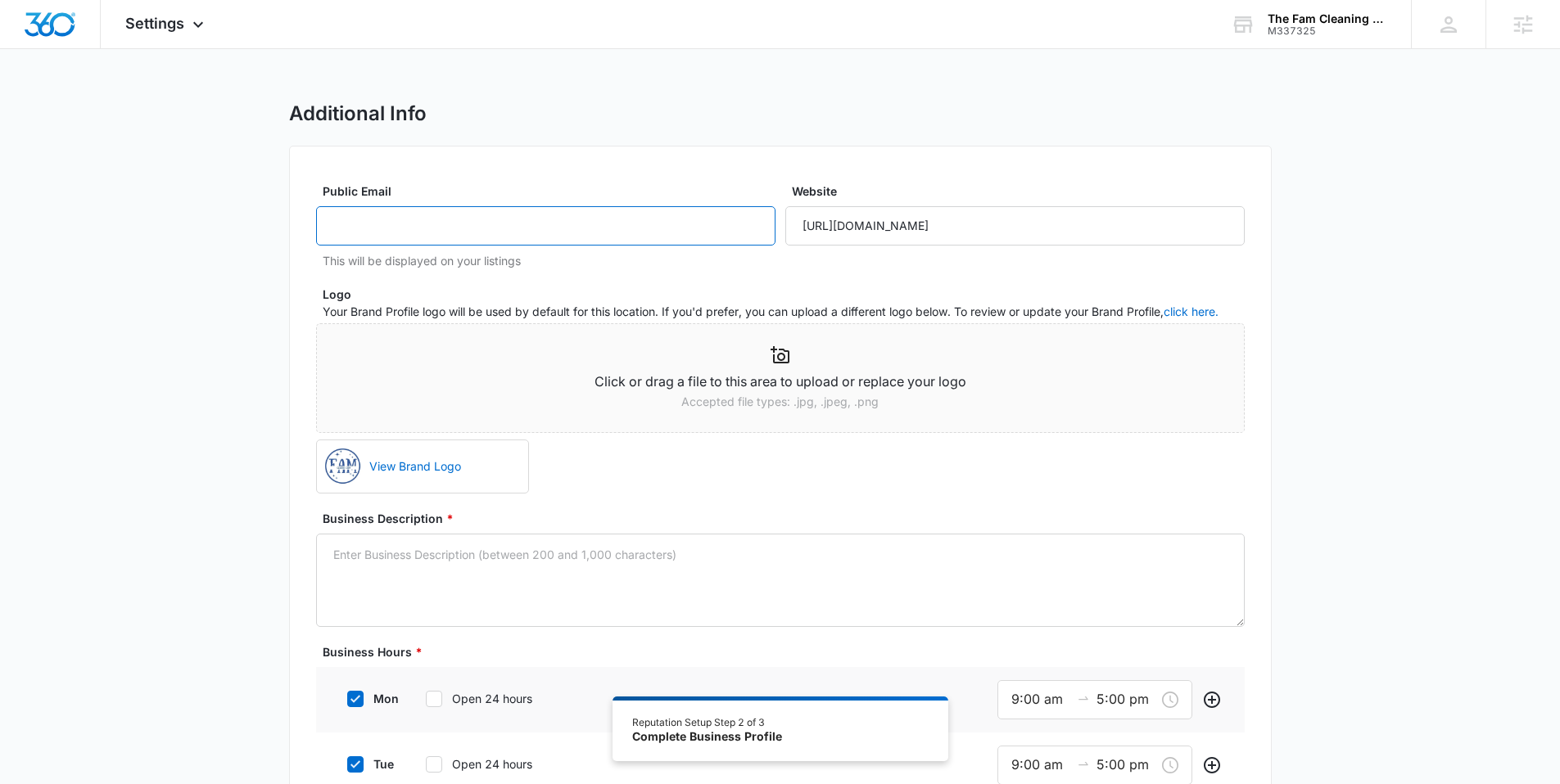
click at [512, 217] on input "Public Email" at bounding box center [545, 226] width 460 height 40
paste input "[EMAIL_ADDRESS][DOMAIN_NAME]"
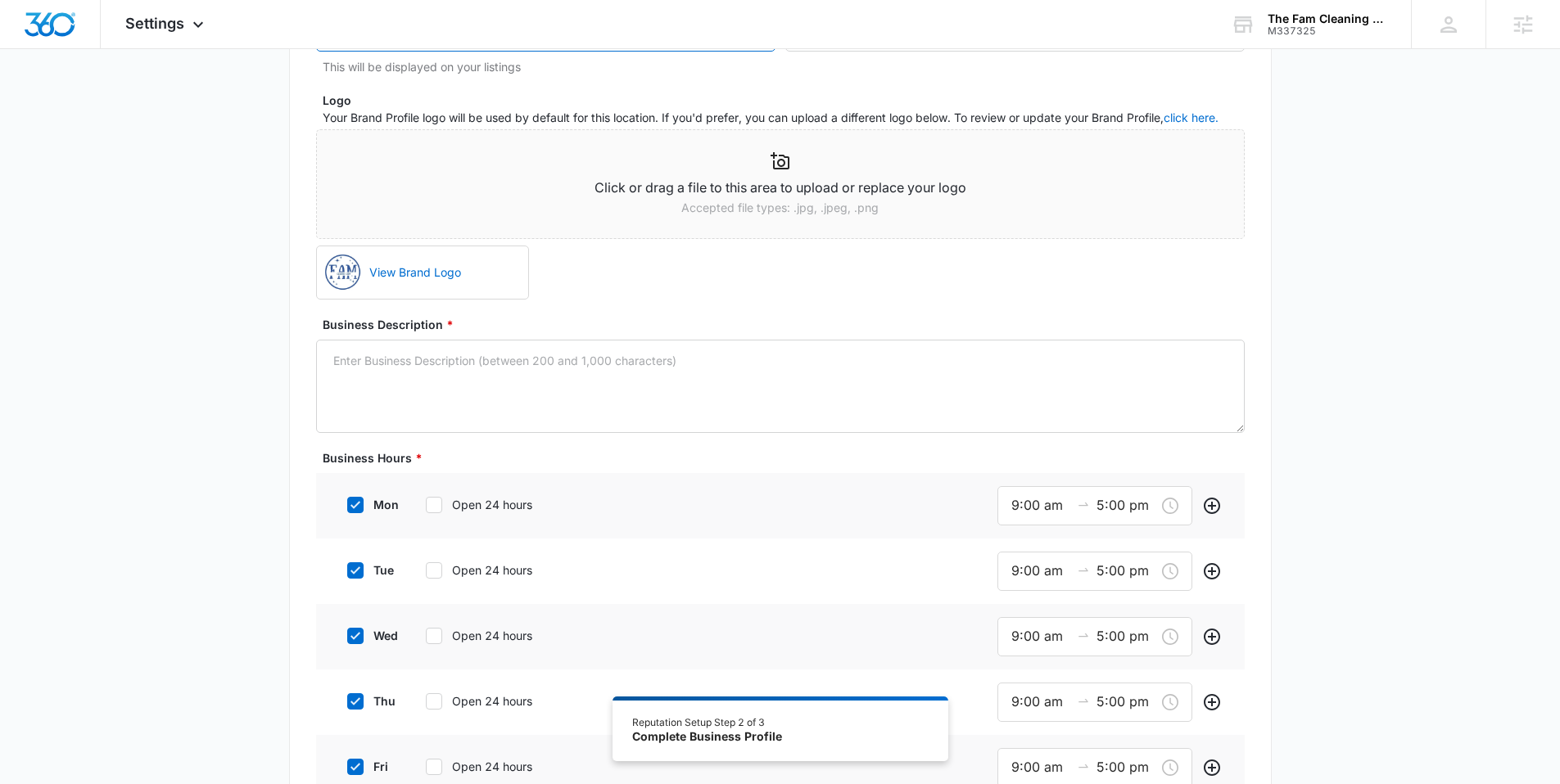
scroll to position [253, 0]
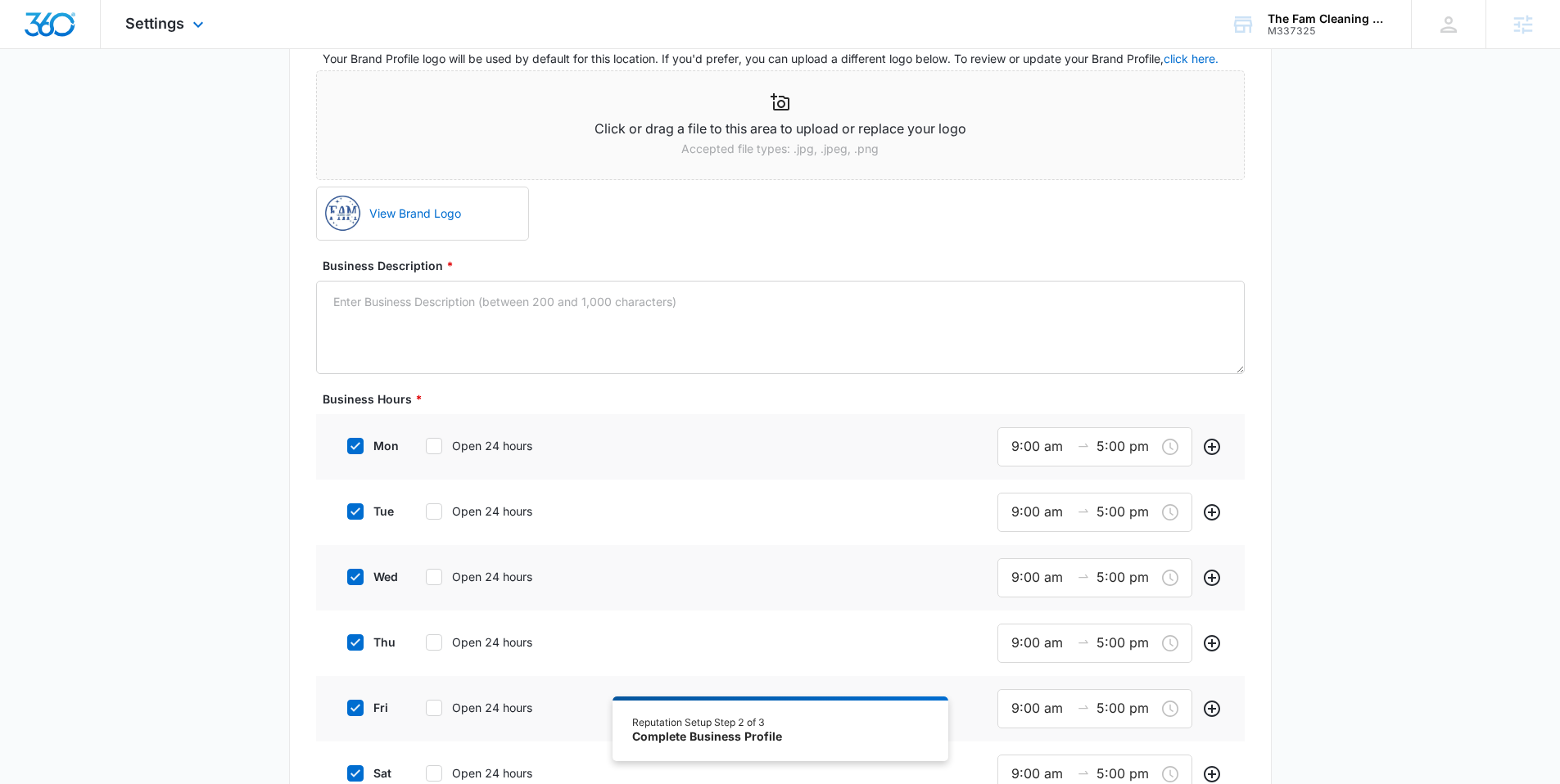
type input "[EMAIL_ADDRESS][DOMAIN_NAME]"
drag, startPoint x: 467, startPoint y: 314, endPoint x: 451, endPoint y: 306, distance: 17.9
click at [463, 313] on textarea "Business Description *" at bounding box center [780, 327] width 929 height 93
paste textarea "The Fam Cleaning Crew was founded on a simple yet powerful idea: to provide a c…"
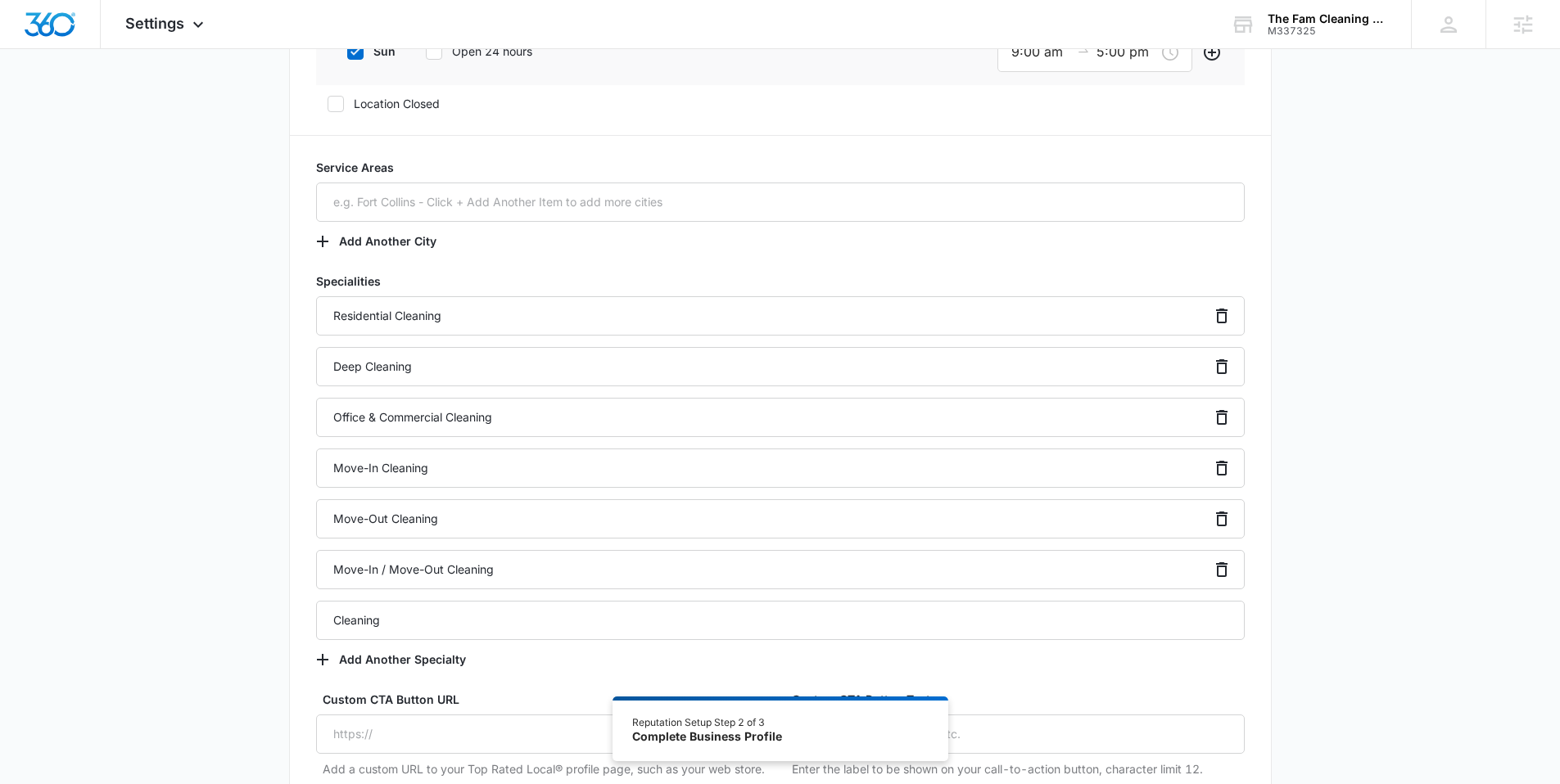
scroll to position [1045, 0]
type textarea "The Fam Cleaning Crew was founded on a simple yet powerful idea: to provide a c…"
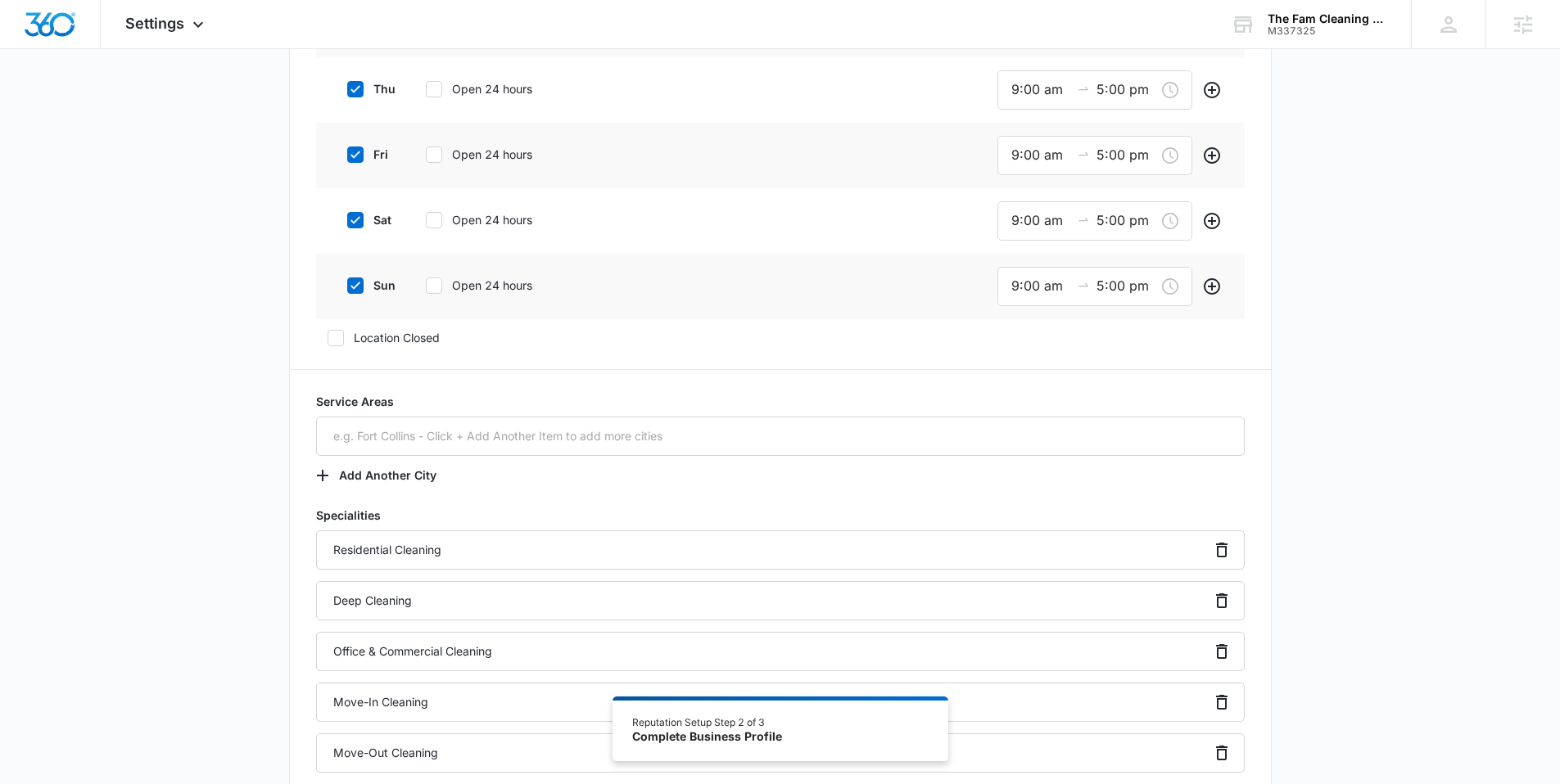
scroll to position [563, 0]
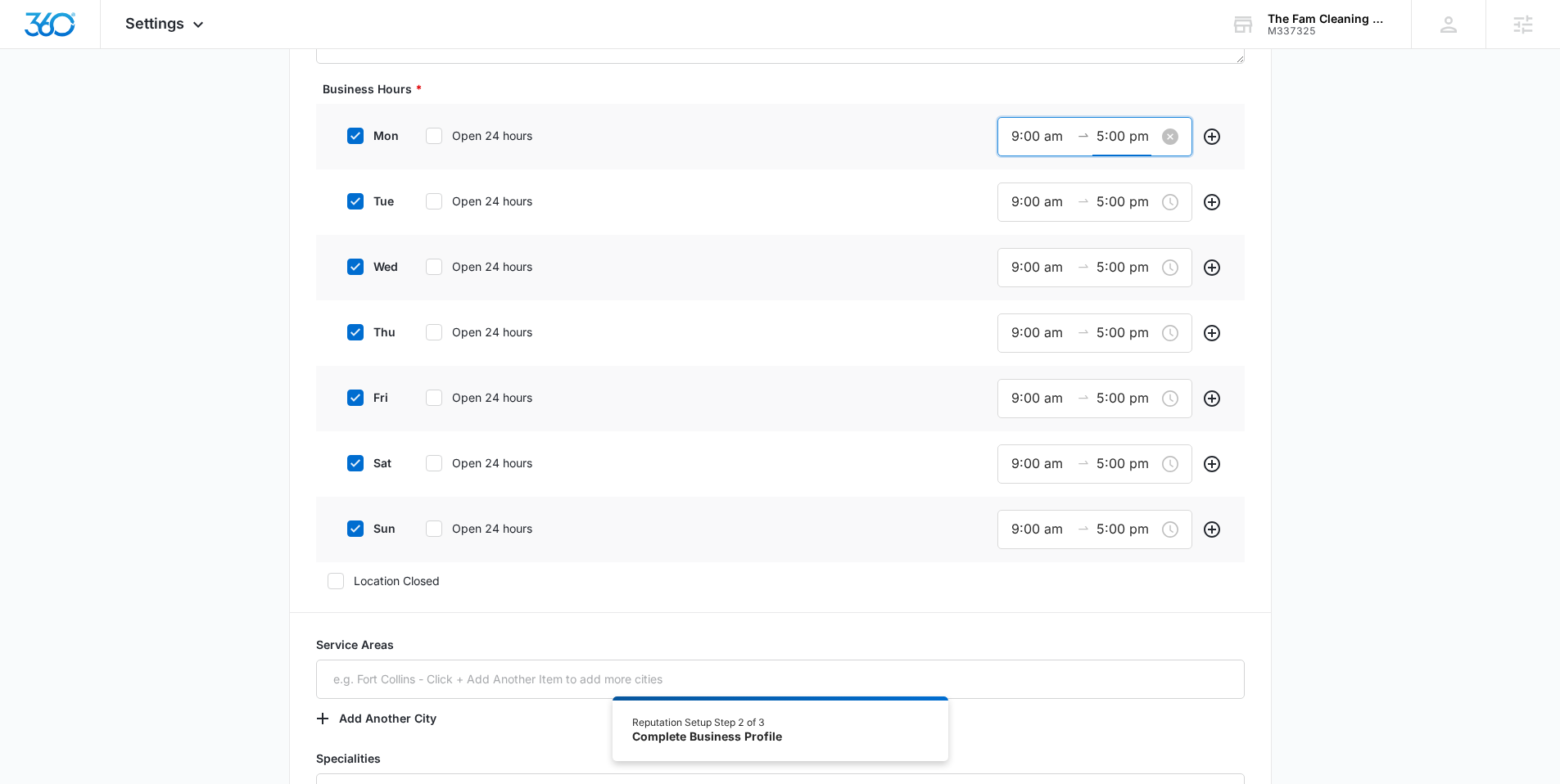
click at [1097, 135] on input "5:00 pm" at bounding box center [1126, 136] width 59 height 20
click at [1023, 226] on div "07" at bounding box center [1020, 227] width 46 height 23
type input "7:00 pm"
click at [1108, 373] on span "OK" at bounding box center [1109, 371] width 17 height 18
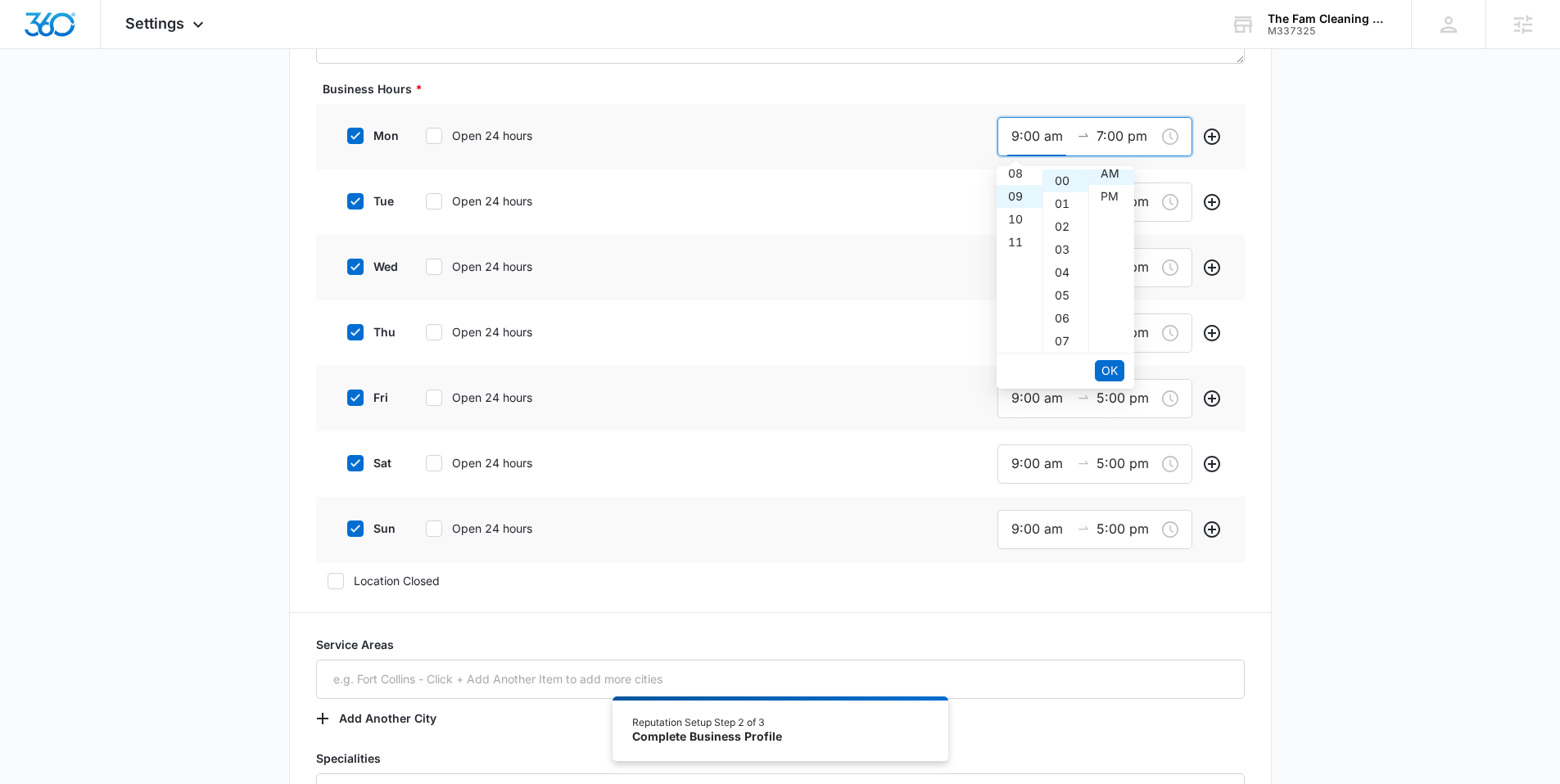
scroll to position [0, 0]
click at [1108, 362] on span "OK" at bounding box center [1109, 371] width 17 height 18
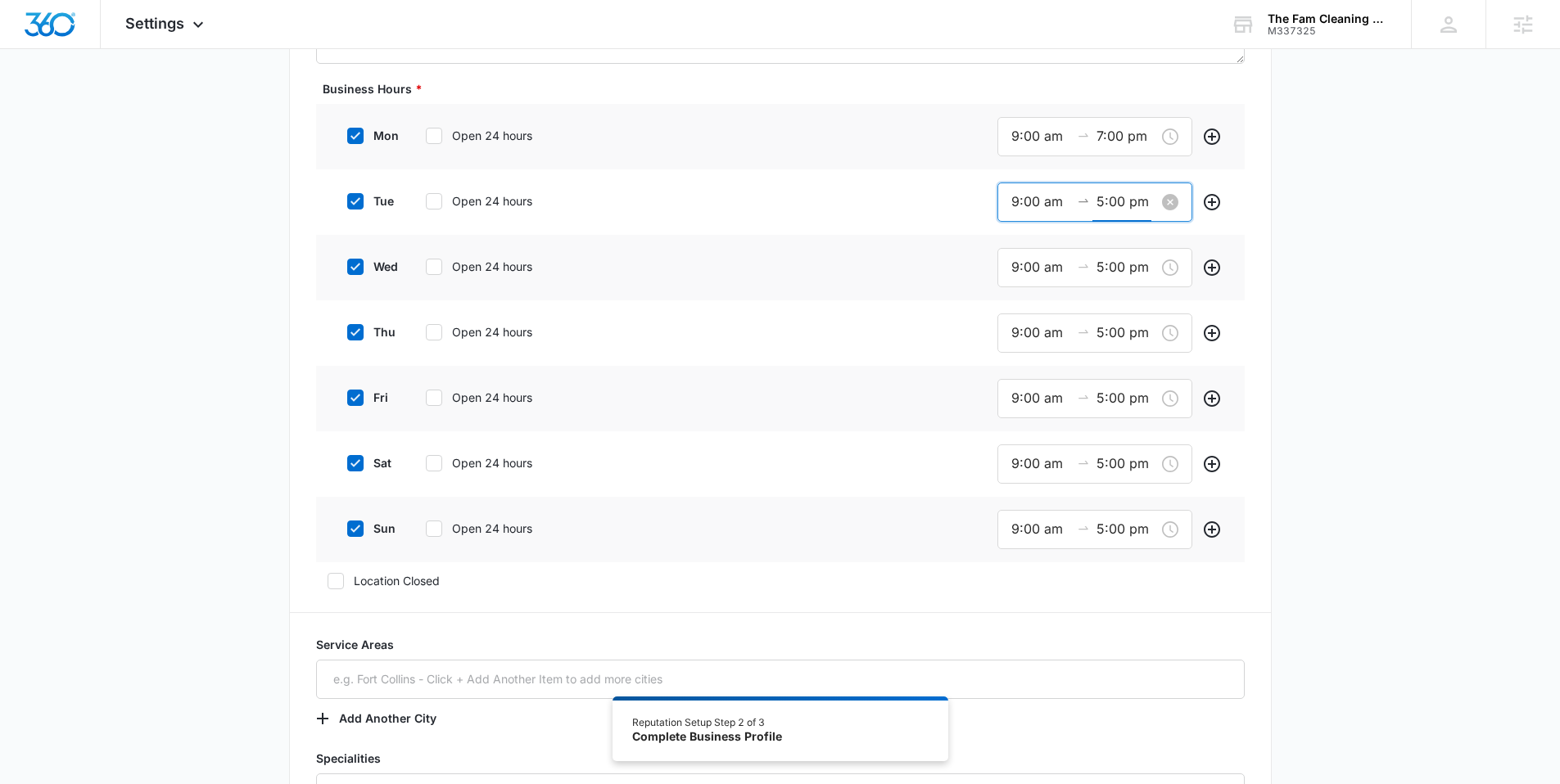
click at [1116, 203] on input "5:00 pm" at bounding box center [1126, 202] width 59 height 20
click at [1013, 287] on div "07" at bounding box center [1020, 292] width 46 height 23
type input "7:00 pm"
click at [1110, 434] on span "OK" at bounding box center [1109, 437] width 17 height 18
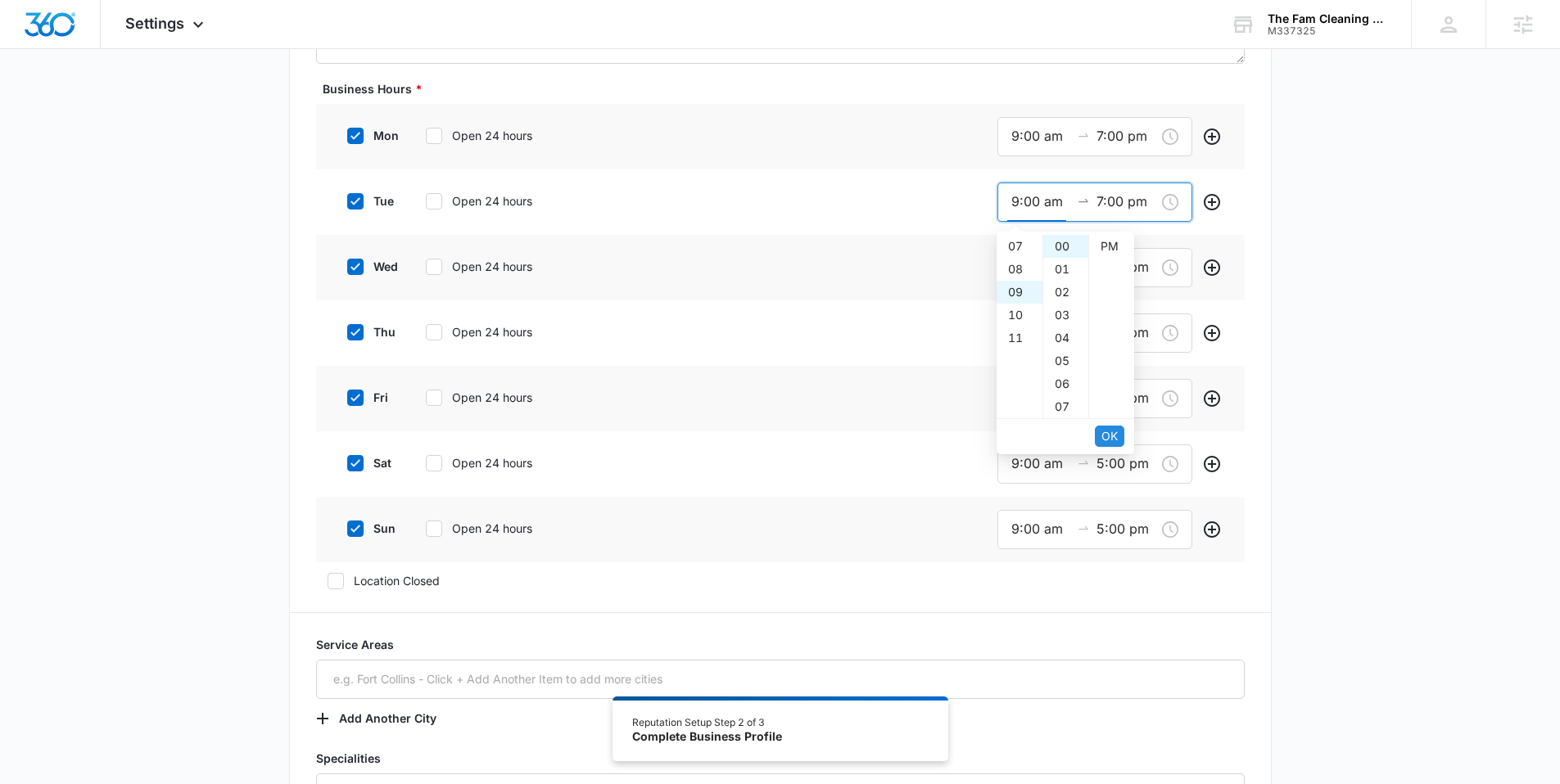
scroll to position [0, 0]
click at [1110, 434] on span "OK" at bounding box center [1109, 437] width 17 height 18
click at [1113, 274] on input "5:00 pm" at bounding box center [1126, 267] width 59 height 20
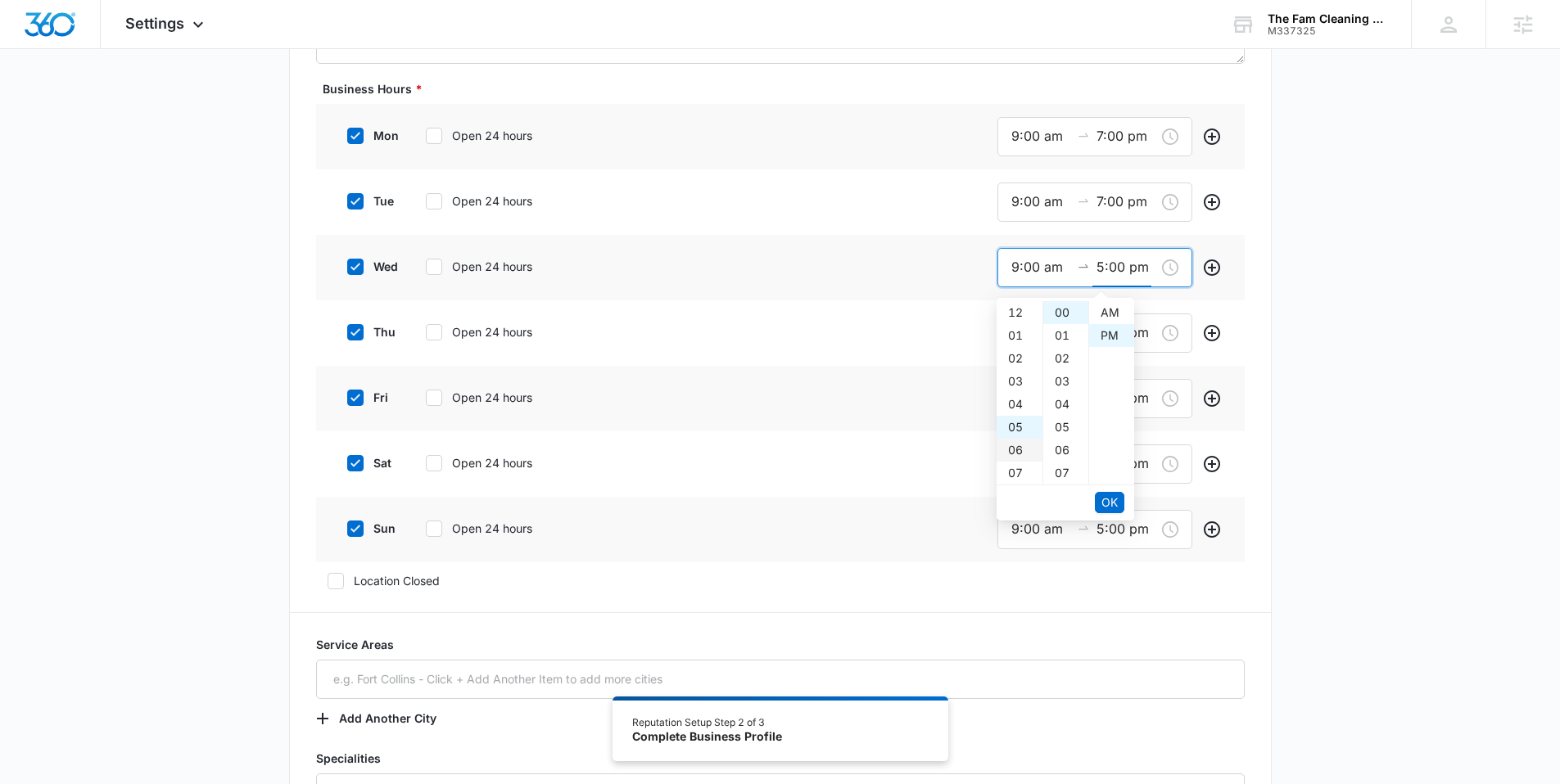
scroll to position [23, 0]
click at [1018, 357] on div "07" at bounding box center [1020, 357] width 46 height 23
type input "7:00 pm"
click at [1107, 498] on span "OK" at bounding box center [1109, 502] width 17 height 18
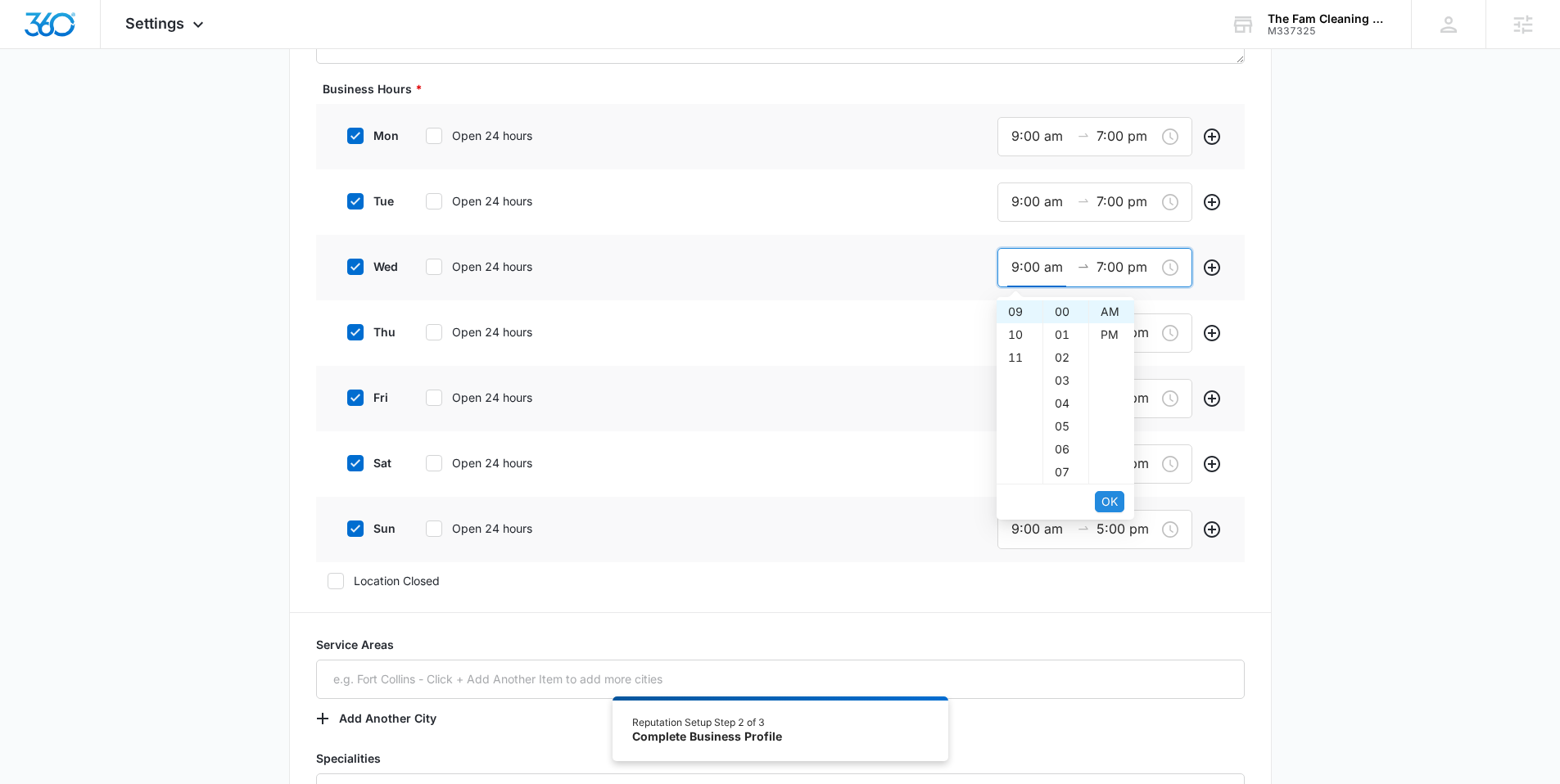
click at [1108, 498] on span "OK" at bounding box center [1109, 502] width 17 height 18
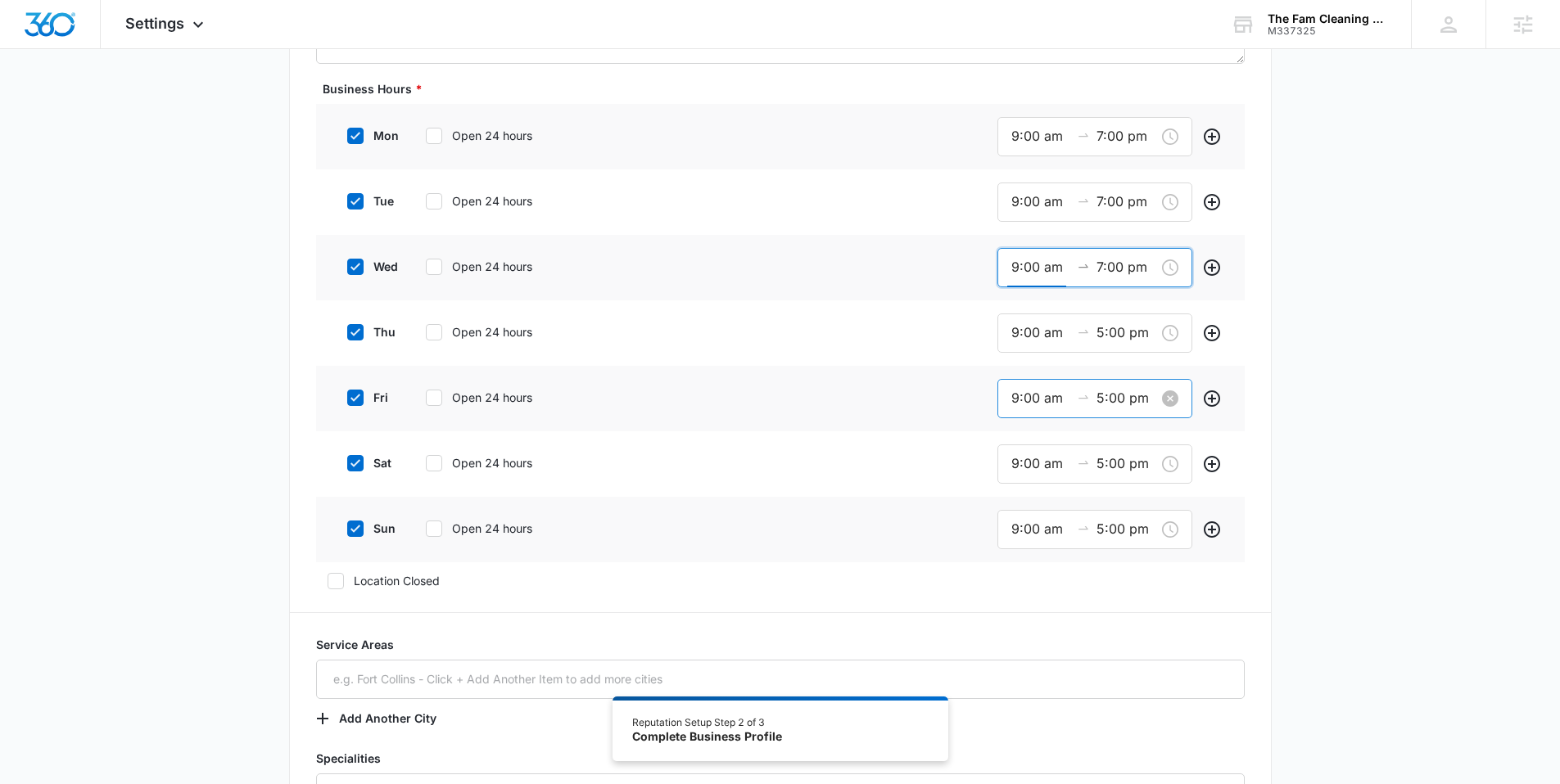
click at [1103, 394] on input "5:00 pm" at bounding box center [1126, 398] width 59 height 20
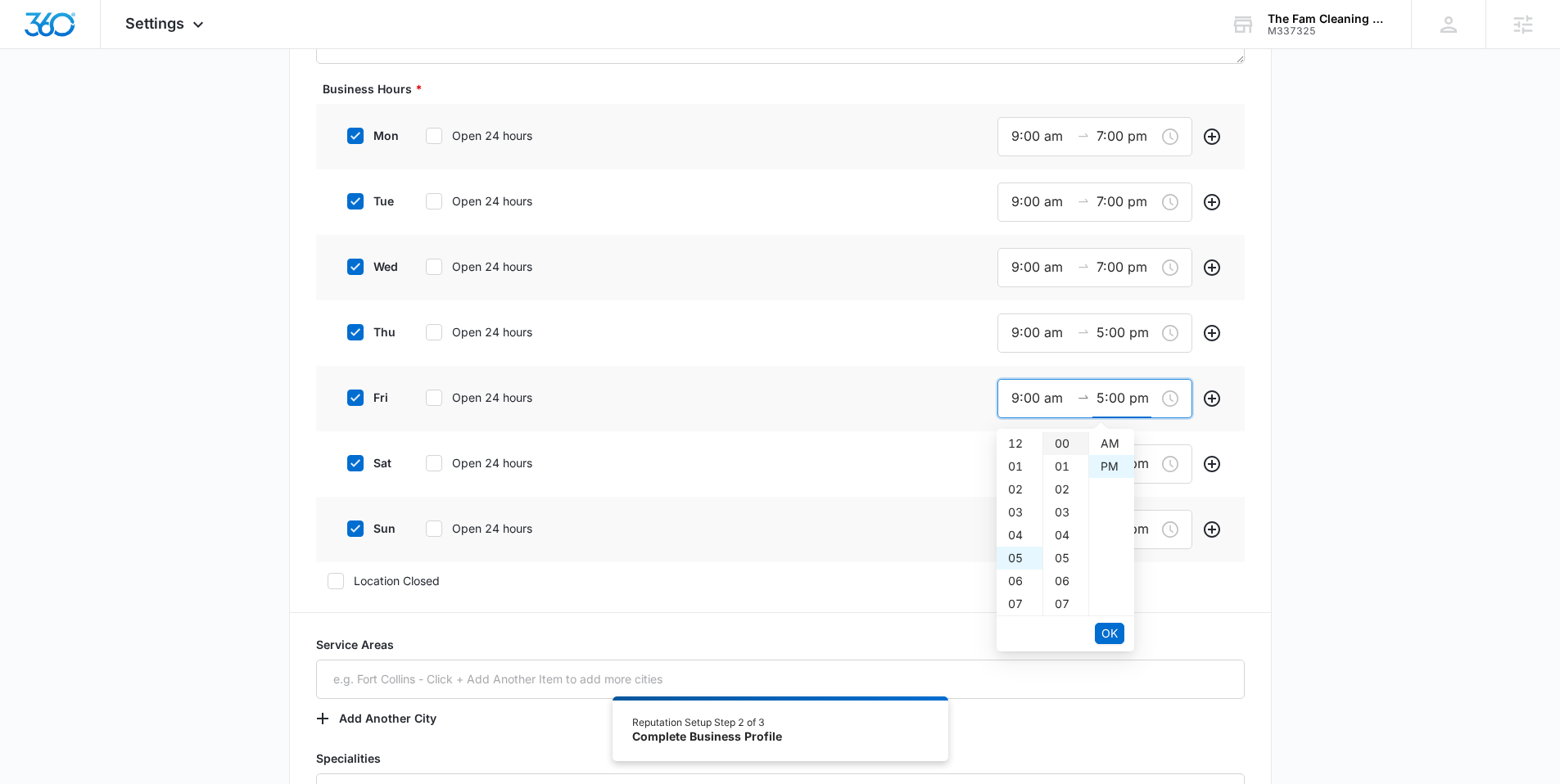
scroll to position [23, 0]
click at [1024, 489] on div "07" at bounding box center [1020, 488] width 46 height 23
type input "7:00 pm"
click at [1101, 638] on span "OK" at bounding box center [1109, 633] width 17 height 18
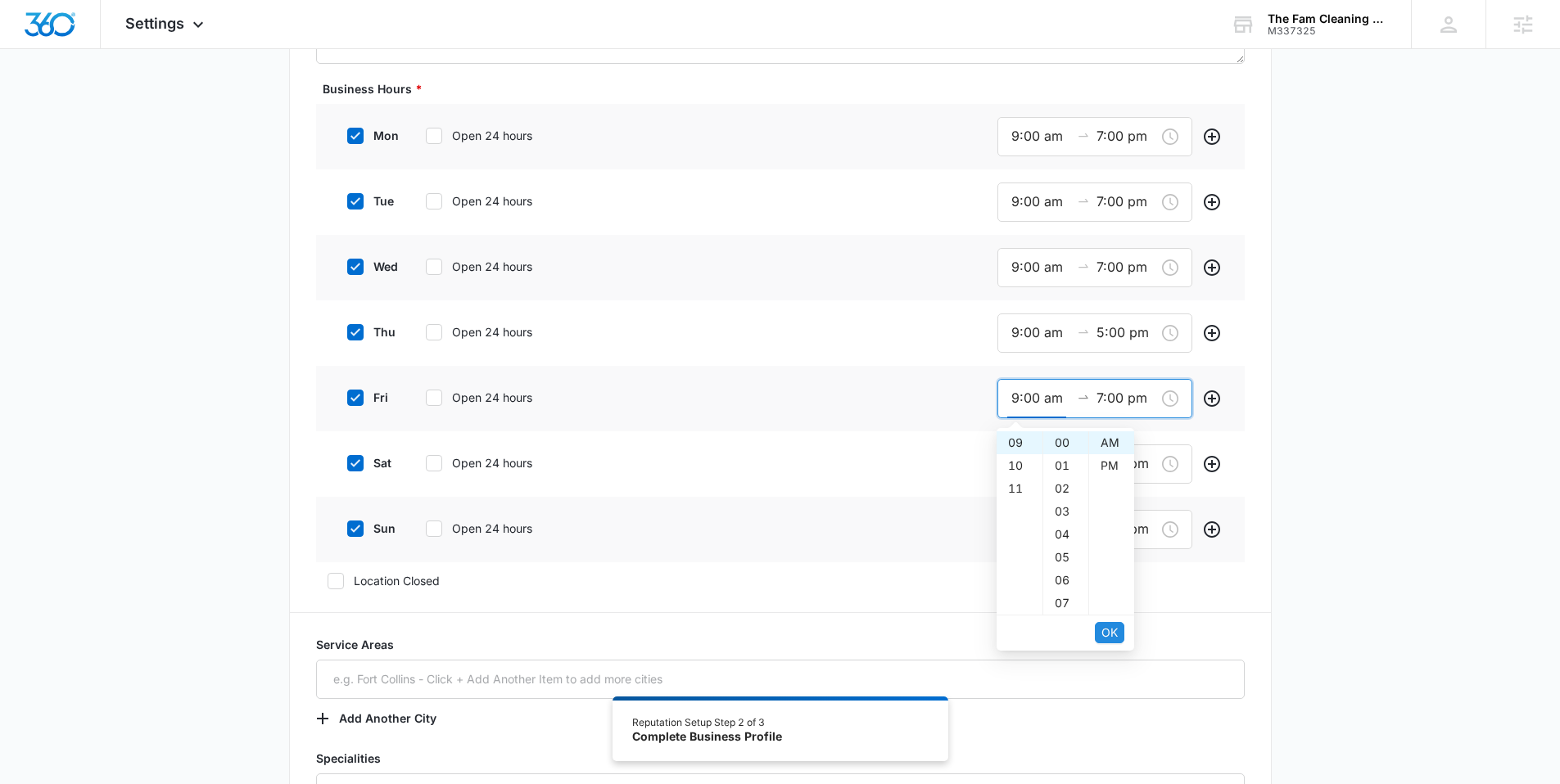
click at [1115, 629] on span "OK" at bounding box center [1109, 633] width 17 height 18
click at [1100, 463] on input "5:00 pm" at bounding box center [1126, 463] width 59 height 20
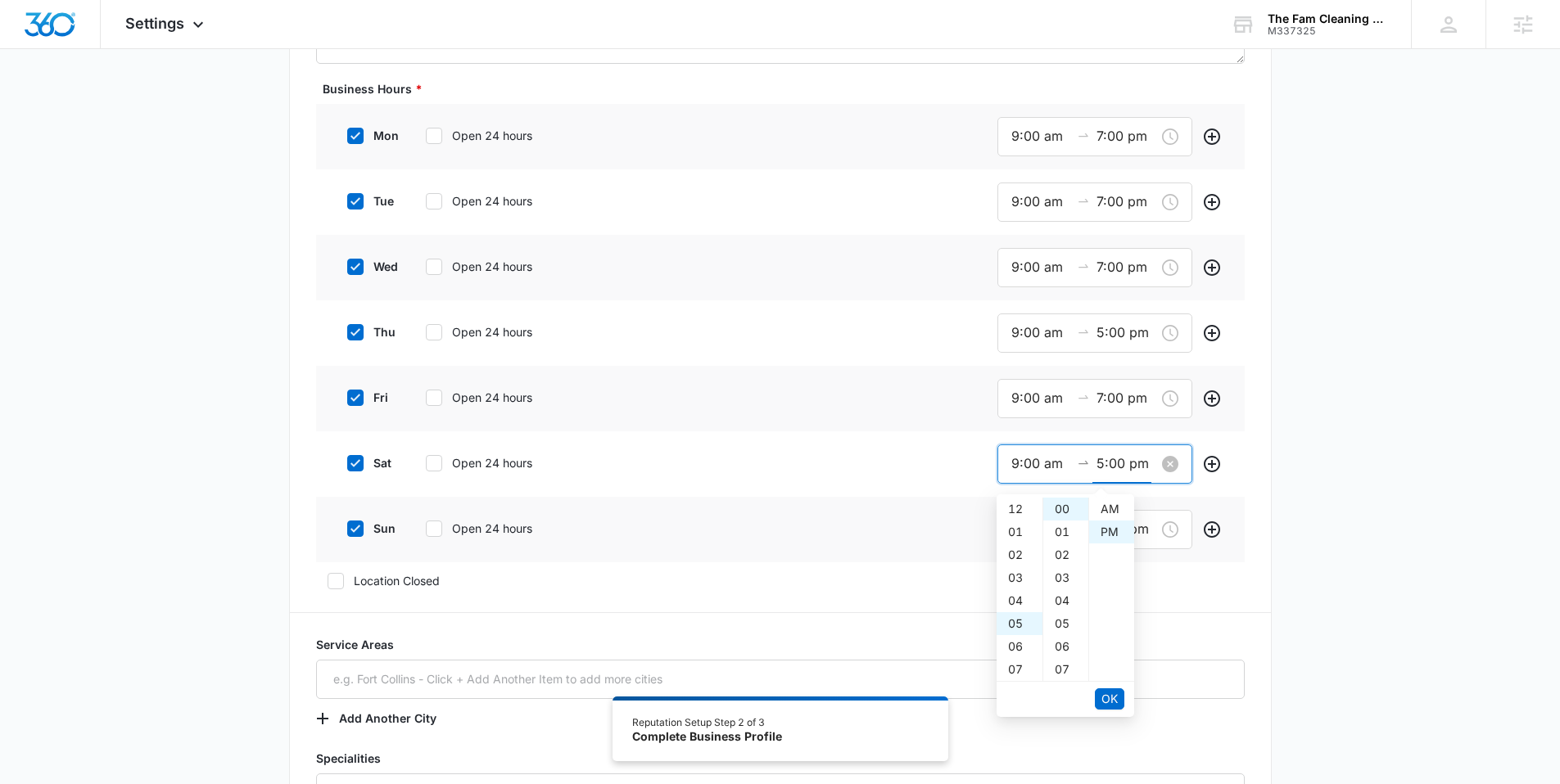
scroll to position [23, 0]
click at [1016, 548] on div "07" at bounding box center [1020, 554] width 46 height 23
type input "7:00 pm"
click at [1123, 702] on button "OK" at bounding box center [1109, 698] width 29 height 21
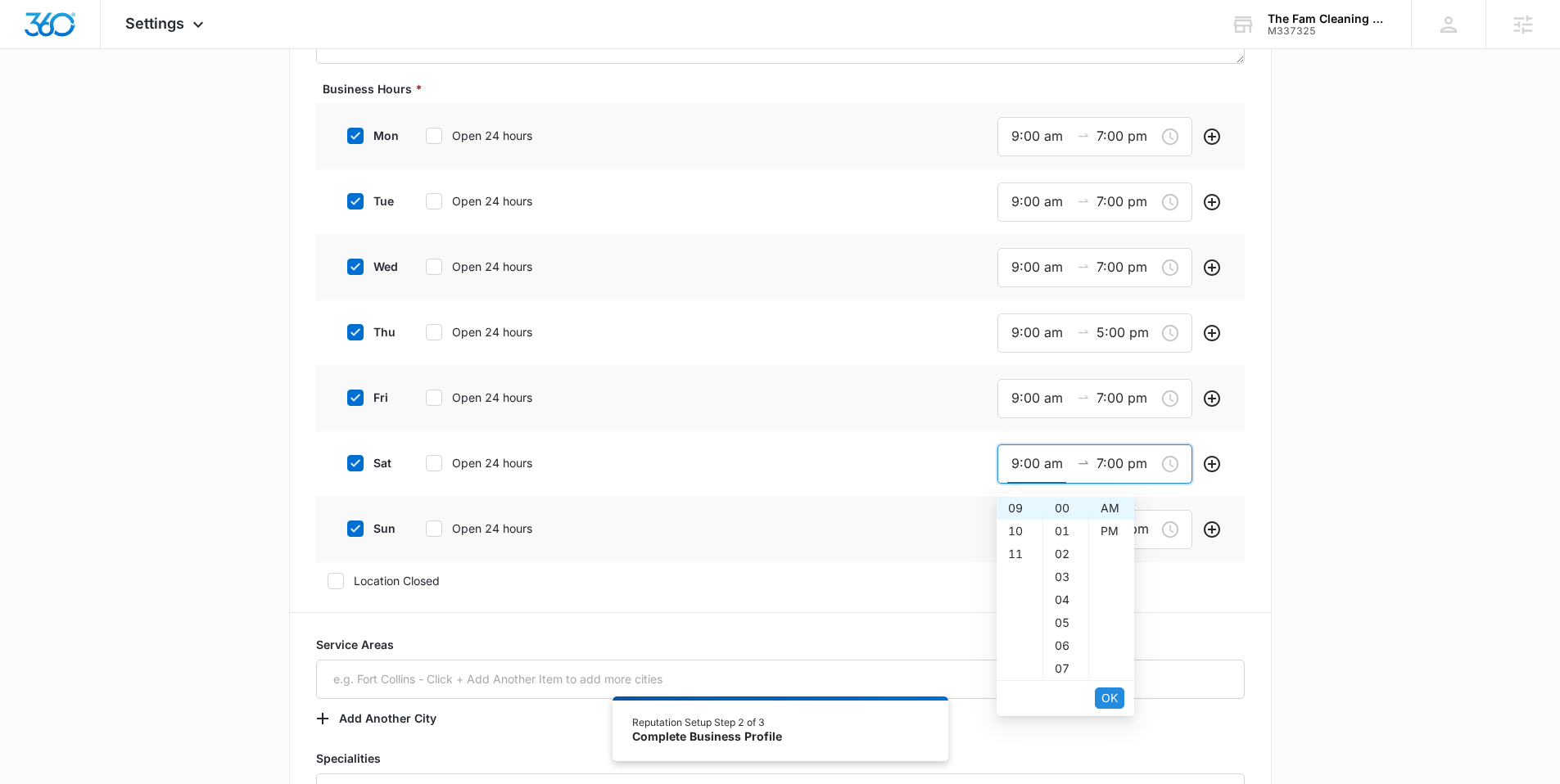
click at [1116, 693] on span "OK" at bounding box center [1109, 698] width 17 height 18
click at [1099, 532] on input "5:00 pm" at bounding box center [1126, 529] width 59 height 20
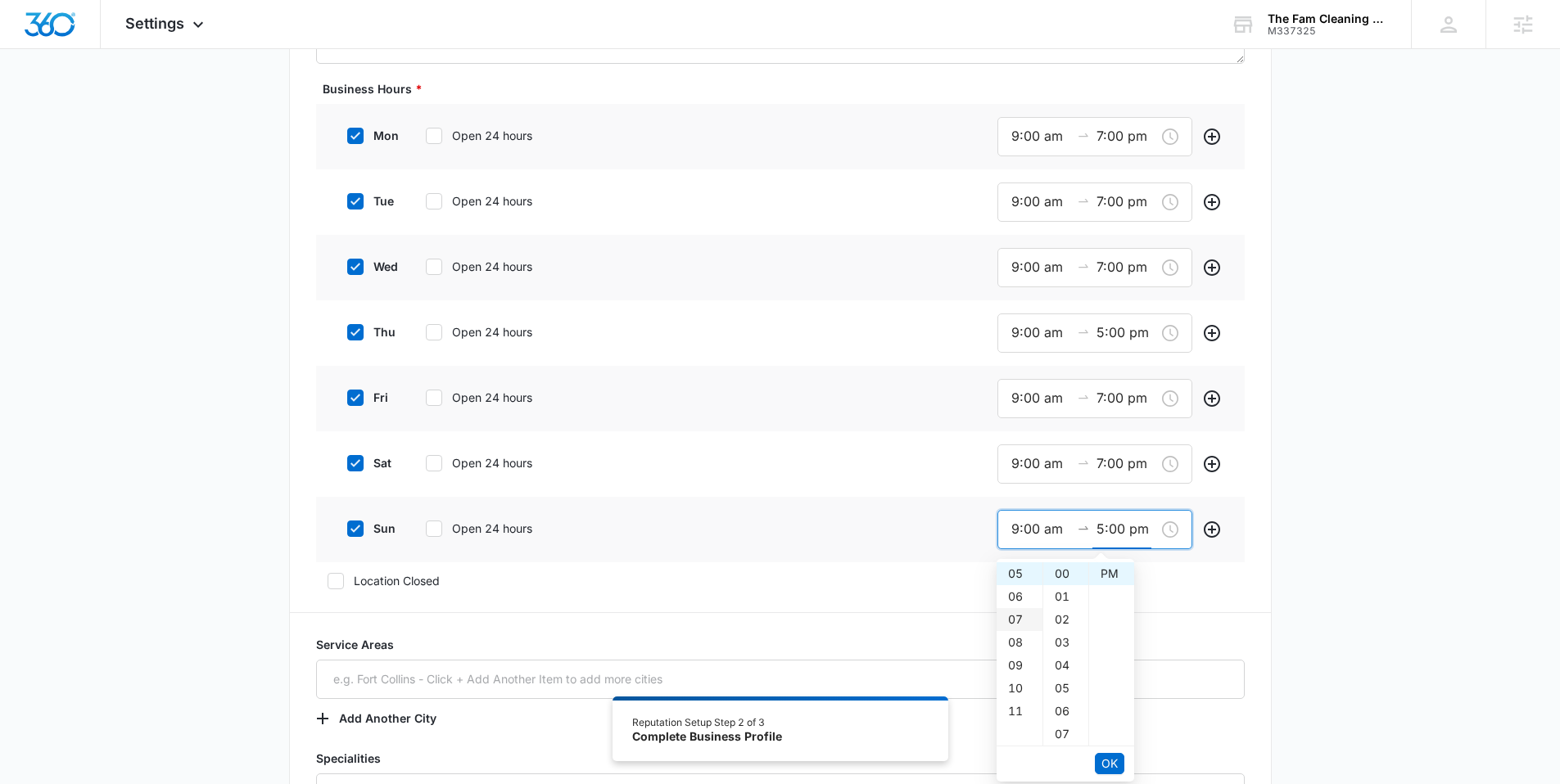
click at [1009, 624] on div "07" at bounding box center [1020, 619] width 46 height 23
type input "7:00 pm"
click at [1108, 762] on span "OK" at bounding box center [1109, 764] width 17 height 18
click at [1116, 762] on span "OK" at bounding box center [1109, 764] width 17 height 18
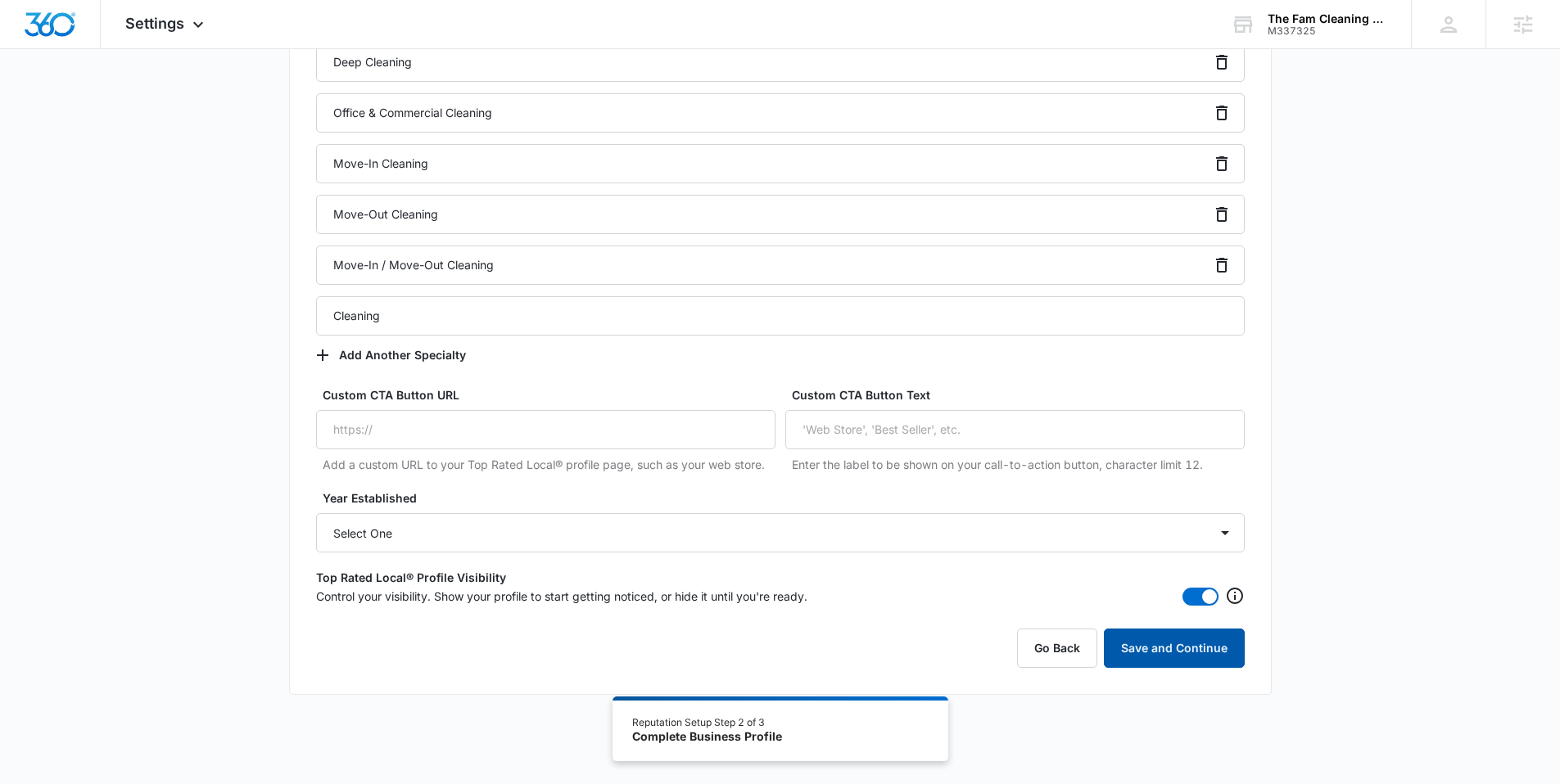
click at [1155, 644] on button "Save and Continue" at bounding box center [1174, 649] width 141 height 40
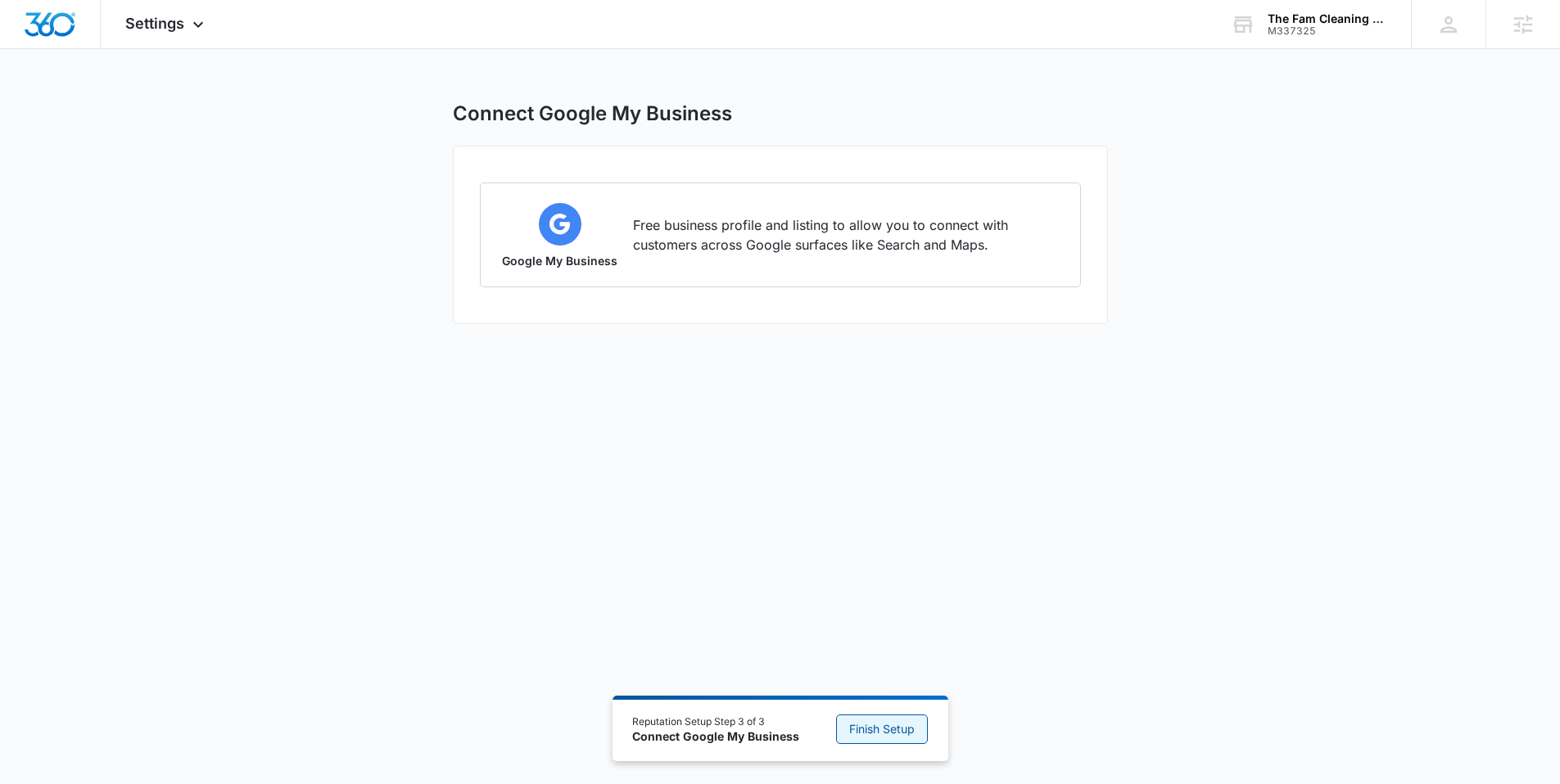
click at [899, 729] on span "Finish Setup" at bounding box center [882, 730] width 65 height 18
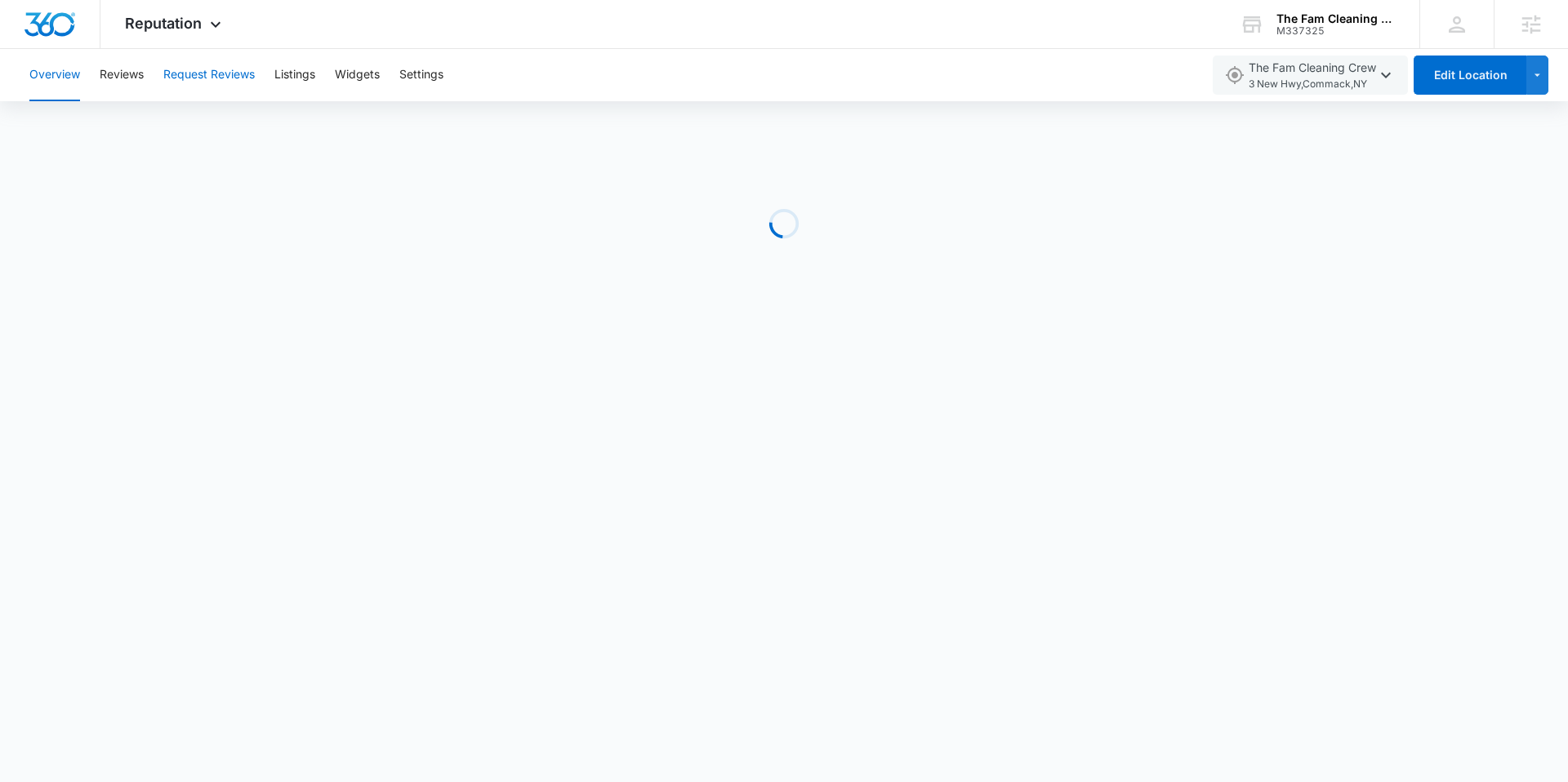
click at [213, 64] on button "Request Reviews" at bounding box center [210, 74] width 92 height 52
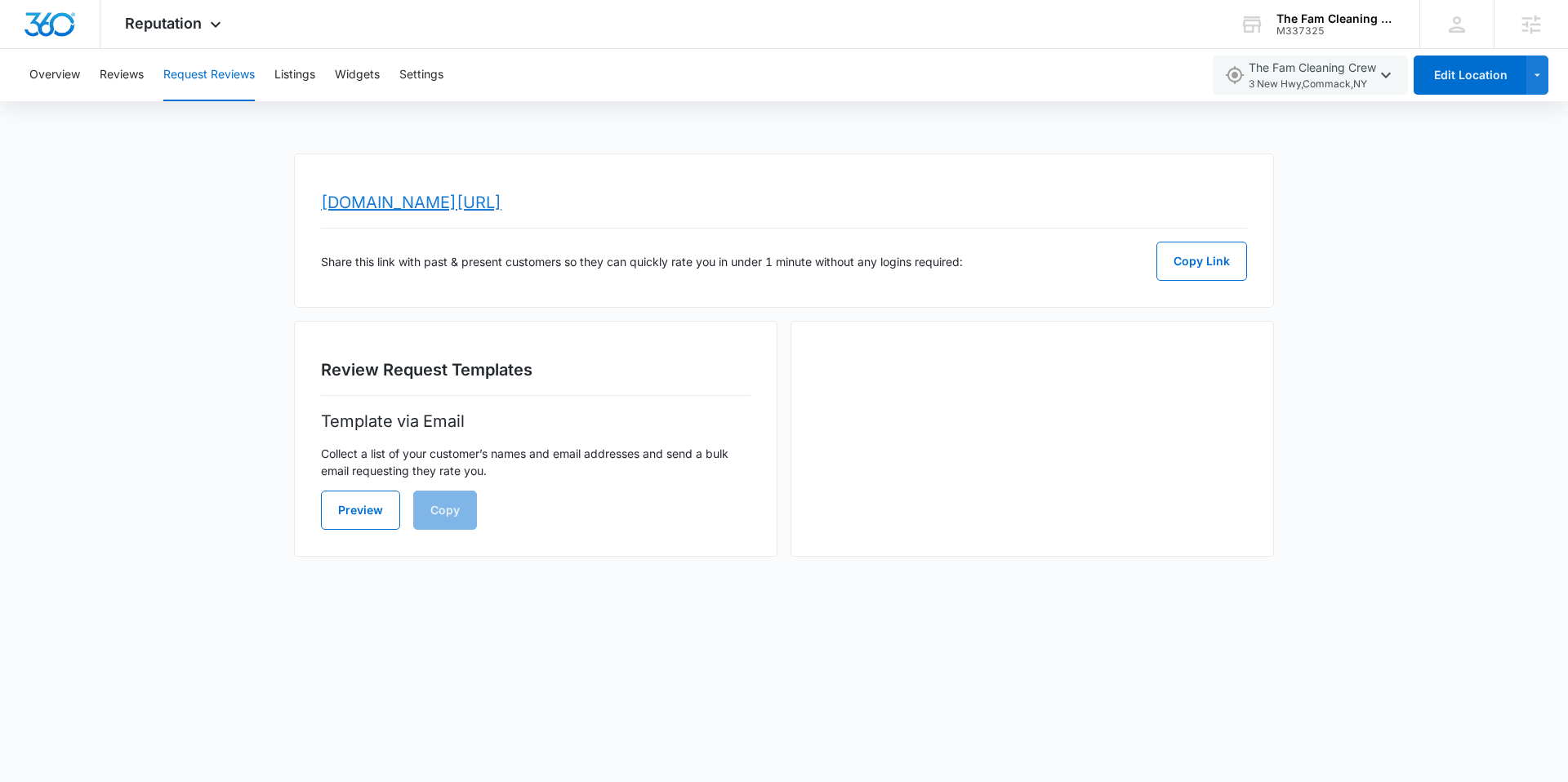
click at [502, 205] on link "www.topratedlocal.com/review/the-fam-cleaning-crew-reviews" at bounding box center [411, 202] width 180 height 19
click at [182, 15] on span "Reputation" at bounding box center [164, 23] width 77 height 17
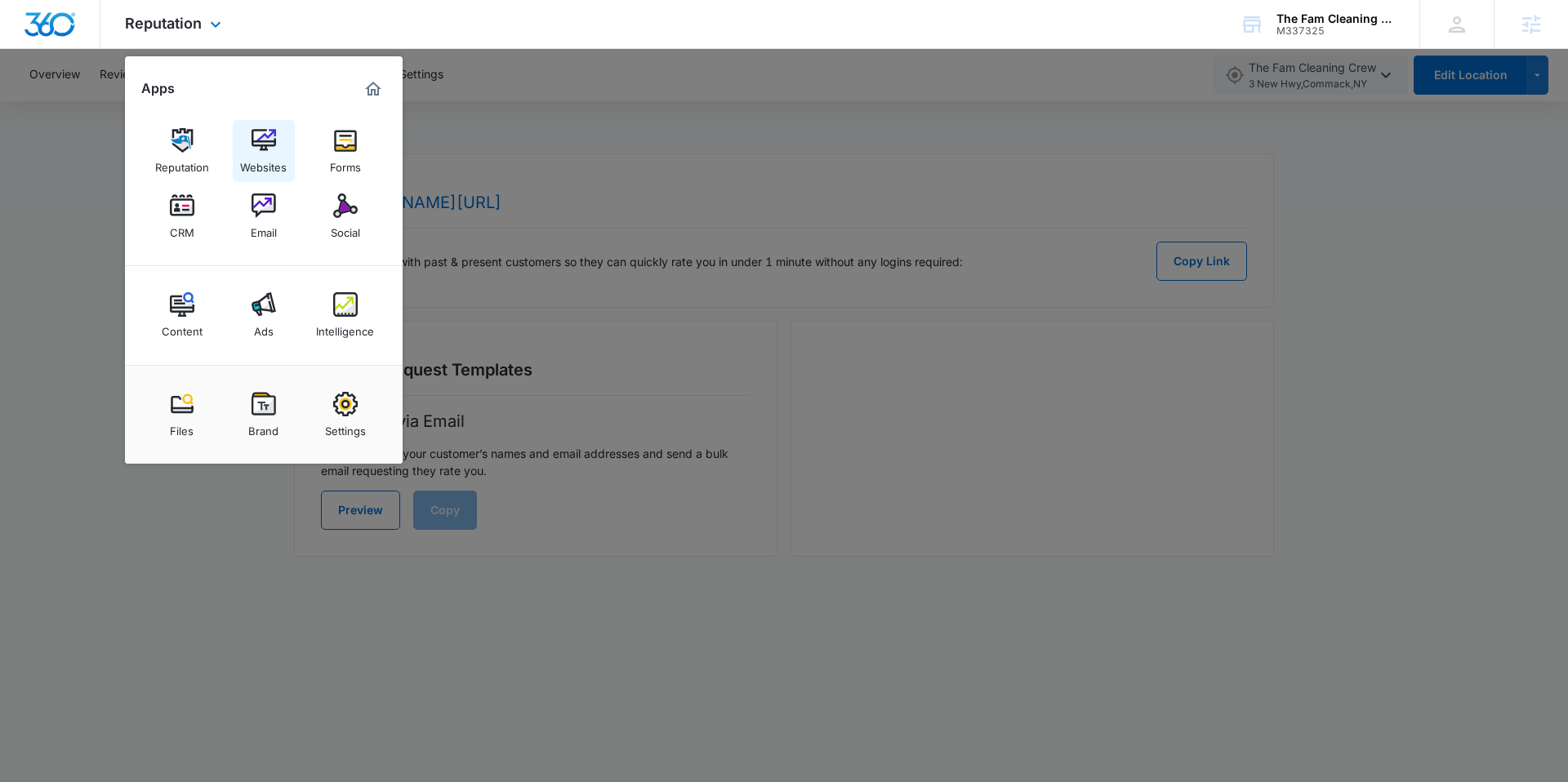
click at [276, 141] on link "Websites" at bounding box center [264, 152] width 62 height 62
